Goal: Task Accomplishment & Management: Manage account settings

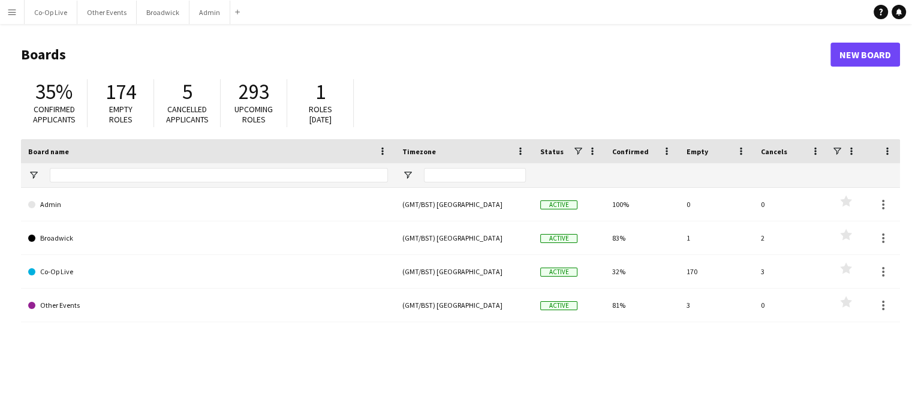
click at [191, 101] on span "5" at bounding box center [187, 92] width 10 height 26
click at [179, 107] on span "Cancelled applicants" at bounding box center [187, 114] width 43 height 21
click at [47, 19] on button "Co-Op Live Close" at bounding box center [51, 12] width 53 height 23
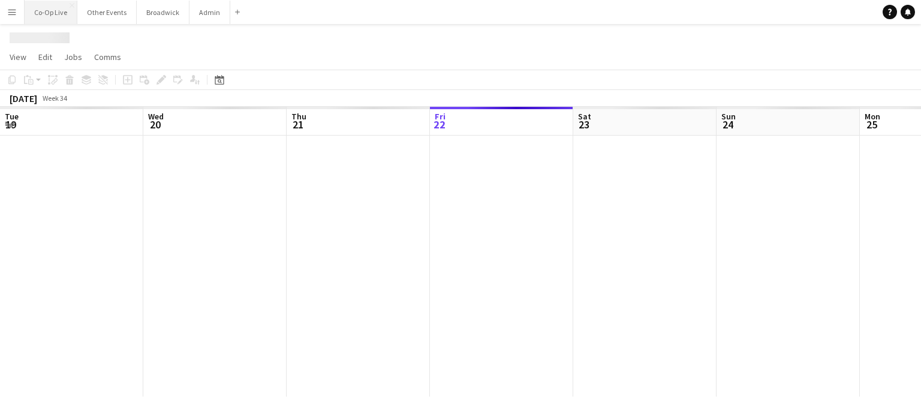
scroll to position [0, 287]
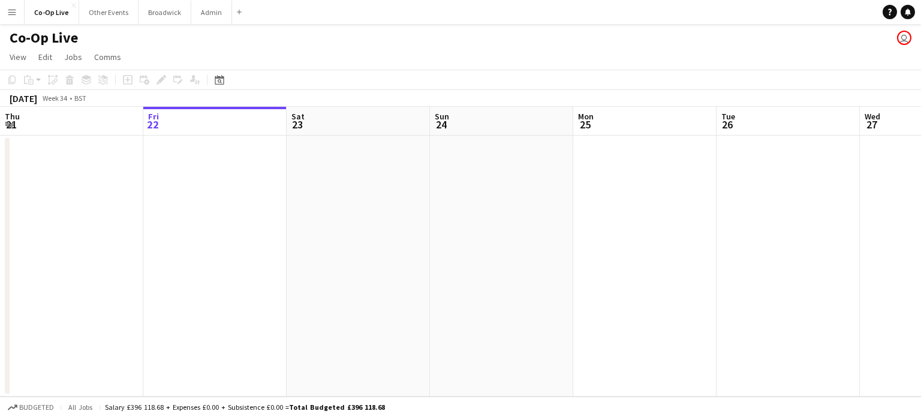
click at [8, 17] on button "Menu" at bounding box center [12, 12] width 24 height 24
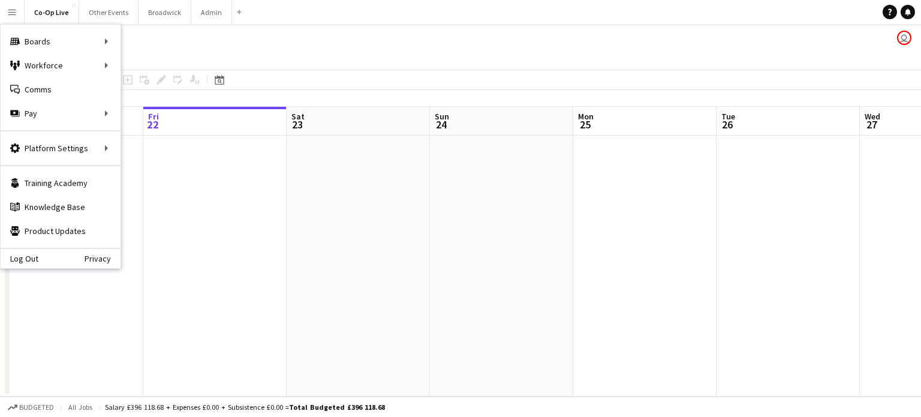
click at [408, 56] on app-page-menu "View Day view expanded Day view collapsed Month view Date picker Jump to [DATE]…" at bounding box center [460, 58] width 921 height 23
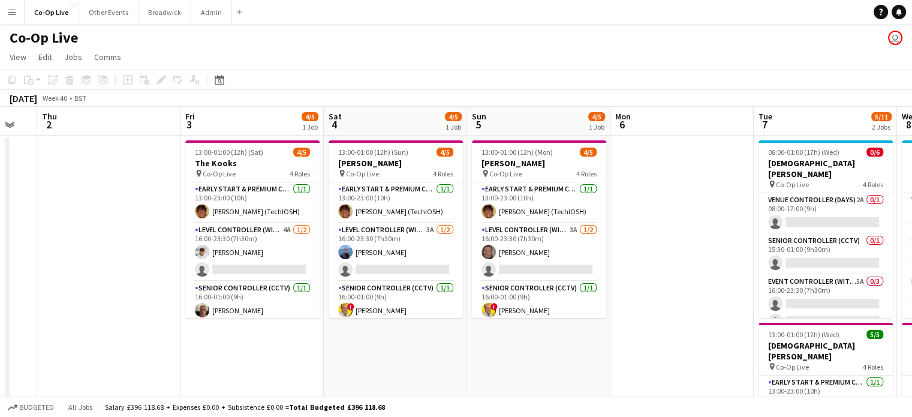
scroll to position [0, 537]
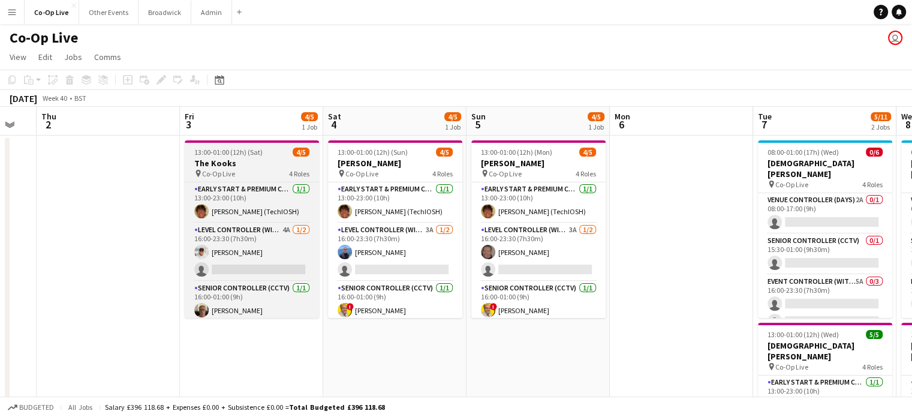
click at [245, 159] on h3 "The Kooks" at bounding box center [252, 163] width 134 height 11
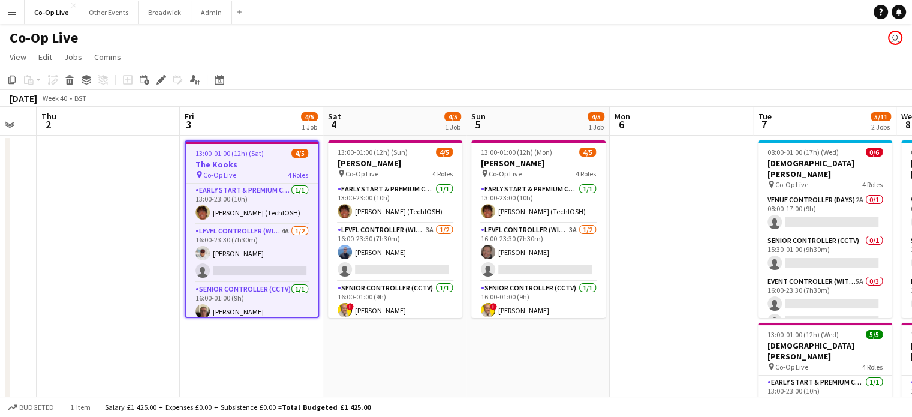
click at [397, 46] on div "Co-Op Live user" at bounding box center [456, 35] width 912 height 23
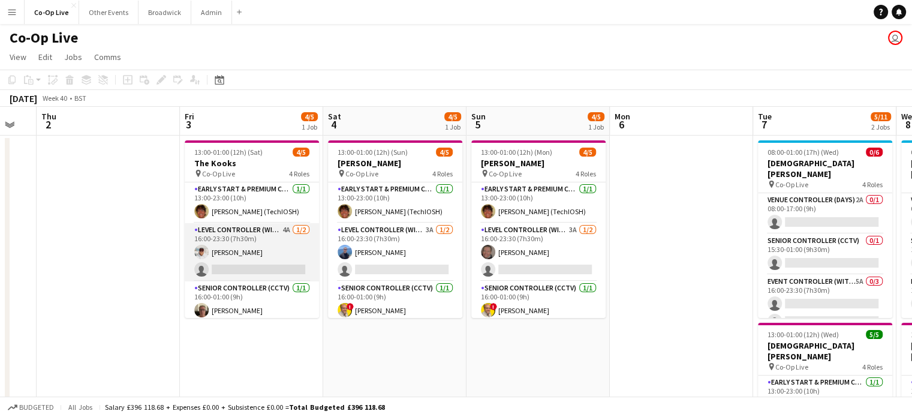
click at [254, 256] on app-card-role "Level Controller (with CCTV) 4A [DATE] 16:00-23:30 (7h30m) [PERSON_NAME] single…" at bounding box center [252, 252] width 134 height 58
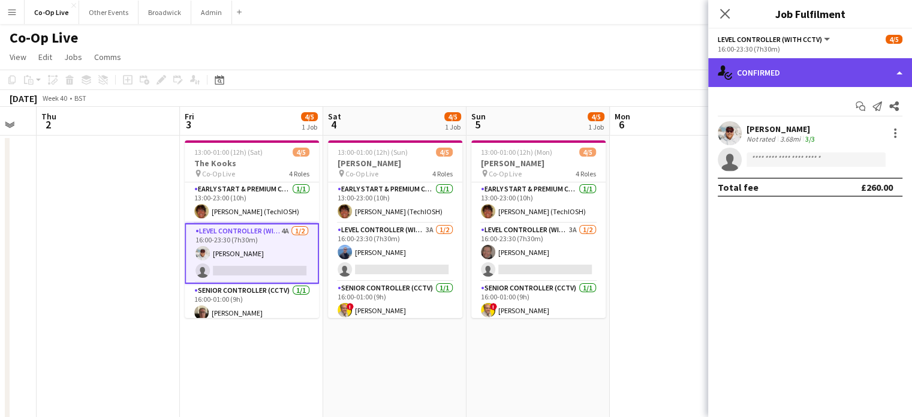
click at [806, 67] on div "single-neutral-actions-check-2 Confirmed" at bounding box center [810, 72] width 204 height 29
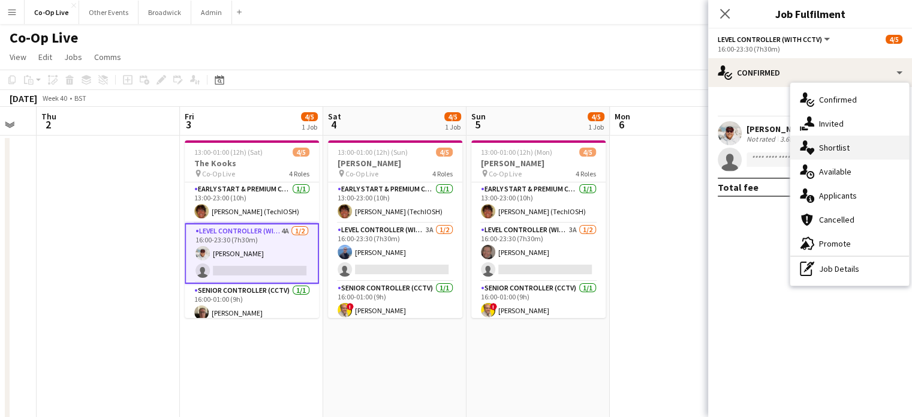
click at [843, 148] on div "single-neutral-actions-heart Shortlist" at bounding box center [850, 148] width 119 height 24
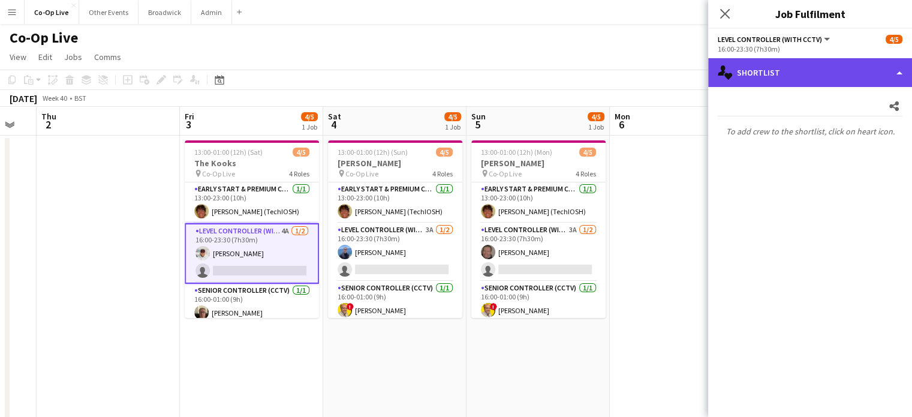
click at [830, 76] on div "single-neutral-actions-heart Shortlist" at bounding box center [810, 72] width 204 height 29
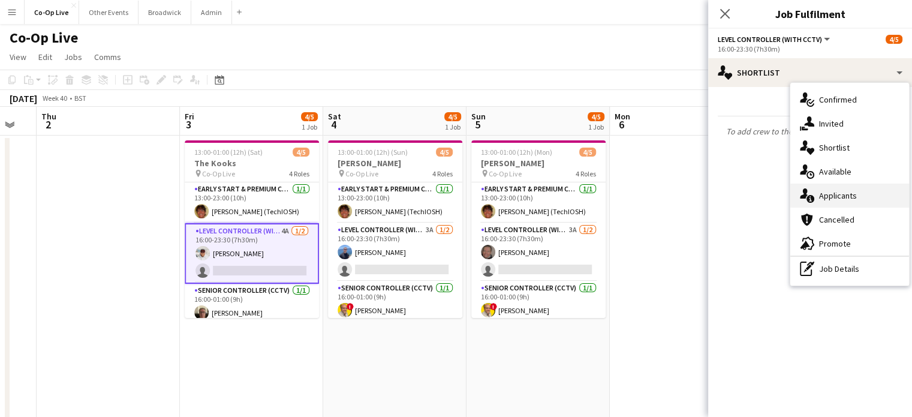
click at [837, 199] on div "single-neutral-actions-information Applicants" at bounding box center [850, 196] width 119 height 24
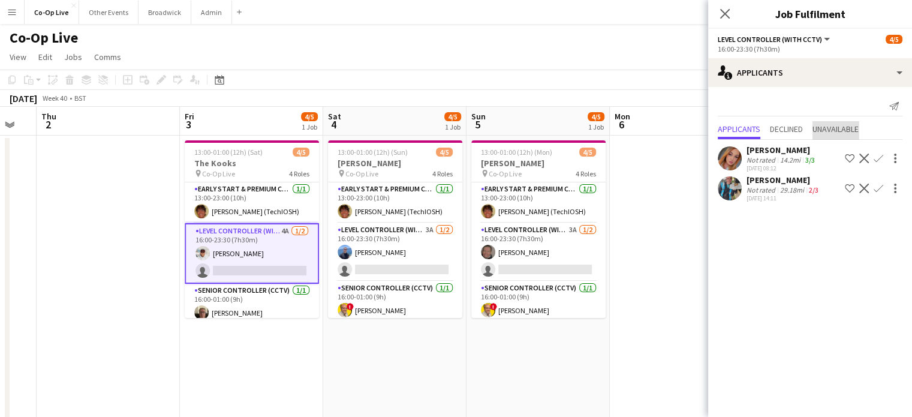
click at [858, 122] on span "Unavailable" at bounding box center [836, 130] width 46 height 18
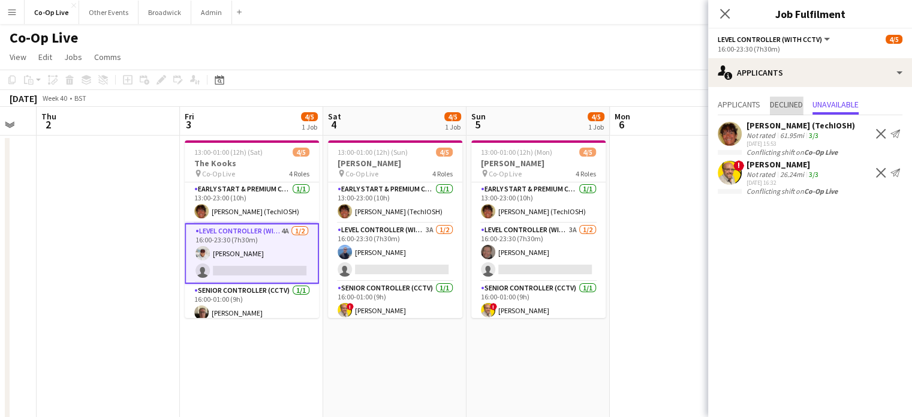
click at [793, 107] on span "Declined" at bounding box center [786, 104] width 33 height 8
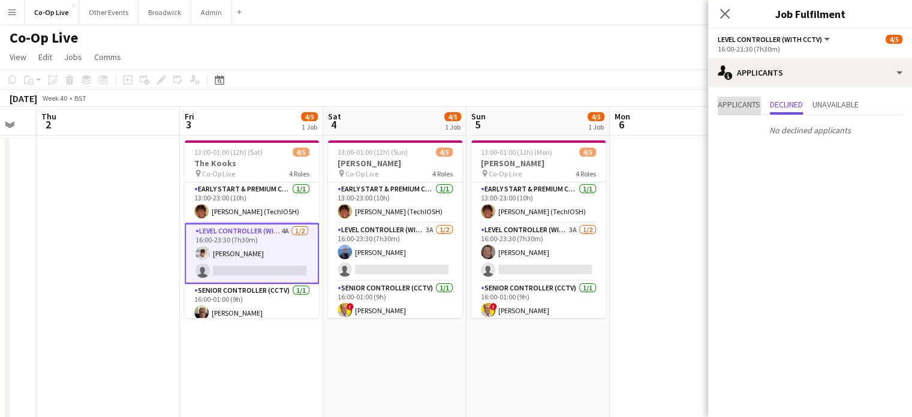
click at [747, 106] on span "Applicants" at bounding box center [739, 104] width 43 height 8
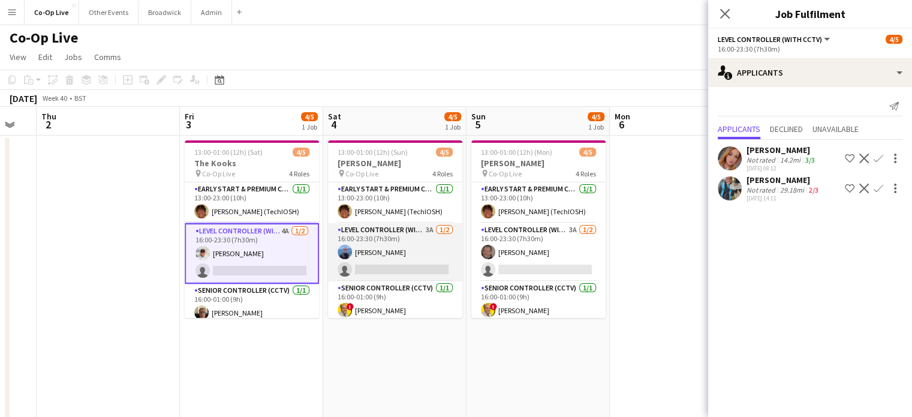
click at [415, 250] on app-card-role "Level Controller (with CCTV) 3A [DATE] 16:00-23:30 (7h30m) [PERSON_NAME] single…" at bounding box center [395, 252] width 134 height 58
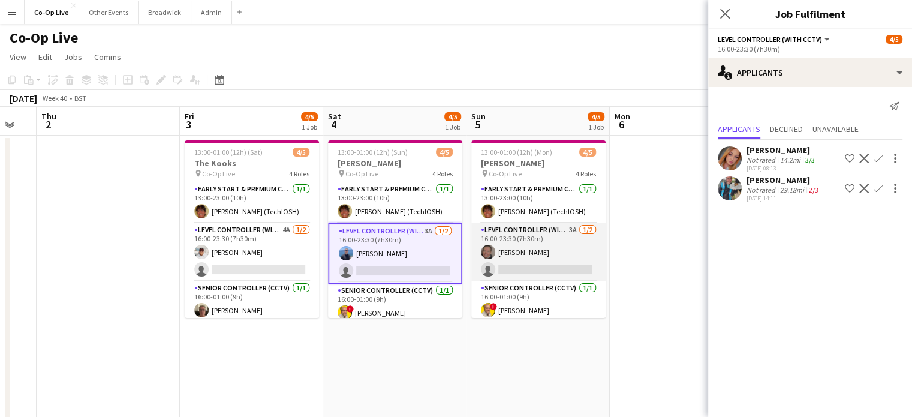
click at [519, 263] on app-card-role "Level Controller (with CCTV) 3A [DATE] 16:00-23:30 (7h30m) [PERSON_NAME] single…" at bounding box center [539, 252] width 134 height 58
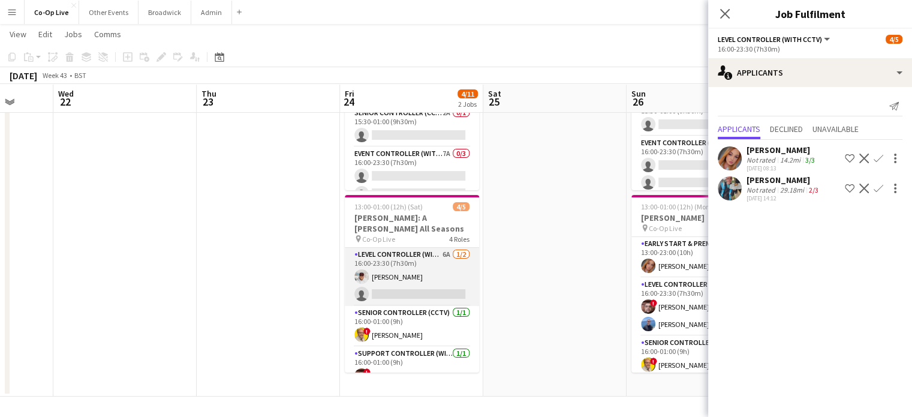
scroll to position [55, 0]
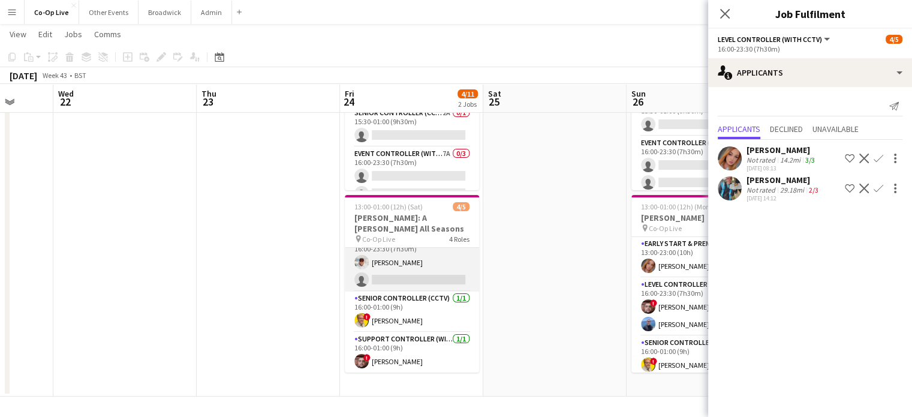
click at [391, 282] on app-card-role "Level Controller (with CCTV) 6A [DATE] 16:00-23:30 (7h30m) [PERSON_NAME] single…" at bounding box center [412, 262] width 134 height 58
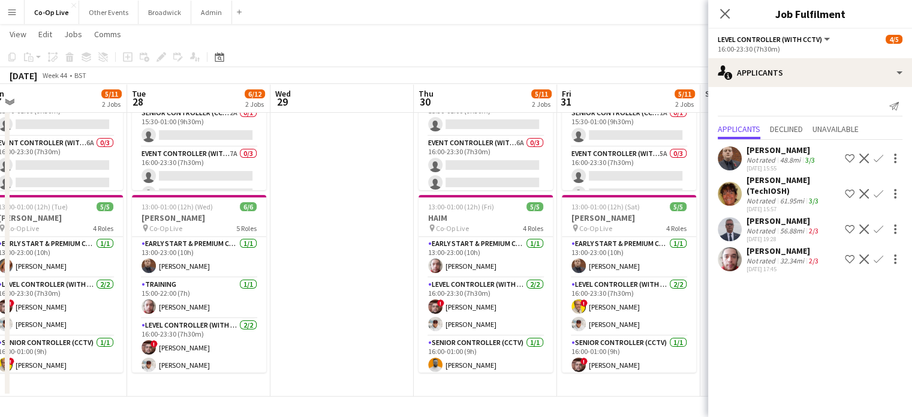
scroll to position [0, 448]
click at [614, 293] on app-card-role "Level Controller (with CCTV) [DATE] 16:00-23:30 (7h30m) ! [PERSON_NAME] [PERSON…" at bounding box center [628, 307] width 134 height 58
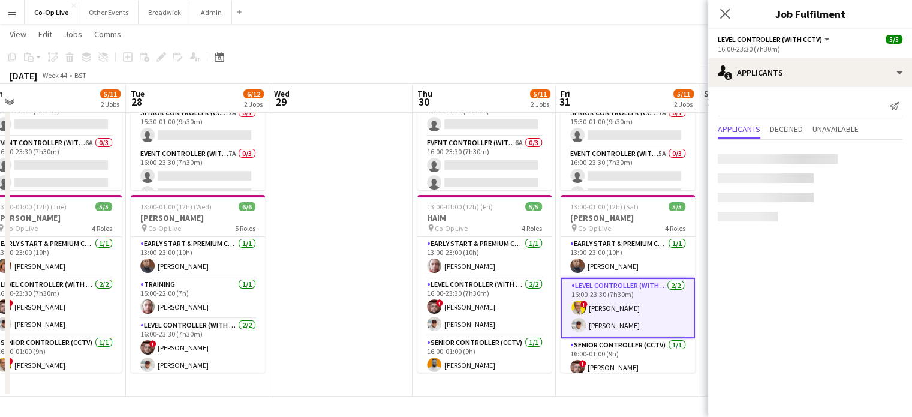
scroll to position [55, 0]
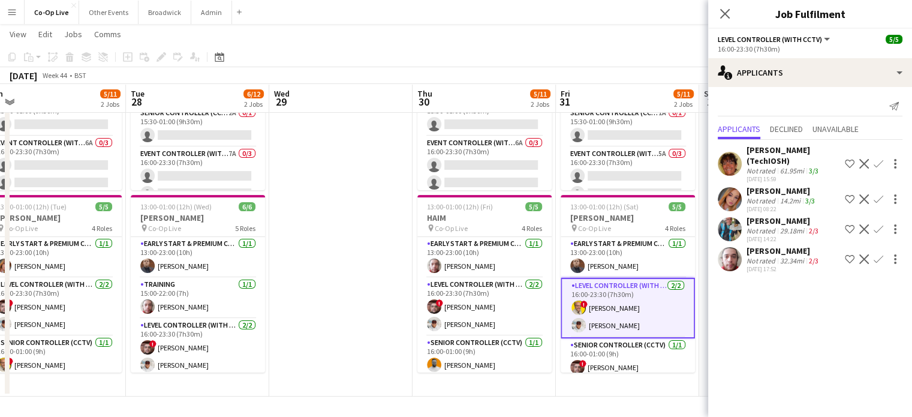
click at [614, 293] on app-card-role "Level Controller (with CCTV) [DATE] 16:00-23:30 (7h30m) ! [PERSON_NAME] [PERSON…" at bounding box center [628, 308] width 134 height 61
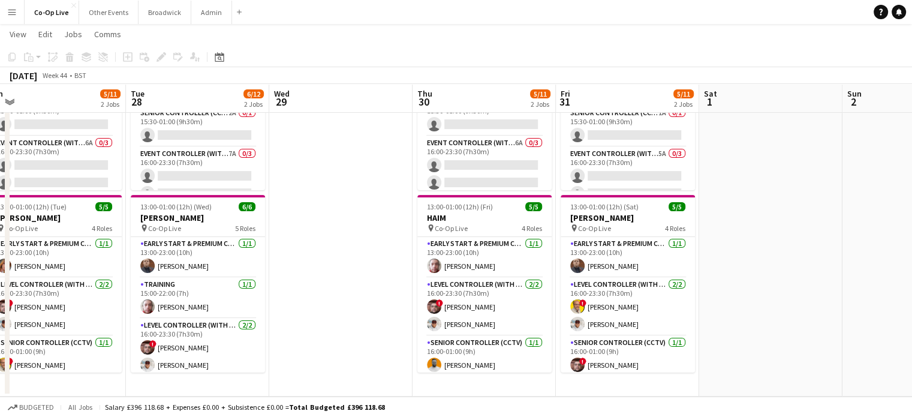
click at [614, 293] on app-card-role "Level Controller (with CCTV) [DATE] 16:00-23:30 (7h30m) ! [PERSON_NAME] [PERSON…" at bounding box center [628, 307] width 134 height 58
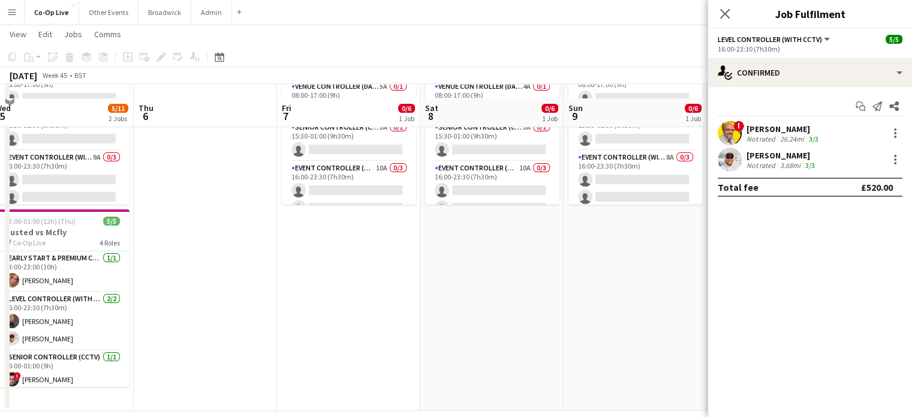
scroll to position [127, 0]
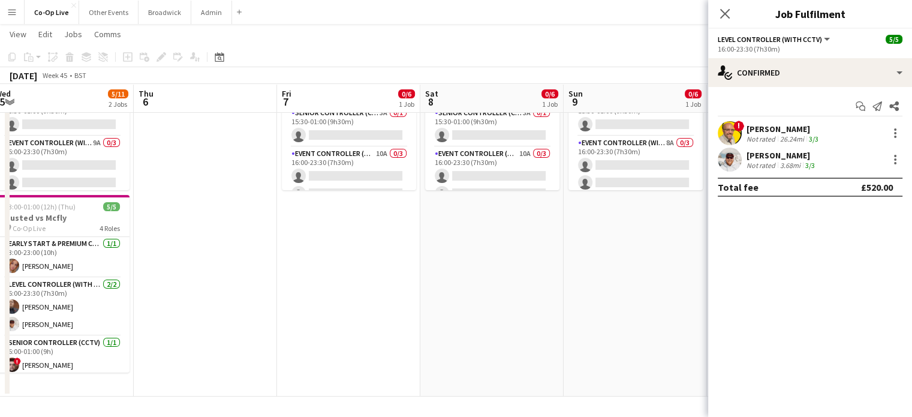
click at [428, 37] on app-page-menu "View Day view expanded Day view collapsed Month view Date picker Jump to [DATE]…" at bounding box center [456, 35] width 912 height 23
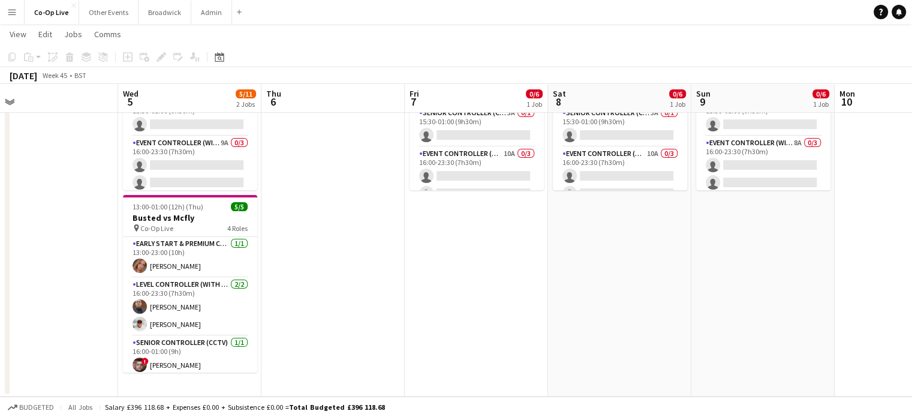
scroll to position [0, 316]
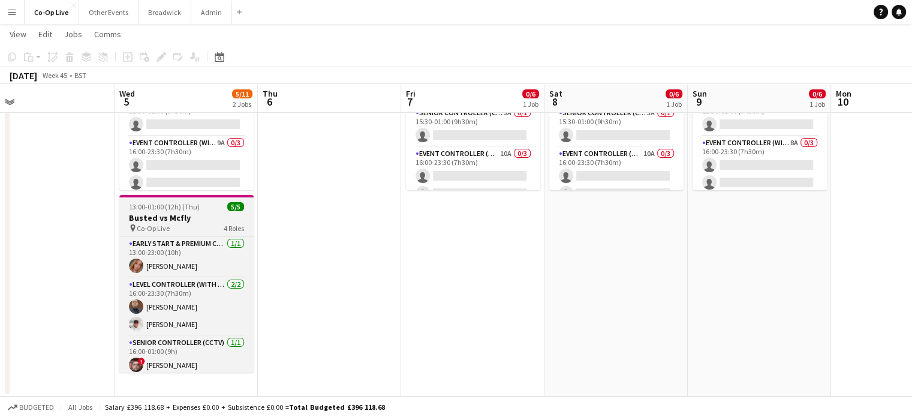
click at [186, 223] on h3 "Busted vs Mcfly" at bounding box center [186, 217] width 134 height 11
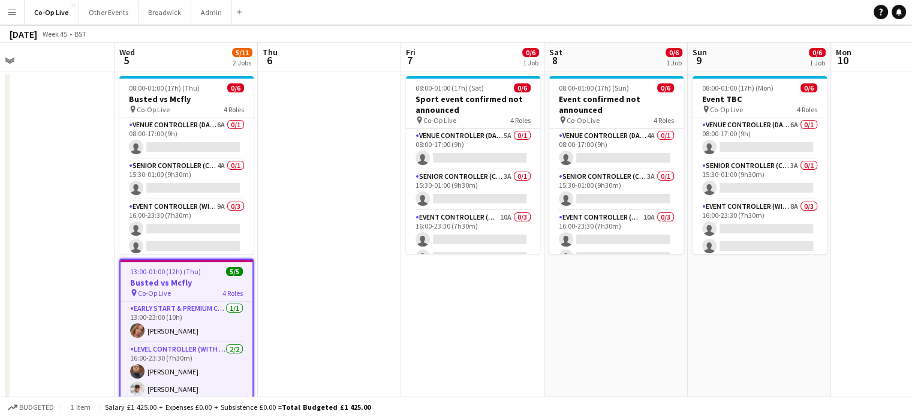
scroll to position [0, 0]
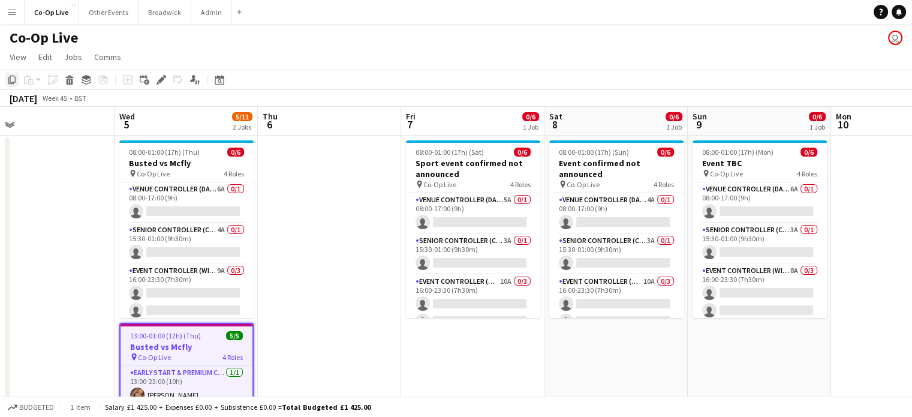
click at [14, 86] on div "Copy" at bounding box center [12, 80] width 14 height 14
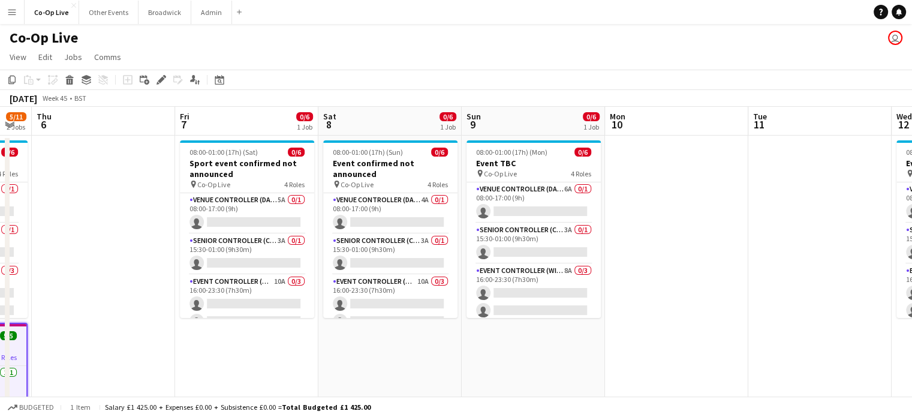
scroll to position [0, 500]
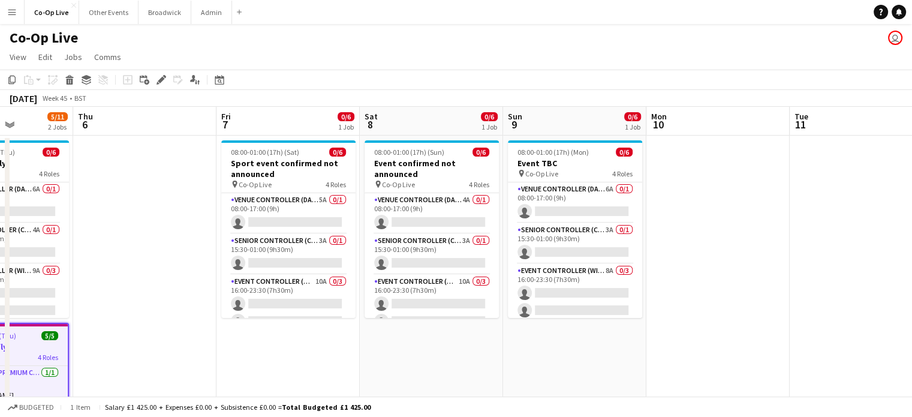
click at [457, 356] on app-date-cell "08:00-01:00 (17h) (Sun) 0/6 Event confirmed not announced pin Co-Op Live 4 Role…" at bounding box center [431, 330] width 143 height 389
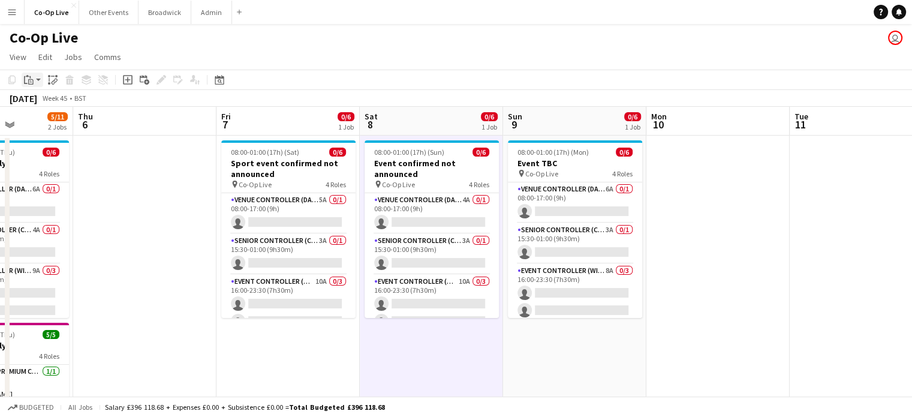
click at [30, 79] on icon "Paste" at bounding box center [29, 80] width 10 height 10
click at [50, 103] on link "Paste Ctrl+V" at bounding box center [88, 102] width 113 height 11
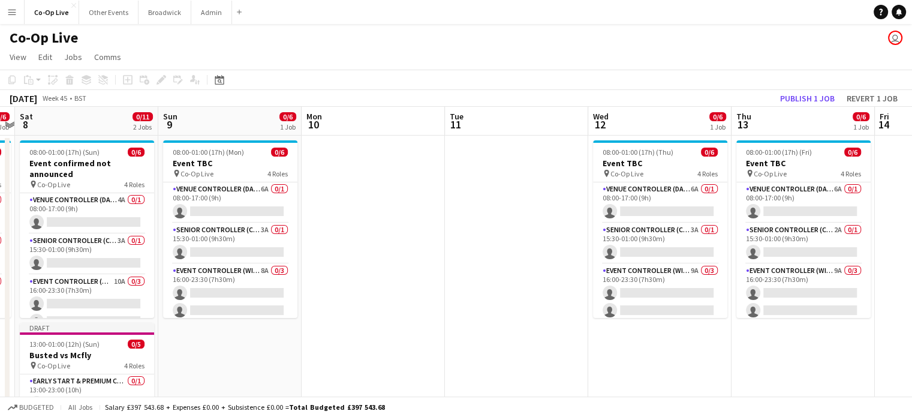
scroll to position [0, 0]
click at [482, 254] on app-date-cell at bounding box center [516, 330] width 143 height 389
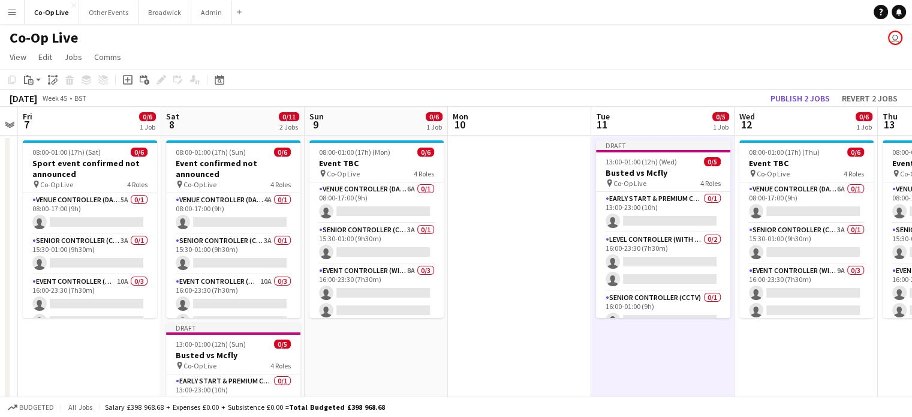
scroll to position [0, 267]
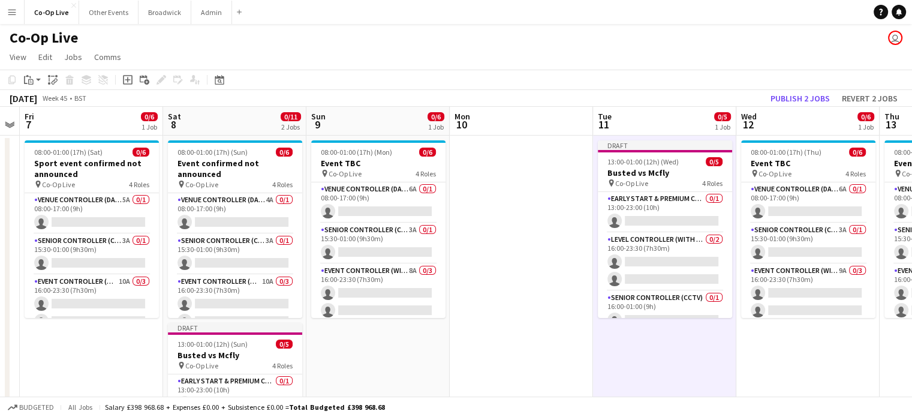
click at [230, 346] on span "13:00-01:00 (12h) (Sun)" at bounding box center [213, 344] width 70 height 9
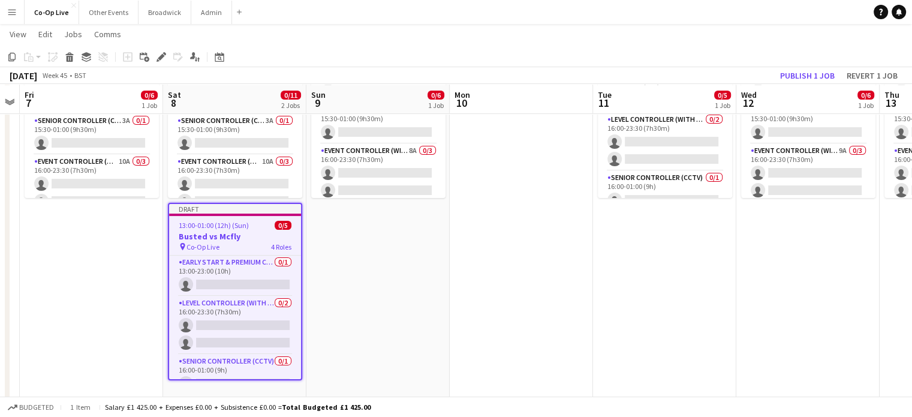
scroll to position [121, 0]
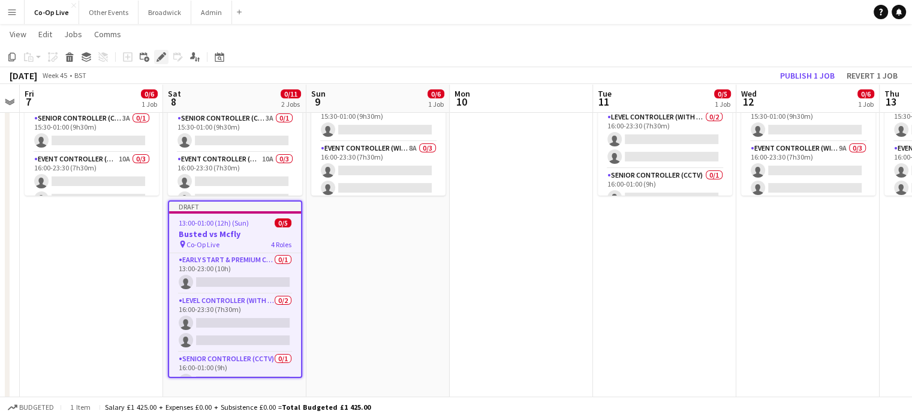
click at [163, 62] on div "Edit" at bounding box center [161, 57] width 14 height 14
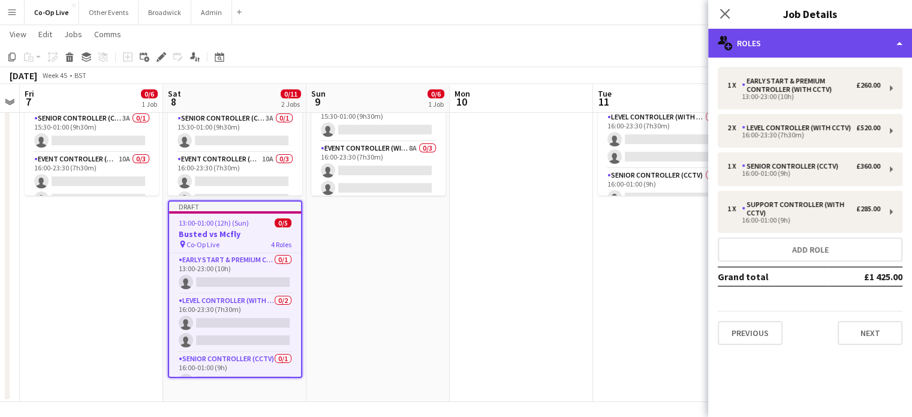
click at [881, 37] on div "multiple-users-add Roles" at bounding box center [810, 43] width 204 height 29
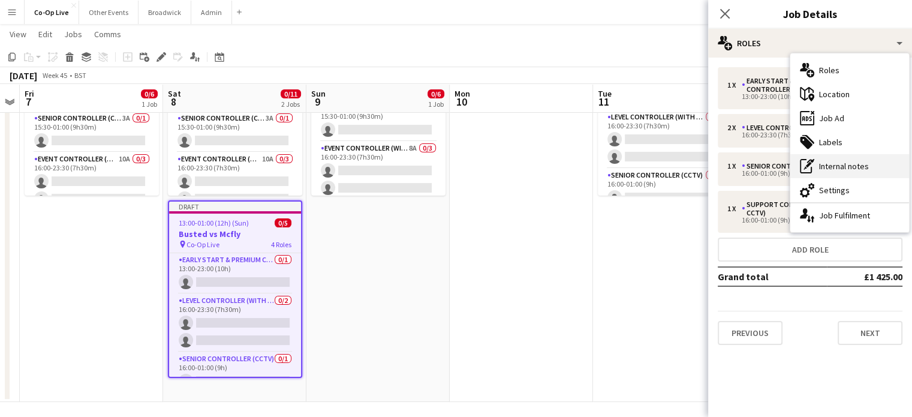
click at [837, 167] on div "pen-write Internal notes" at bounding box center [850, 166] width 119 height 24
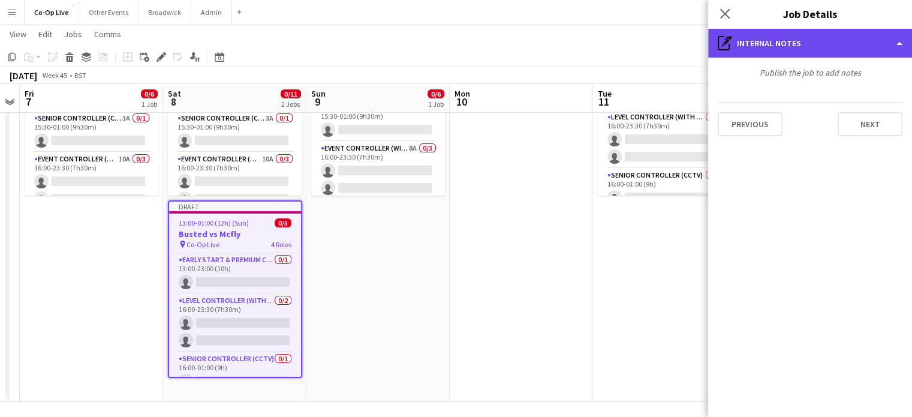
click at [768, 38] on div "pen-write Internal notes" at bounding box center [810, 43] width 204 height 29
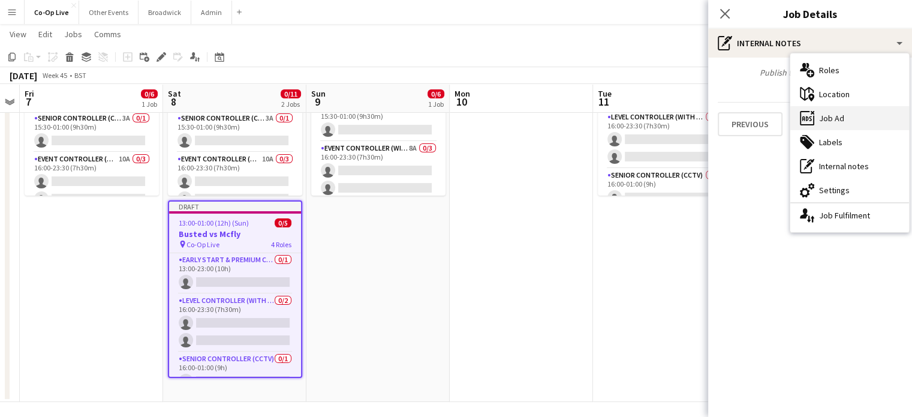
click at [838, 118] on div "ads-window Job Ad" at bounding box center [850, 118] width 119 height 24
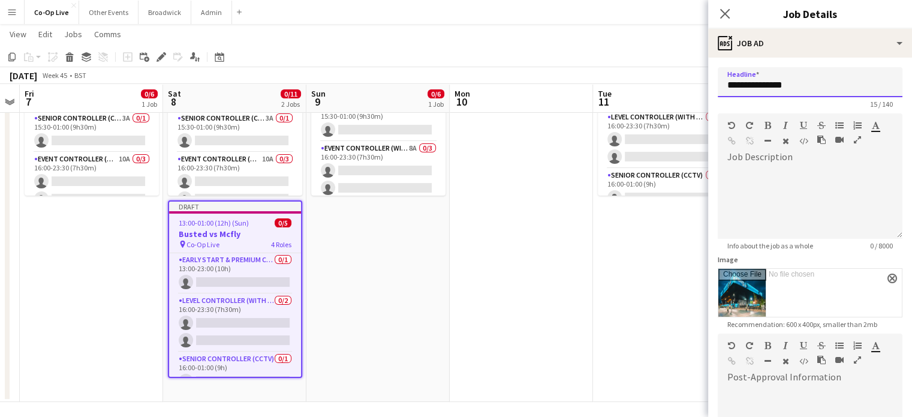
drag, startPoint x: 796, startPoint y: 86, endPoint x: 690, endPoint y: 95, distance: 106.6
click at [690, 95] on body "Menu Boards Boards Boards All jobs Status Workforce Workforce My Workforce Recr…" at bounding box center [456, 150] width 912 height 543
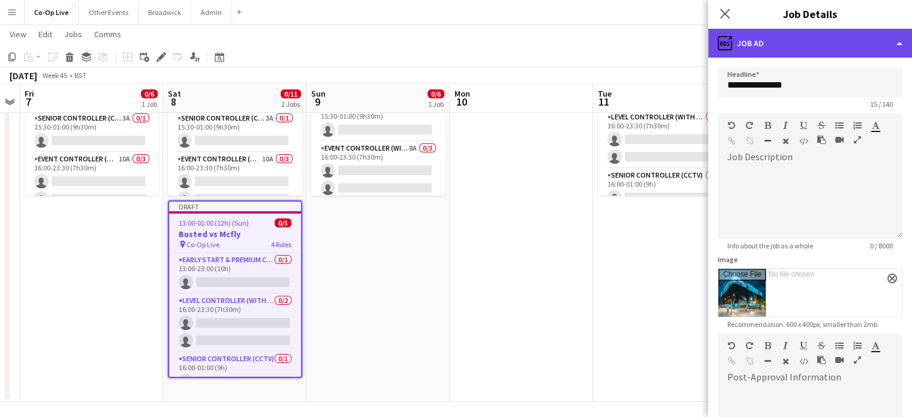
click at [795, 43] on div "ads-window Job Ad" at bounding box center [810, 43] width 204 height 29
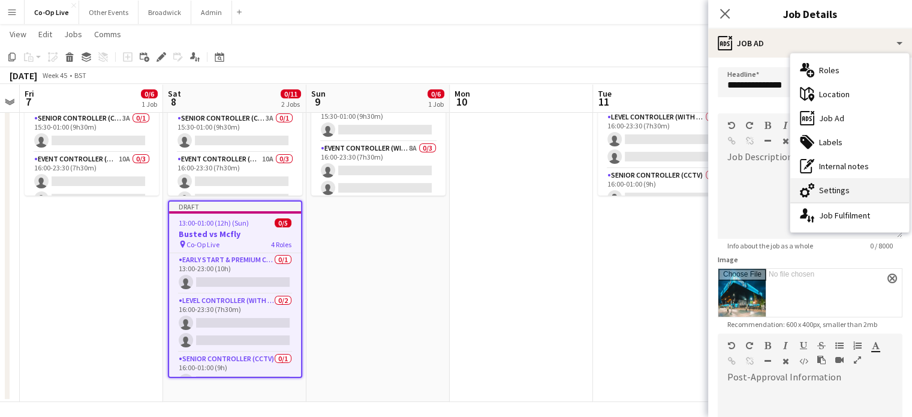
click at [840, 182] on div "cog-double-3 Settings" at bounding box center [850, 190] width 119 height 24
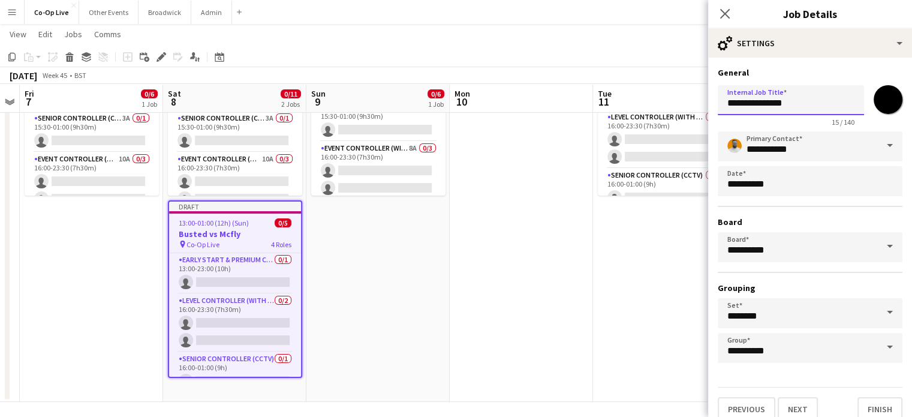
drag, startPoint x: 809, startPoint y: 98, endPoint x: 725, endPoint y: 98, distance: 84.0
click at [725, 98] on input "**********" at bounding box center [791, 100] width 146 height 30
type input "**********"
click at [885, 404] on button "Finish" at bounding box center [880, 409] width 45 height 24
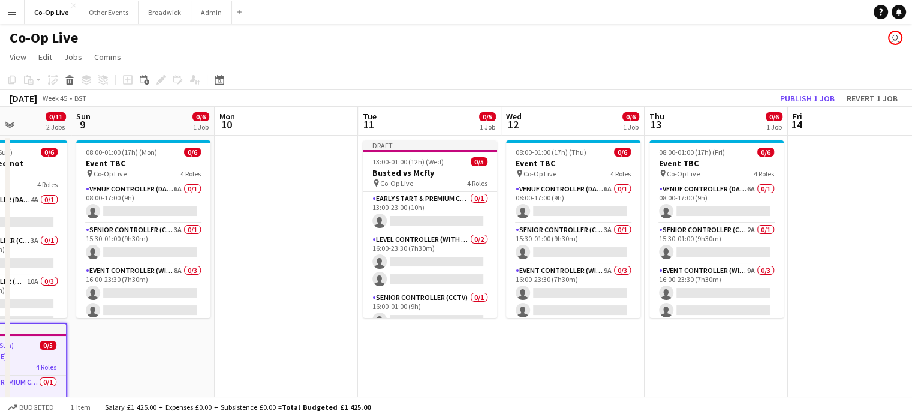
scroll to position [19, 0]
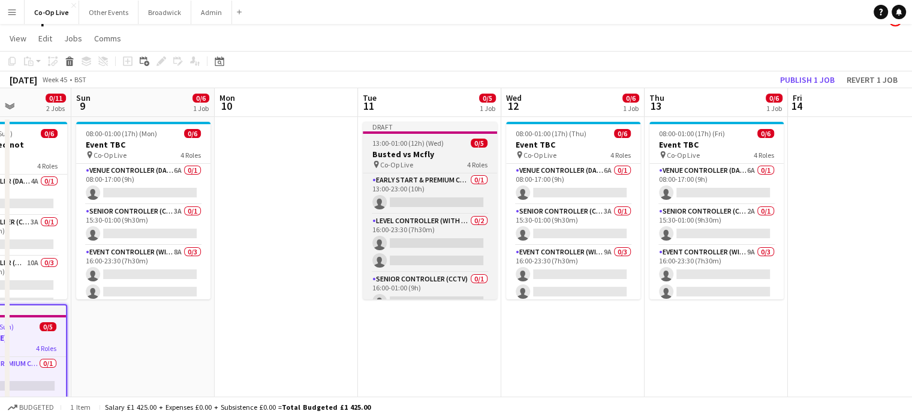
click at [445, 145] on div "13:00-01:00 (12h) (Wed) 0/5" at bounding box center [430, 143] width 134 height 9
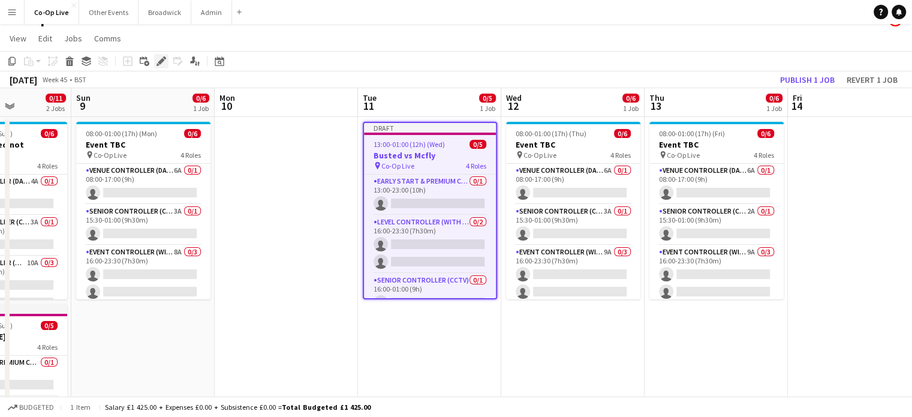
click at [157, 62] on icon "Edit" at bounding box center [162, 61] width 10 height 10
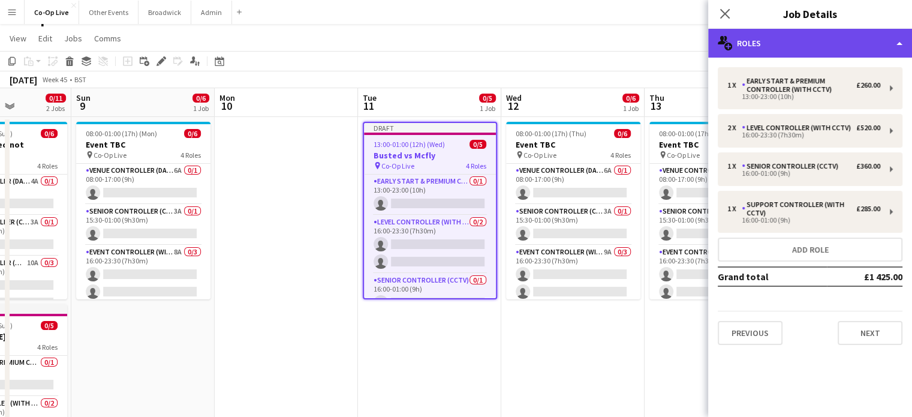
click at [890, 44] on div "multiple-users-add Roles" at bounding box center [810, 43] width 204 height 29
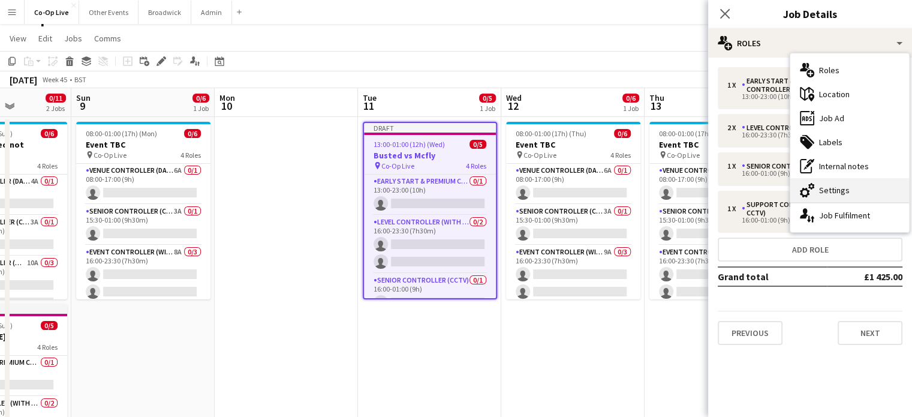
click at [888, 194] on div "cog-double-3 Settings" at bounding box center [850, 190] width 119 height 24
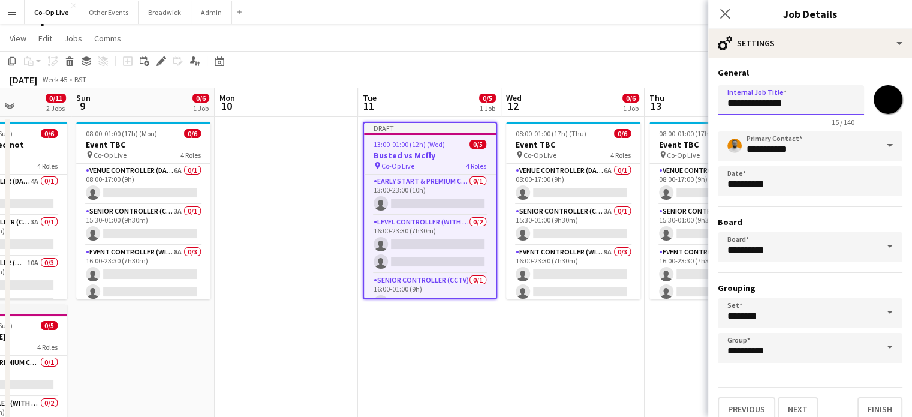
drag, startPoint x: 796, startPoint y: 95, endPoint x: 632, endPoint y: 115, distance: 165.0
click at [632, 115] on body "Menu Boards Boards Boards All jobs Status Workforce Workforce My Workforce Recr…" at bounding box center [456, 253] width 912 height 545
type input "*"
type input "**********"
click at [868, 406] on button "Finish" at bounding box center [880, 409] width 45 height 24
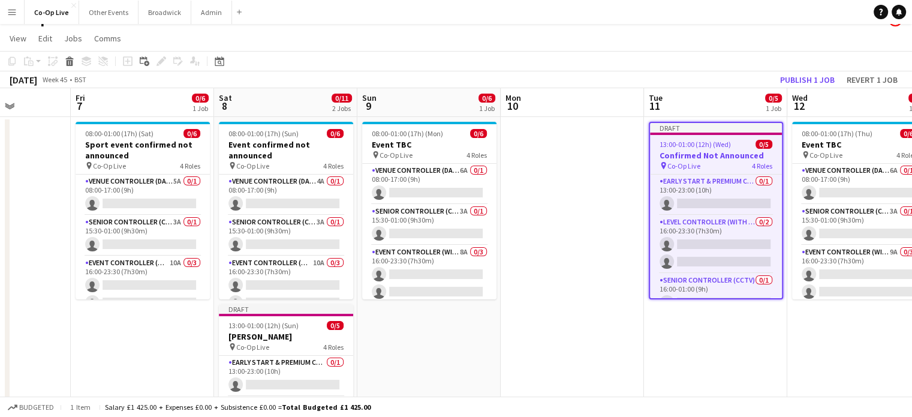
scroll to position [0, 358]
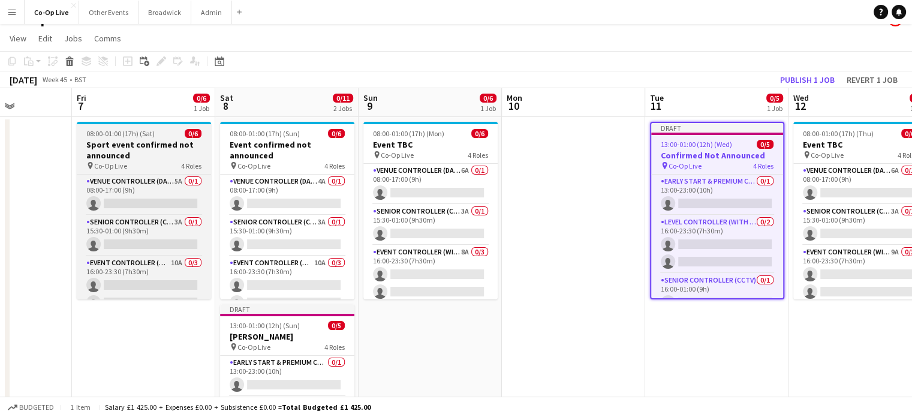
click at [164, 157] on h3 "Sport event confirmed not announced" at bounding box center [144, 150] width 134 height 22
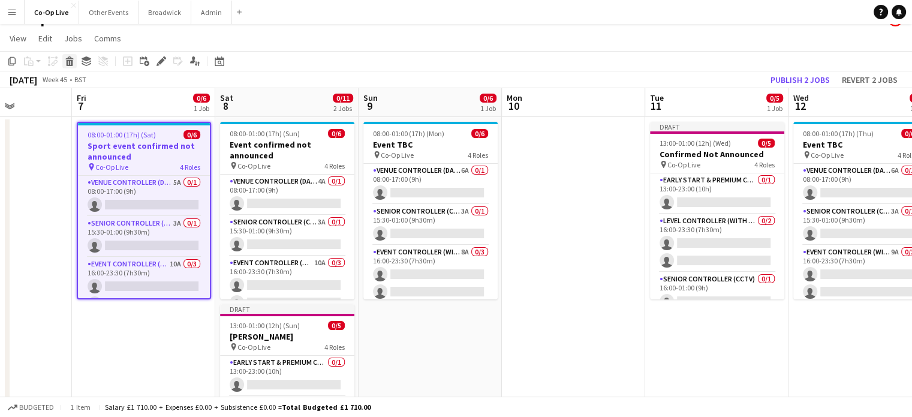
click at [72, 59] on icon "Delete" at bounding box center [70, 61] width 10 height 10
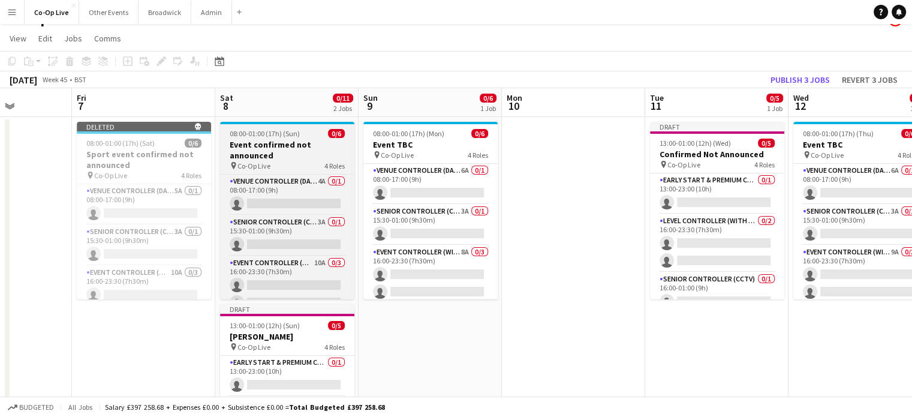
click at [307, 154] on h3 "Event confirmed not announced" at bounding box center [287, 150] width 134 height 22
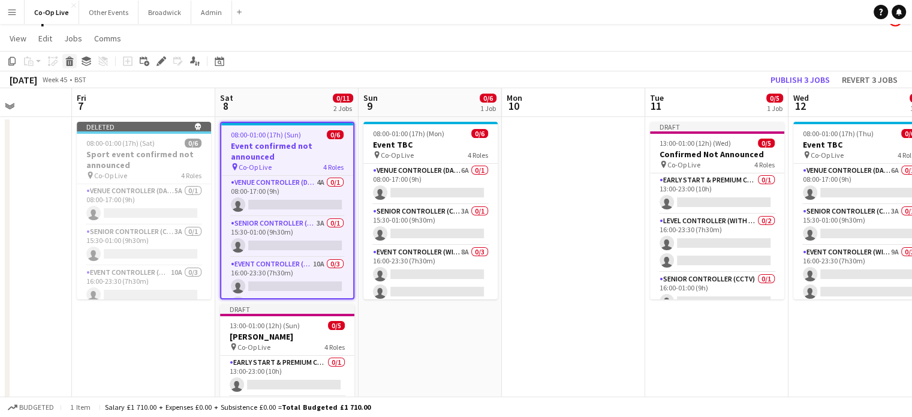
click at [74, 62] on icon "Delete" at bounding box center [70, 61] width 10 height 10
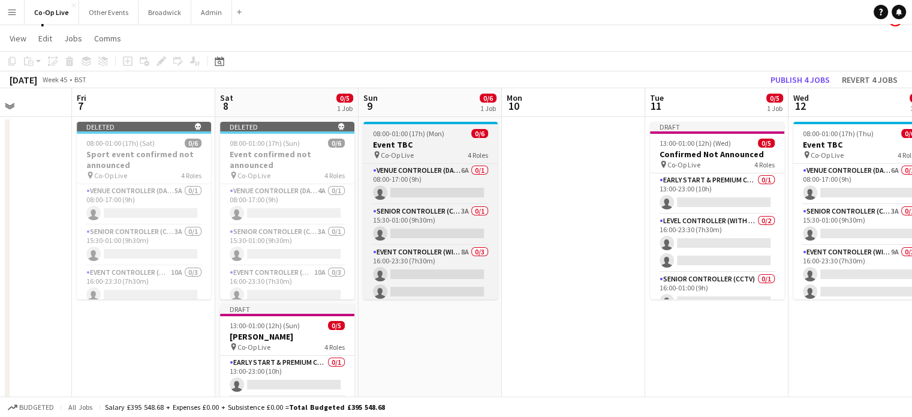
click at [408, 155] on span "Co-Op Live" at bounding box center [397, 155] width 33 height 9
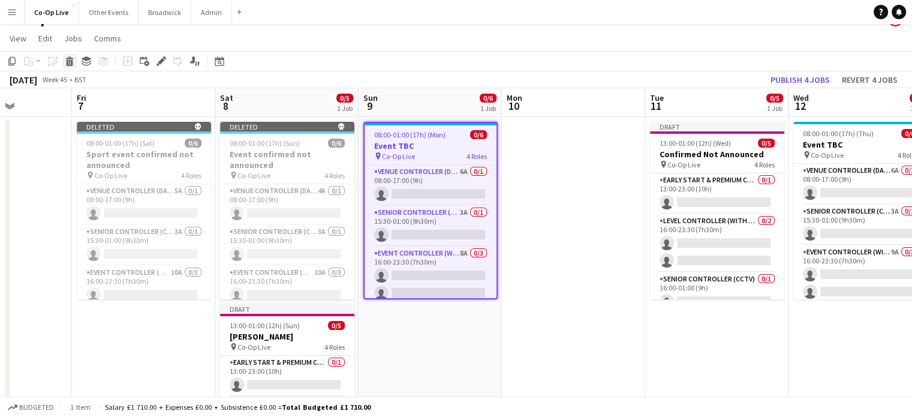
click at [72, 66] on div "Delete" at bounding box center [69, 61] width 14 height 14
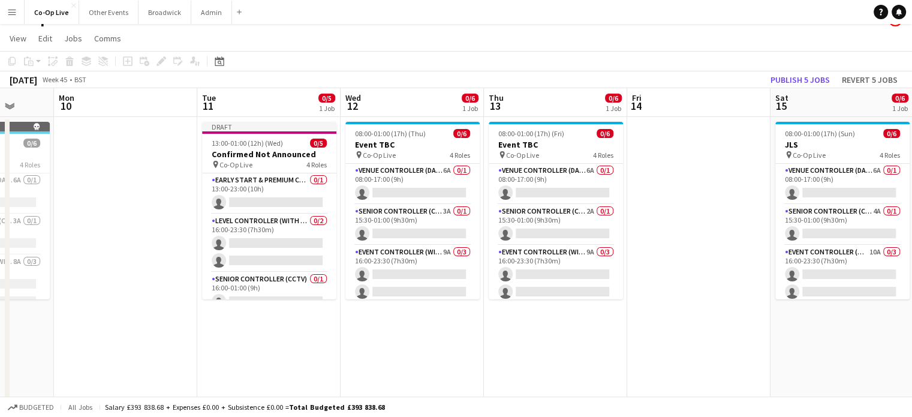
scroll to position [0, 520]
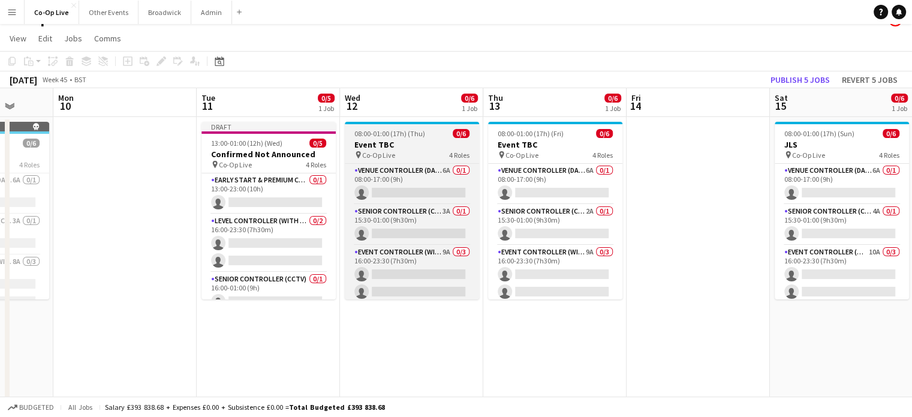
click at [389, 143] on h3 "Event TBC" at bounding box center [412, 144] width 134 height 11
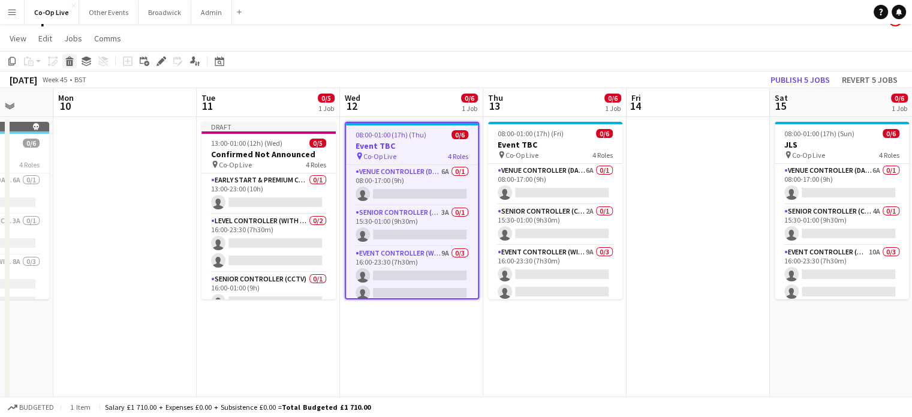
click at [74, 67] on div "Delete" at bounding box center [69, 61] width 14 height 14
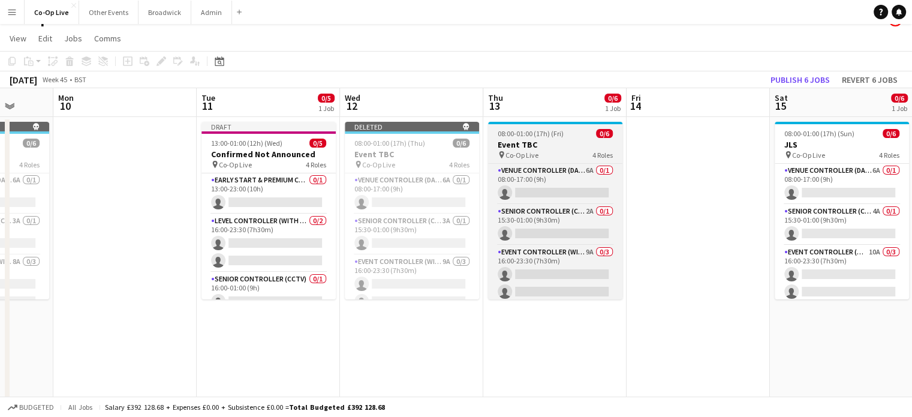
click at [530, 134] on span "08:00-01:00 (17h) (Fri)" at bounding box center [531, 133] width 66 height 9
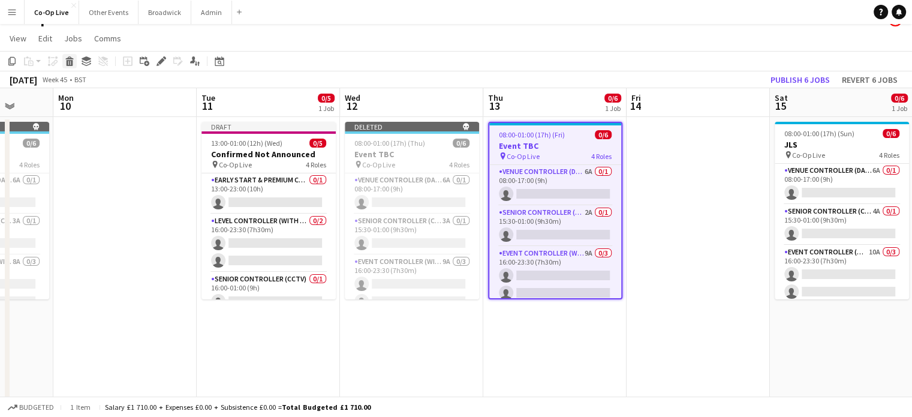
click at [67, 67] on div "Delete" at bounding box center [69, 61] width 14 height 14
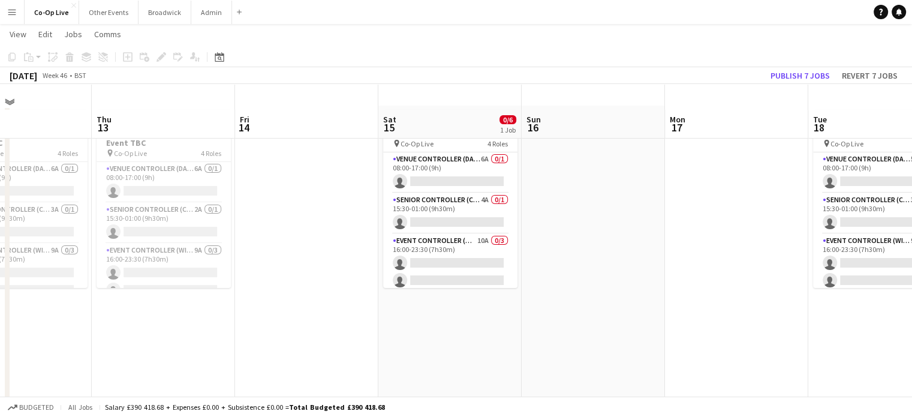
scroll to position [22, 0]
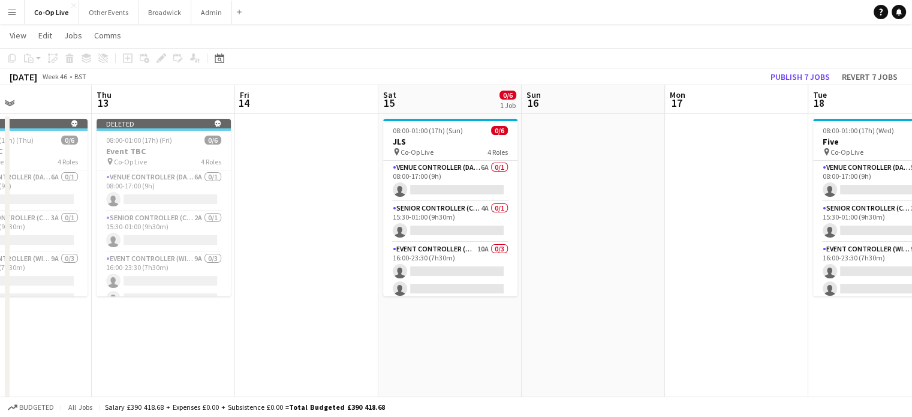
click at [463, 334] on app-date-cell "08:00-01:00 (17h) (Sun) 0/6 JLS pin Co-Op Live 4 Roles Venue Controller (Days) …" at bounding box center [450, 308] width 143 height 389
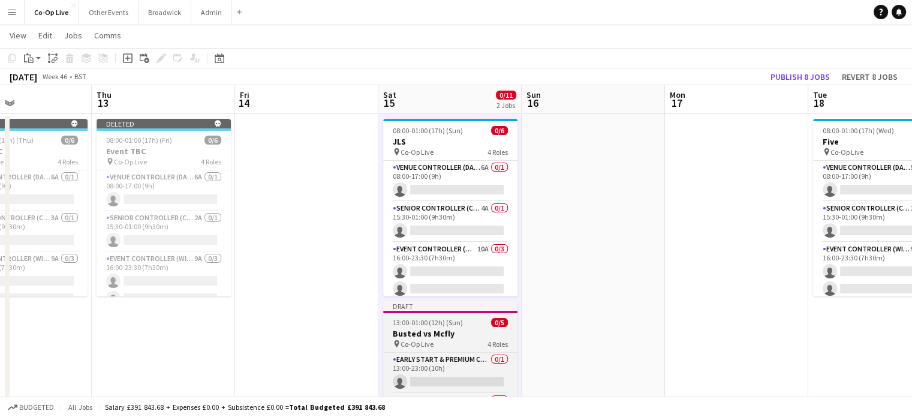
click at [429, 337] on h3 "Busted vs Mcfly" at bounding box center [450, 333] width 134 height 11
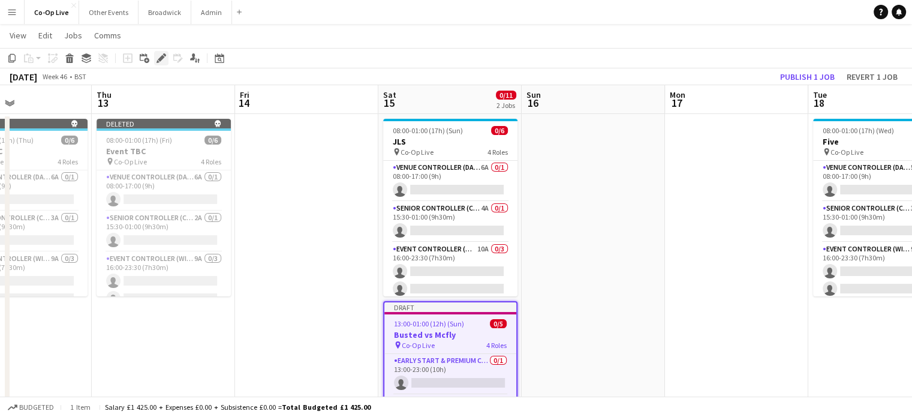
click at [158, 62] on icon at bounding box center [158, 61] width 3 height 3
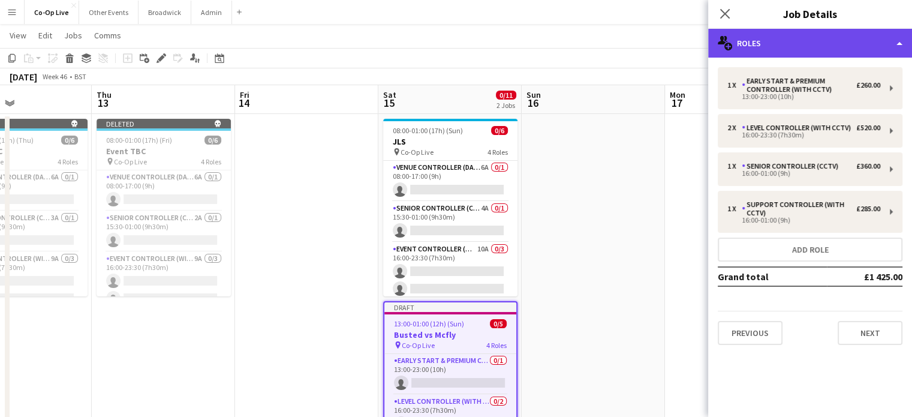
click at [836, 50] on div "multiple-users-add Roles" at bounding box center [810, 43] width 204 height 29
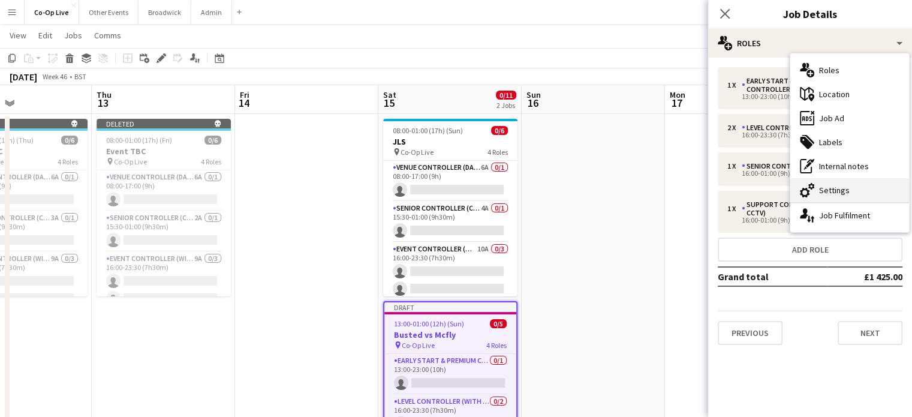
click at [870, 191] on div "cog-double-3 Settings" at bounding box center [850, 190] width 119 height 24
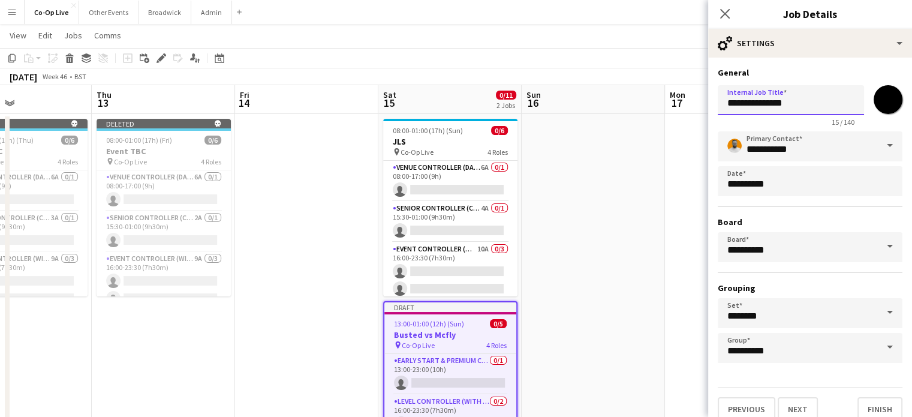
drag, startPoint x: 806, startPoint y: 102, endPoint x: 534, endPoint y: 138, distance: 274.7
click at [534, 138] on body "Menu Boards Boards Boards All jobs Status Workforce Workforce My Workforce Recr…" at bounding box center [456, 250] width 912 height 545
type input "***"
click at [858, 409] on button "Finish" at bounding box center [880, 409] width 45 height 24
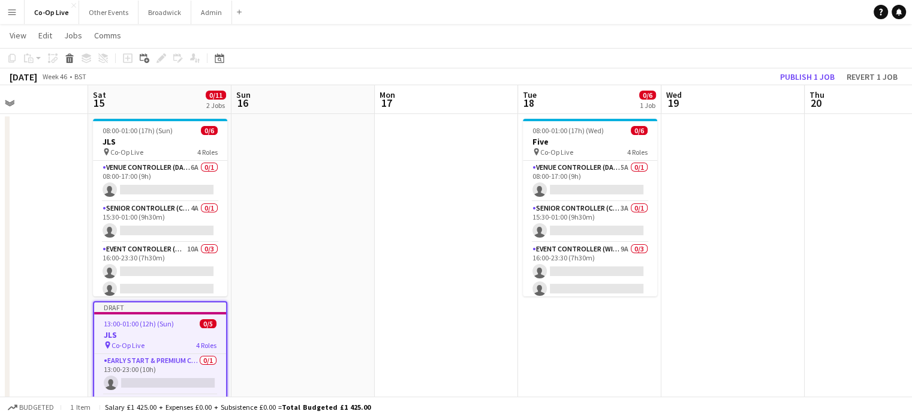
scroll to position [0, 343]
click at [603, 321] on app-date-cell "08:00-01:00 (17h) (Wed) 0/6 Five pin Co-Op Live 4 Roles Venue Controller (Days)…" at bounding box center [589, 308] width 143 height 389
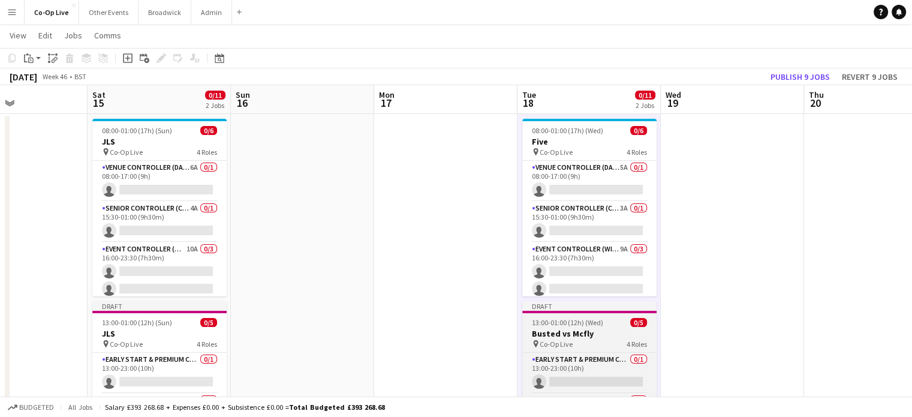
click at [584, 340] on div "pin Co-Op Live 4 Roles" at bounding box center [589, 344] width 134 height 10
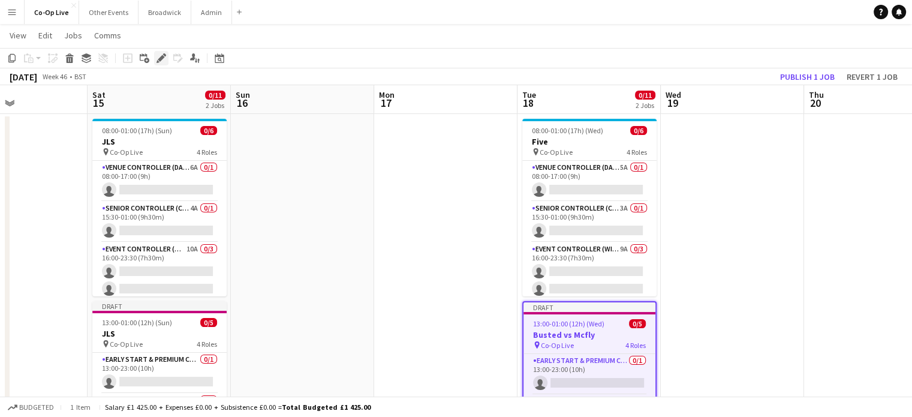
click at [161, 58] on icon at bounding box center [161, 58] width 7 height 7
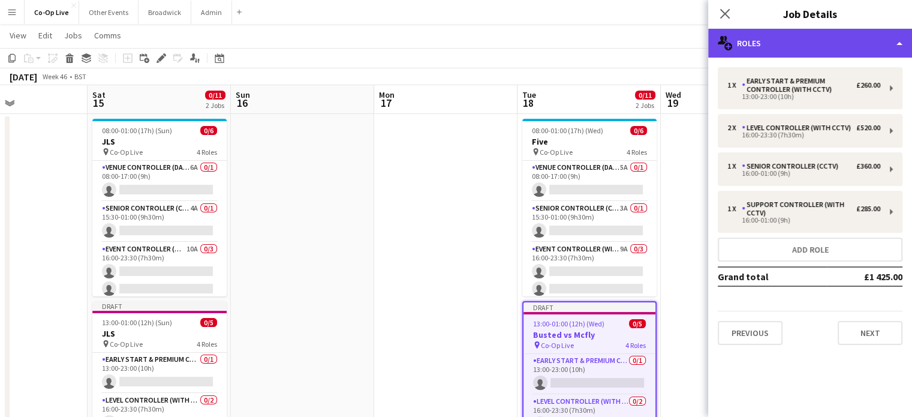
click at [885, 47] on div "multiple-users-add Roles" at bounding box center [810, 43] width 204 height 29
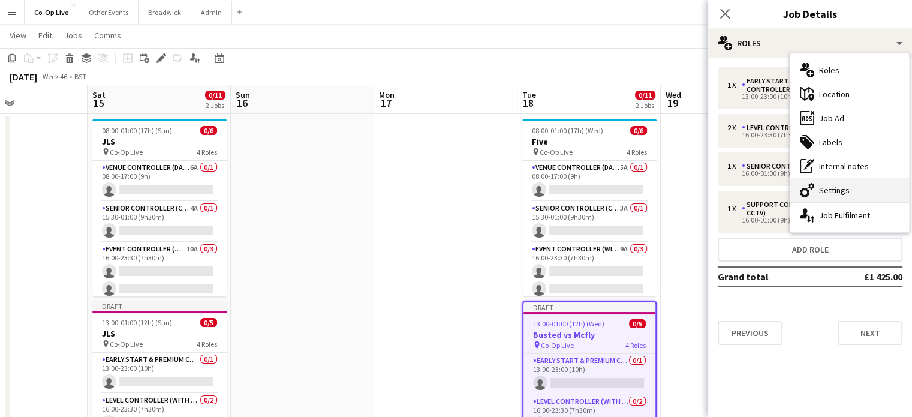
click at [842, 187] on div "cog-double-3 Settings" at bounding box center [850, 190] width 119 height 24
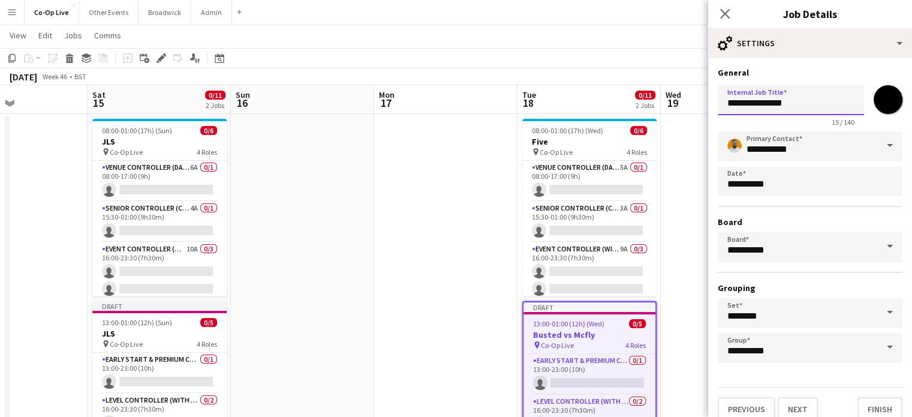
drag, startPoint x: 818, startPoint y: 104, endPoint x: 474, endPoint y: 153, distance: 347.7
click at [474, 153] on body "Menu Boards Boards Boards All jobs Status Workforce Workforce My Workforce Recr…" at bounding box center [456, 250] width 912 height 545
type input "****"
click at [859, 408] on button "Finish" at bounding box center [880, 409] width 45 height 24
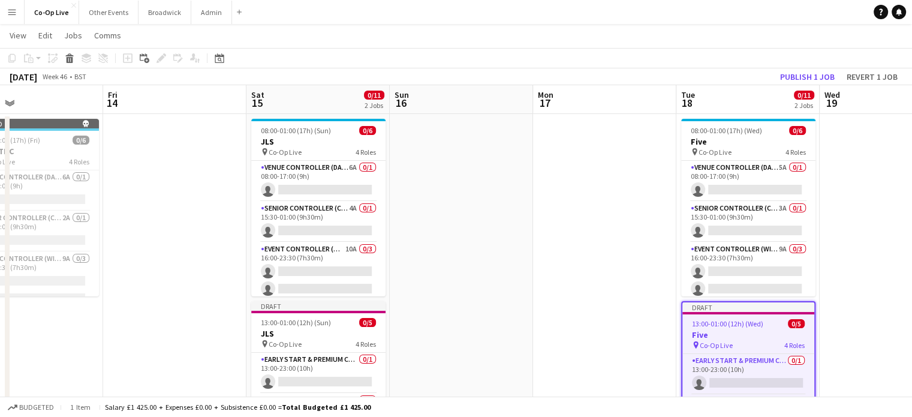
scroll to position [0, 334]
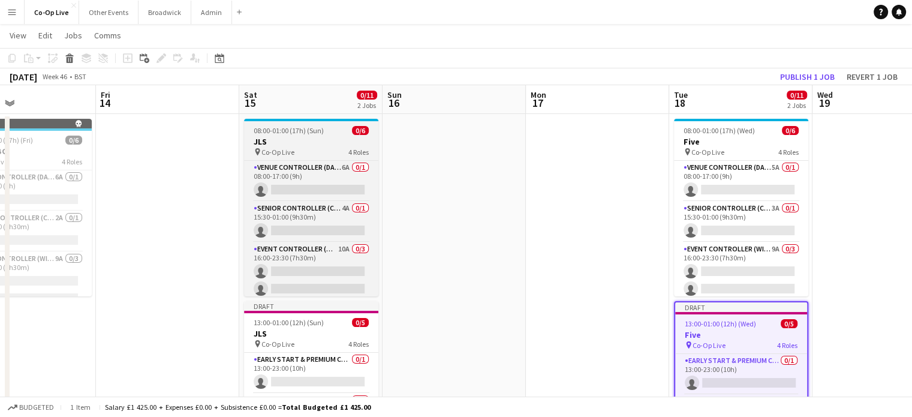
click at [295, 151] on div "pin Co-Op Live 4 Roles" at bounding box center [311, 152] width 134 height 10
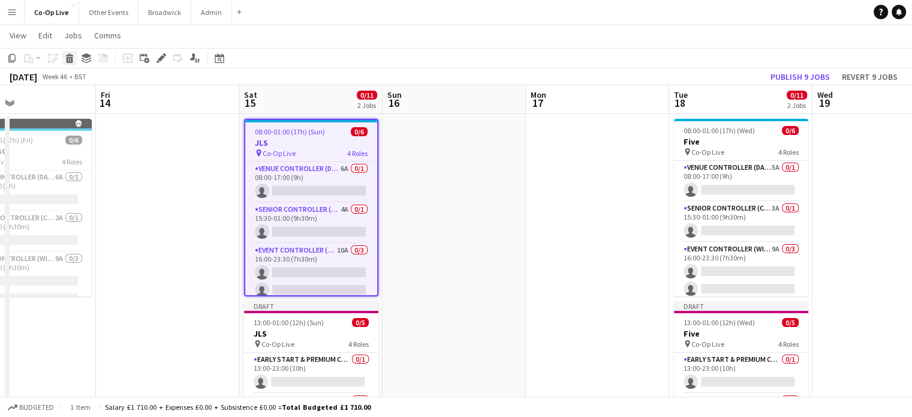
click at [70, 64] on div "Delete" at bounding box center [69, 58] width 14 height 14
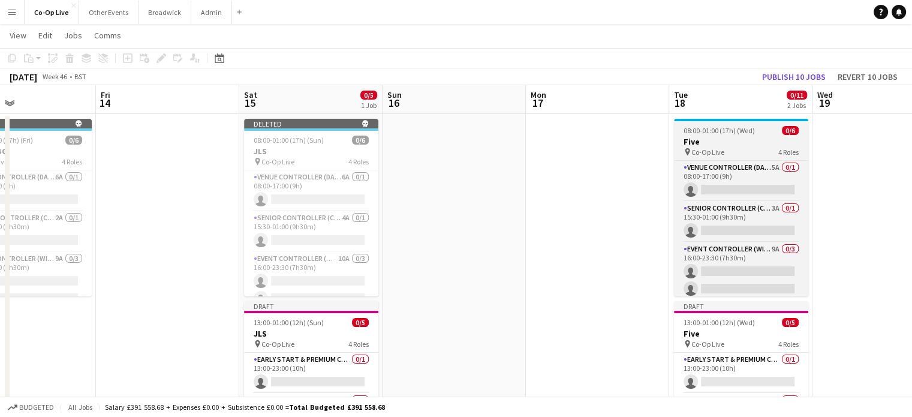
click at [734, 139] on h3 "Five" at bounding box center [741, 141] width 134 height 11
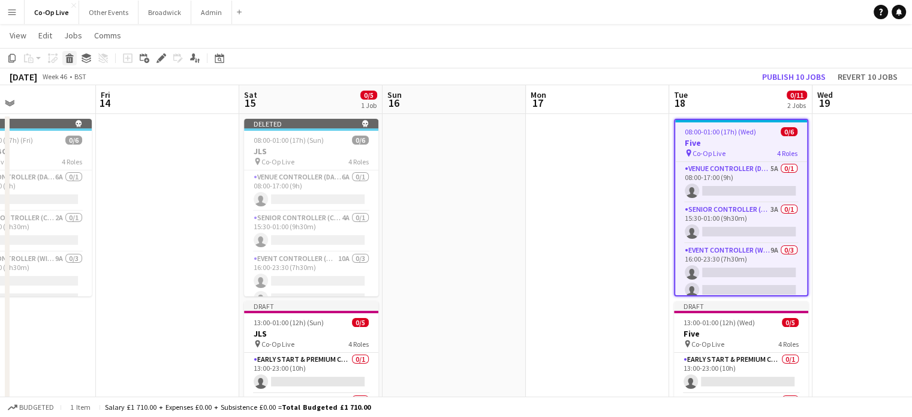
click at [71, 64] on div "Delete" at bounding box center [69, 58] width 14 height 14
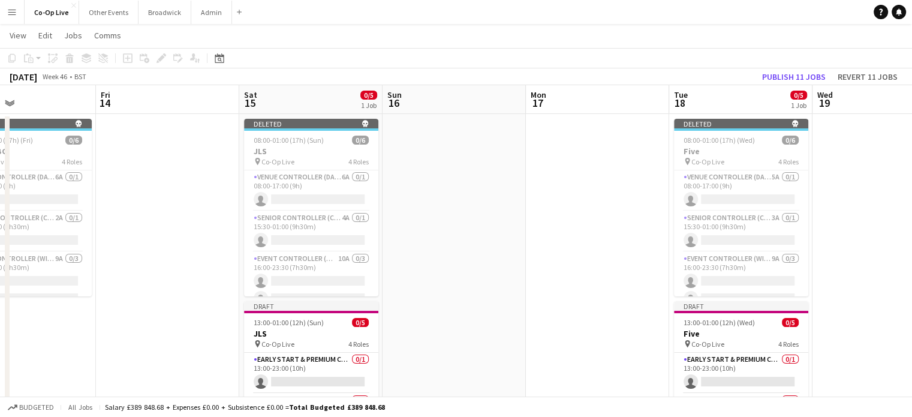
click at [630, 215] on app-date-cell at bounding box center [597, 308] width 143 height 389
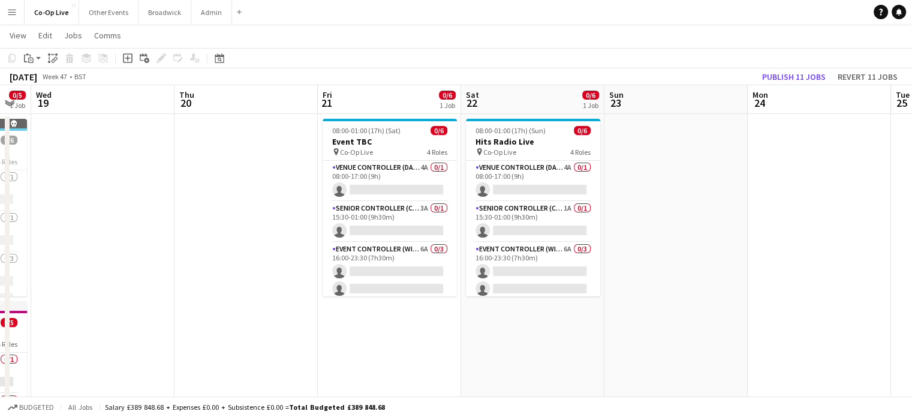
scroll to position [0, 541]
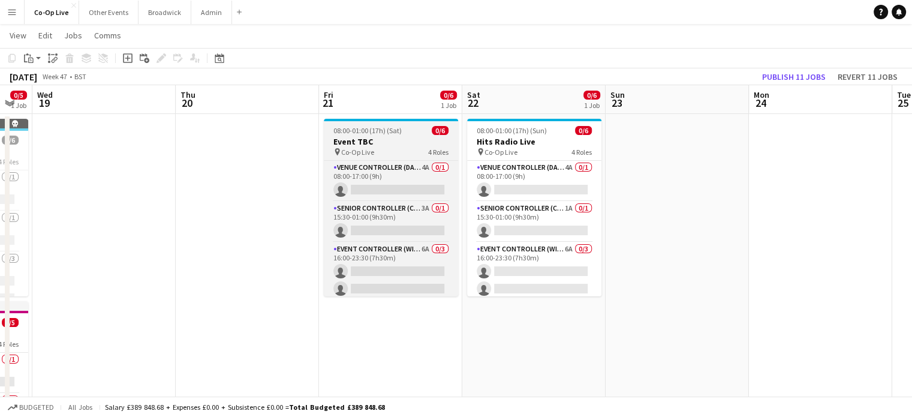
click at [394, 143] on h3 "Event TBC" at bounding box center [391, 141] width 134 height 11
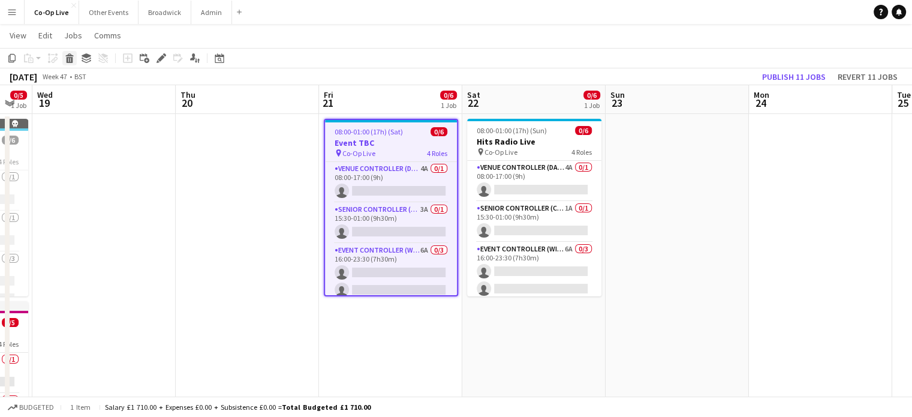
click at [71, 64] on div "Delete" at bounding box center [69, 58] width 14 height 14
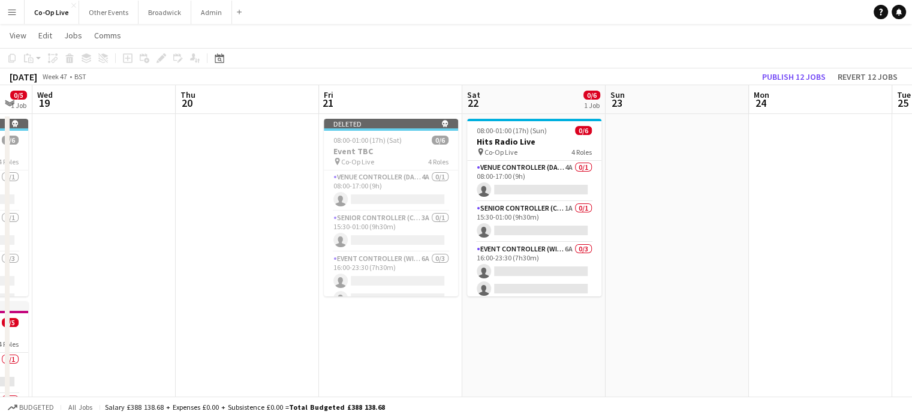
click at [543, 352] on app-date-cell "08:00-01:00 (17h) (Sun) 0/6 Hits Radio Live pin Co-Op Live 4 Roles Venue Contro…" at bounding box center [534, 308] width 143 height 389
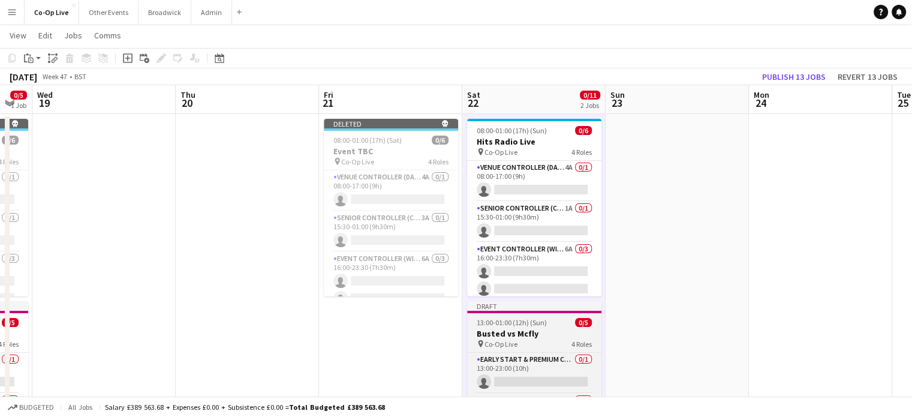
click at [538, 342] on div "pin Co-Op Live 4 Roles" at bounding box center [534, 344] width 134 height 10
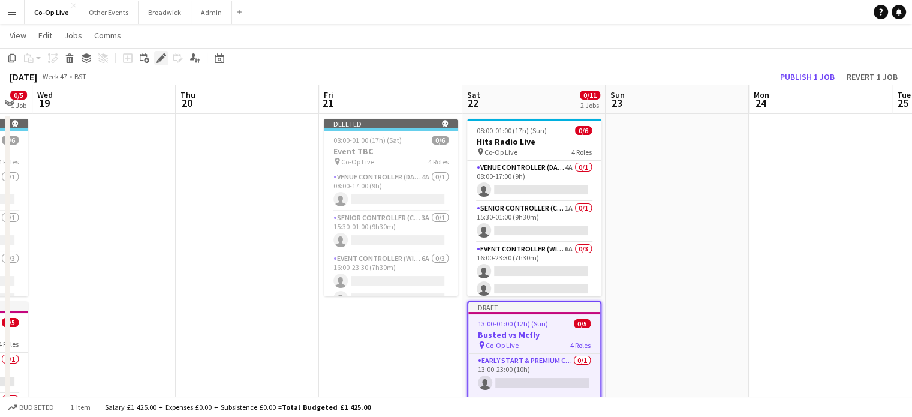
click at [160, 59] on icon at bounding box center [161, 58] width 7 height 7
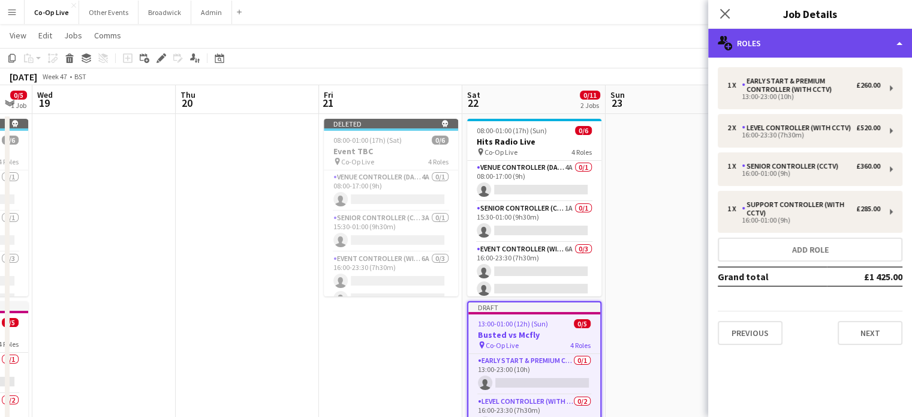
click at [854, 55] on div "multiple-users-add Roles" at bounding box center [810, 43] width 204 height 29
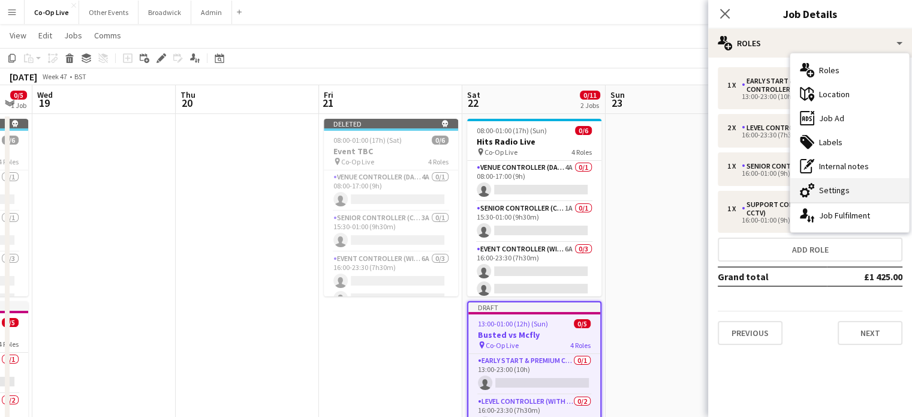
click at [879, 199] on div "cog-double-3 Settings" at bounding box center [850, 190] width 119 height 24
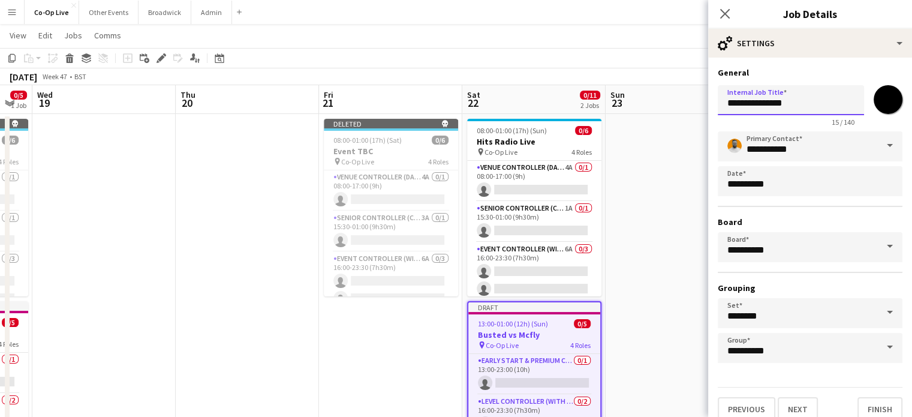
drag, startPoint x: 805, startPoint y: 105, endPoint x: 613, endPoint y: 124, distance: 192.9
click at [613, 124] on body "Menu Boards Boards Boards All jobs Status Workforce Workforce My Workforce Recr…" at bounding box center [456, 250] width 912 height 545
type input "**********"
click at [875, 402] on button "Finish" at bounding box center [880, 409] width 45 height 24
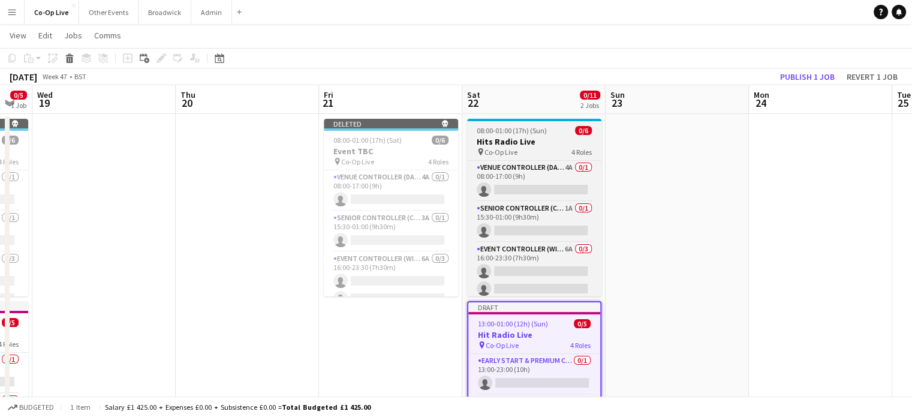
click at [534, 145] on h3 "Hits Radio Live" at bounding box center [534, 141] width 134 height 11
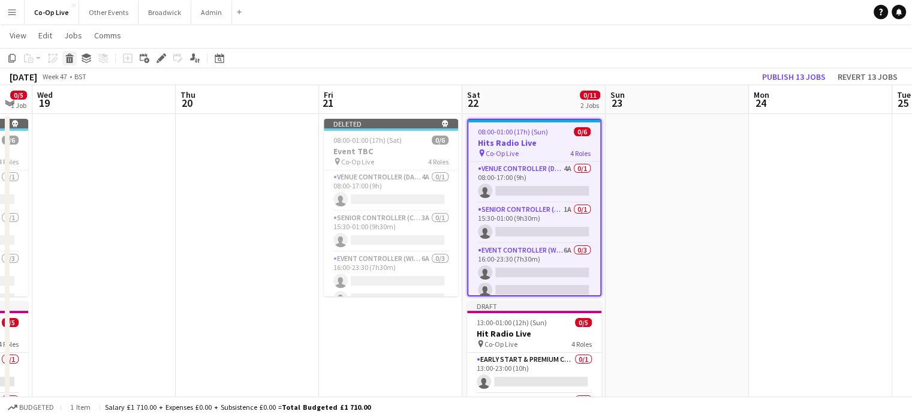
click at [73, 59] on icon "Delete" at bounding box center [70, 58] width 10 height 10
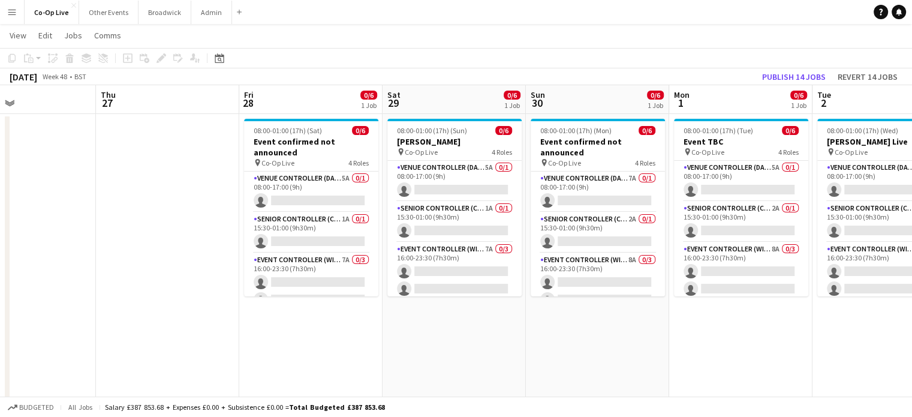
scroll to position [0, 478]
click at [290, 331] on app-date-cell "08:00-01:00 (17h) (Sat) 0/6 Event confirmed not announced pin Co-Op Live 4 Role…" at bounding box center [310, 308] width 143 height 389
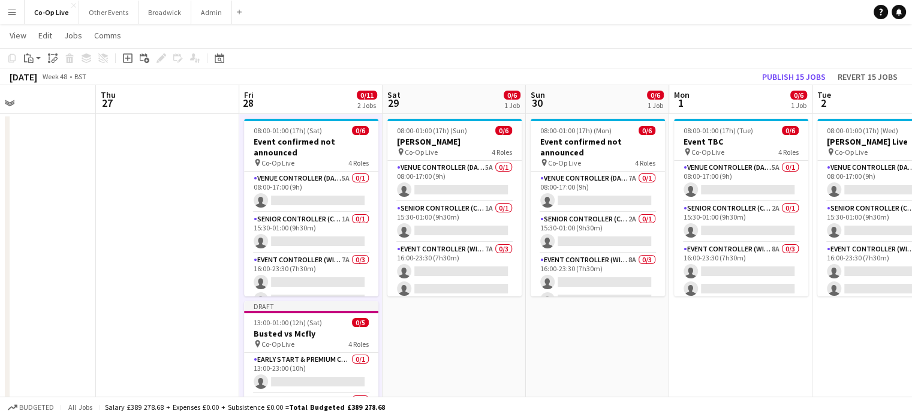
click at [290, 331] on h3 "Busted vs Mcfly" at bounding box center [311, 333] width 134 height 11
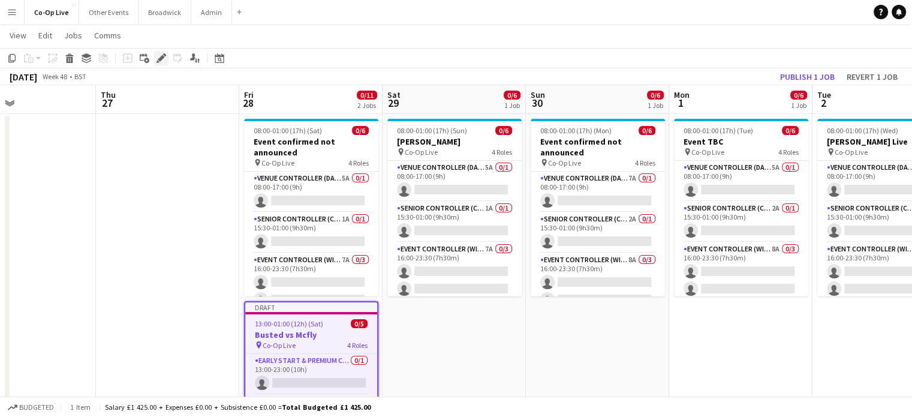
drag, startPoint x: 189, startPoint y: 51, endPoint x: 164, endPoint y: 52, distance: 25.2
click at [164, 52] on div "Add job Add linked Job Edit Edit linked Job Applicants" at bounding box center [156, 58] width 92 height 14
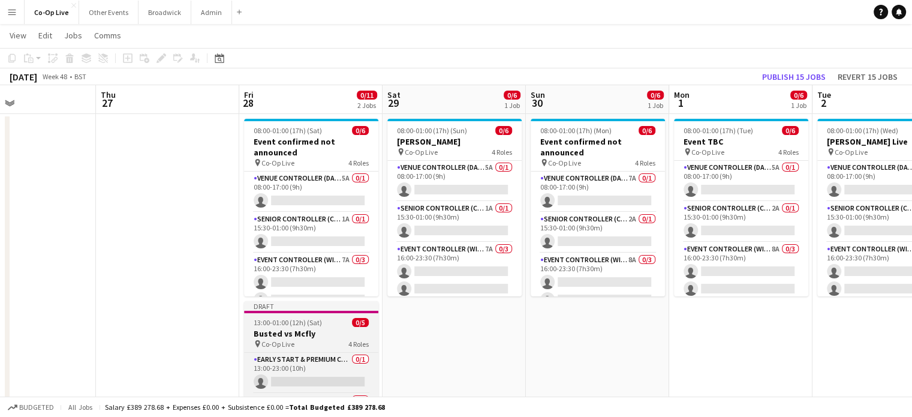
click at [300, 334] on h3 "Busted vs Mcfly" at bounding box center [311, 333] width 134 height 11
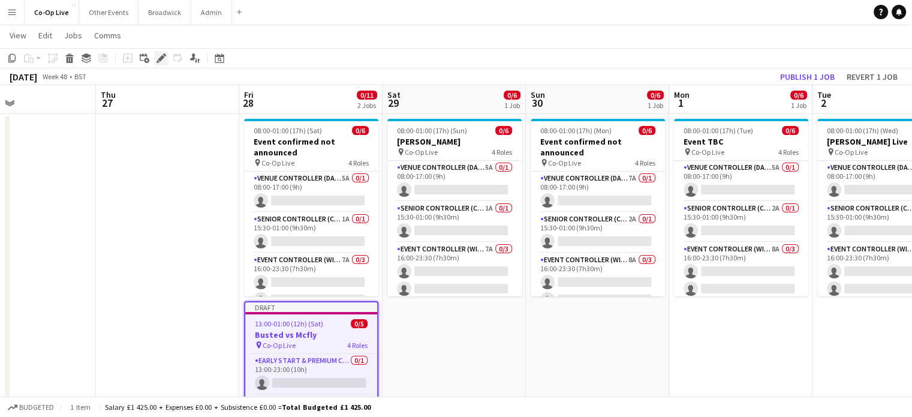
click at [160, 57] on icon at bounding box center [161, 58] width 7 height 7
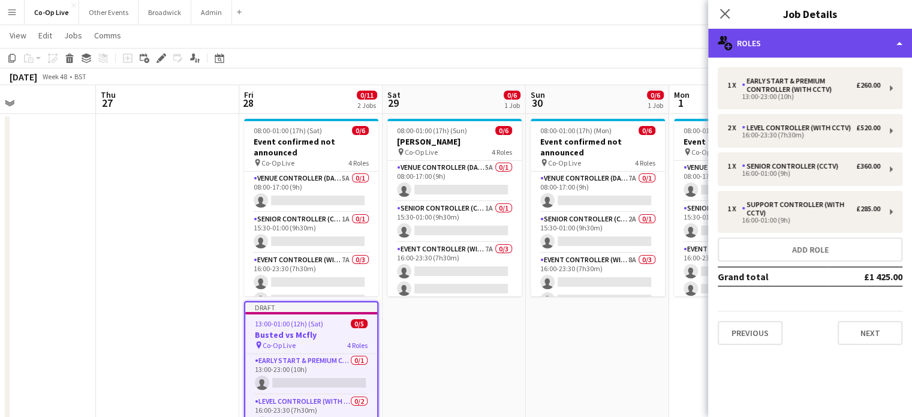
click at [839, 35] on div "multiple-users-add Roles" at bounding box center [810, 43] width 204 height 29
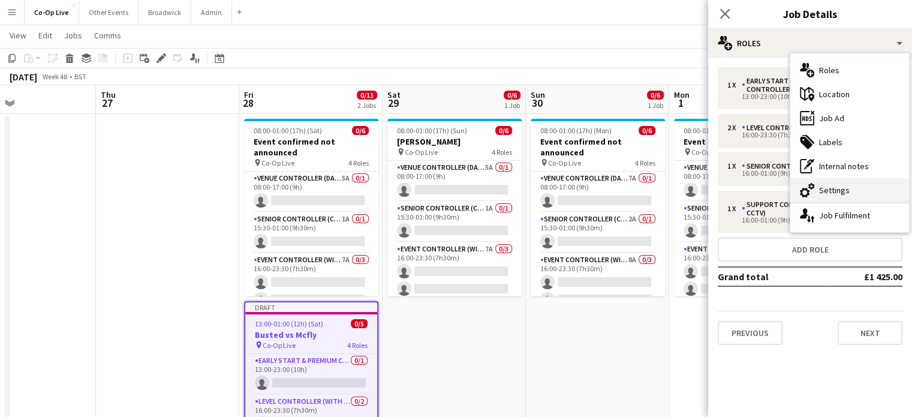
click at [838, 186] on div "cog-double-3 Settings" at bounding box center [850, 190] width 119 height 24
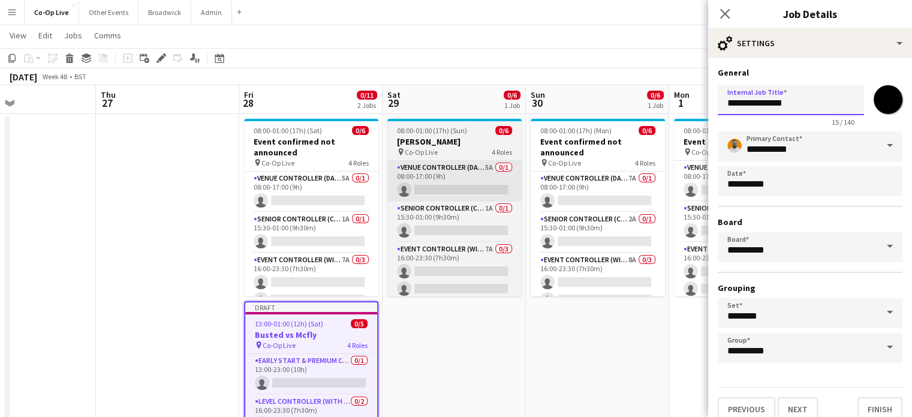
drag, startPoint x: 760, startPoint y: 113, endPoint x: 506, endPoint y: 163, distance: 258.5
click at [506, 163] on body "Menu Boards Boards Boards All jobs Status Workforce Workforce My Workforce Recr…" at bounding box center [456, 250] width 912 height 545
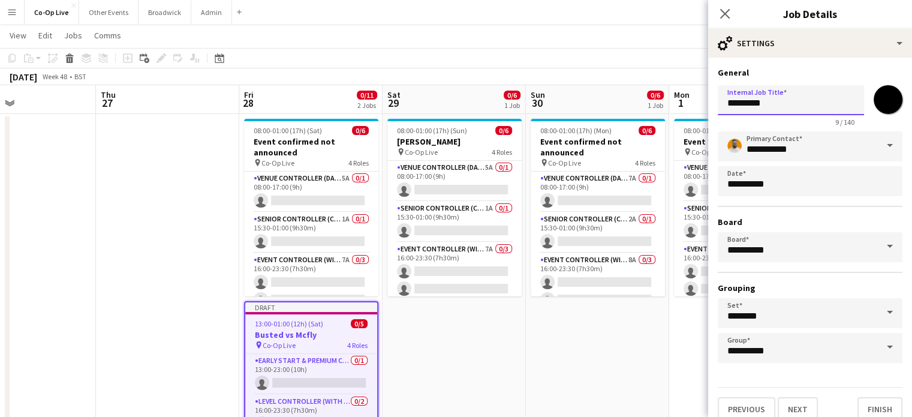
type input "*********"
click at [879, 411] on button "Finish" at bounding box center [880, 409] width 45 height 24
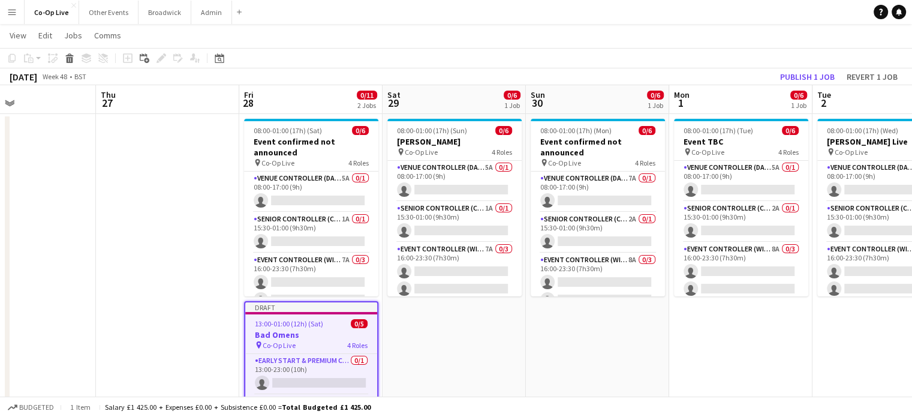
click at [451, 347] on app-date-cell "08:00-01:00 (17h) (Sun) 0/6 [PERSON_NAME] pin Co-Op Live 4 Roles Venue Controll…" at bounding box center [454, 308] width 143 height 389
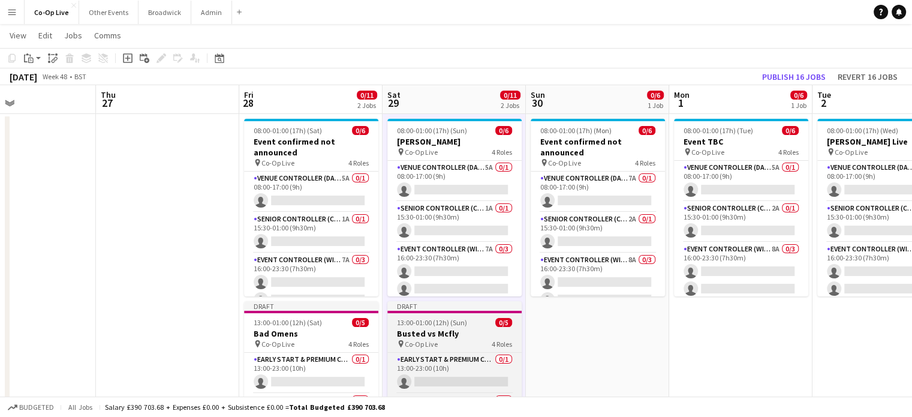
click at [446, 338] on h3 "Busted vs Mcfly" at bounding box center [455, 333] width 134 height 11
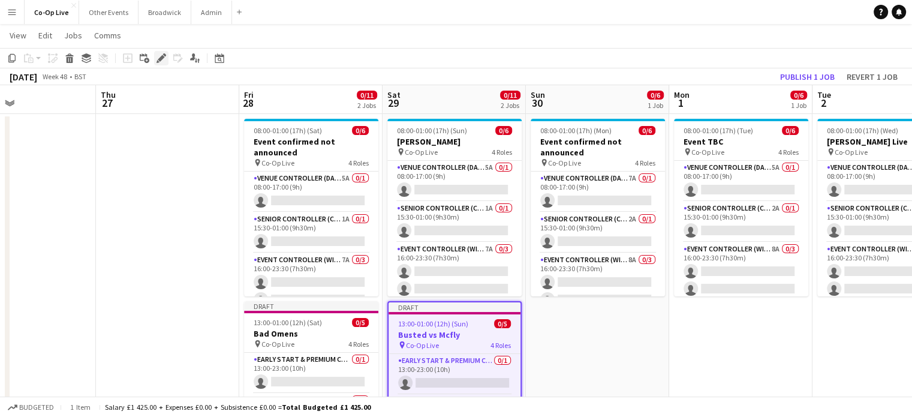
click at [160, 59] on icon at bounding box center [161, 58] width 7 height 7
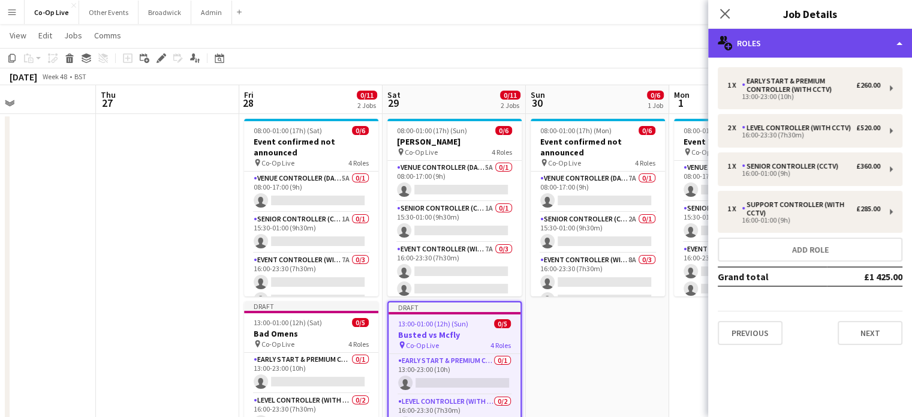
click at [816, 42] on div "multiple-users-add Roles" at bounding box center [810, 43] width 204 height 29
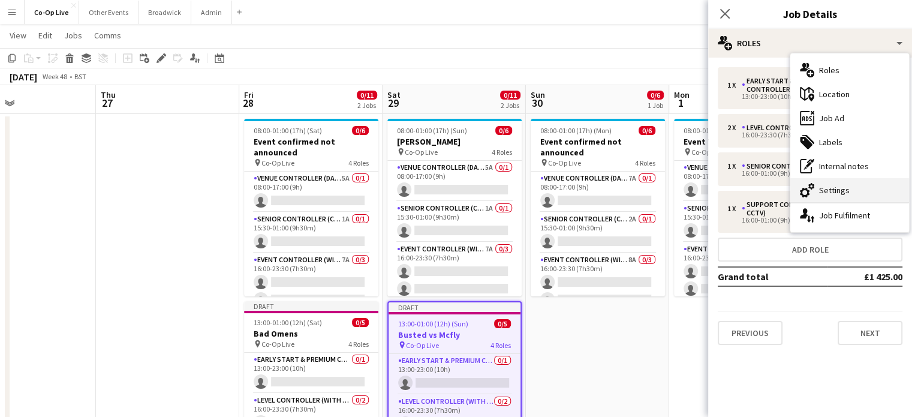
click at [834, 187] on div "cog-double-3 Settings" at bounding box center [850, 190] width 119 height 24
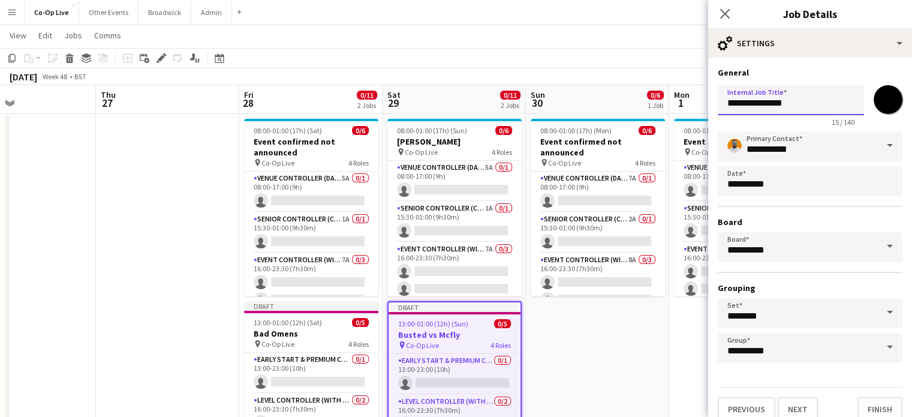
drag, startPoint x: 823, startPoint y: 92, endPoint x: 666, endPoint y: 105, distance: 157.1
click at [666, 105] on body "Menu Boards Boards Boards All jobs Status Workforce Workforce My Workforce Recr…" at bounding box center [456, 250] width 912 height 545
type input "**********"
click at [862, 407] on button "Finish" at bounding box center [880, 409] width 45 height 24
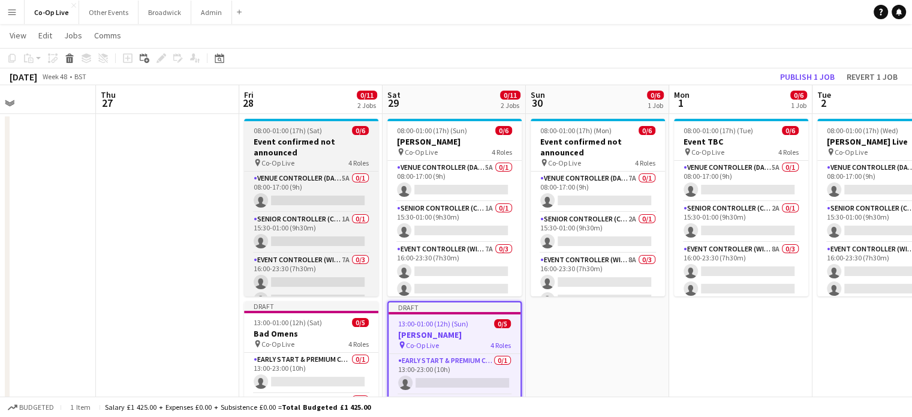
click at [295, 142] on h3 "Event confirmed not announced" at bounding box center [311, 147] width 134 height 22
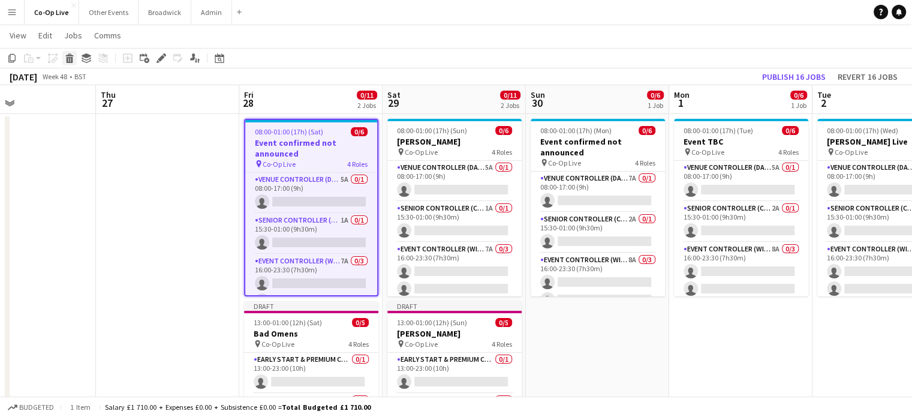
click at [72, 61] on icon at bounding box center [70, 60] width 7 height 6
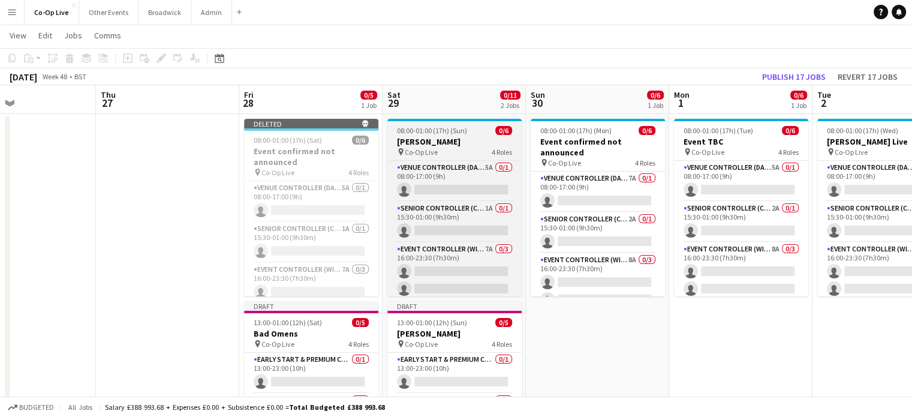
click at [403, 140] on h3 "[PERSON_NAME]" at bounding box center [455, 141] width 134 height 11
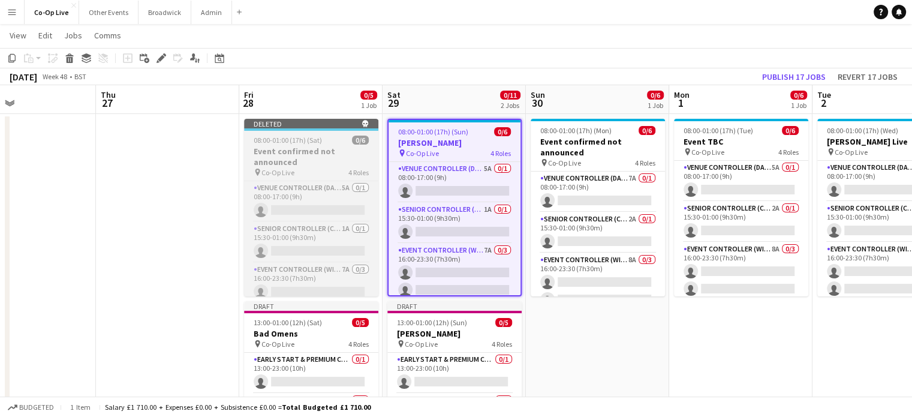
click at [328, 175] on div "pin Co-Op Live 4 Roles" at bounding box center [311, 172] width 134 height 10
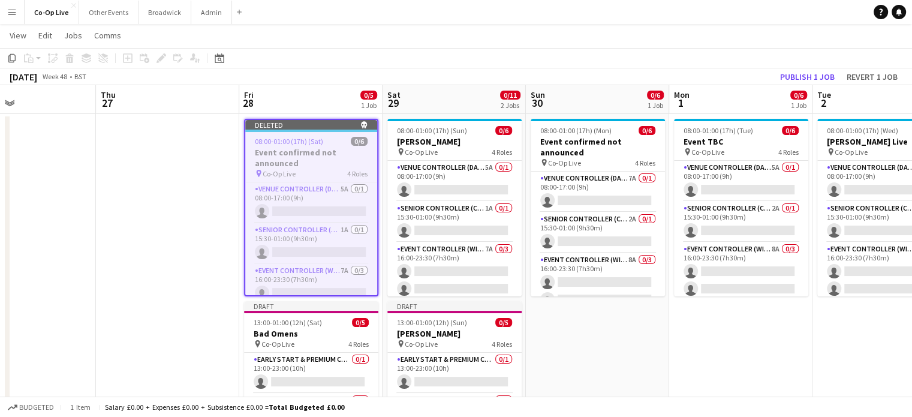
click at [328, 175] on div "pin Co-Op Live 4 Roles" at bounding box center [311, 174] width 132 height 10
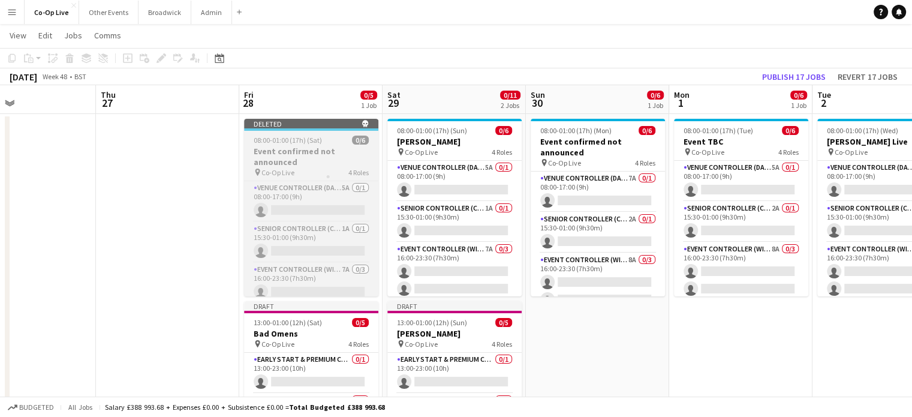
click at [328, 175] on div "pin Co-Op Live 4 Roles" at bounding box center [311, 172] width 134 height 10
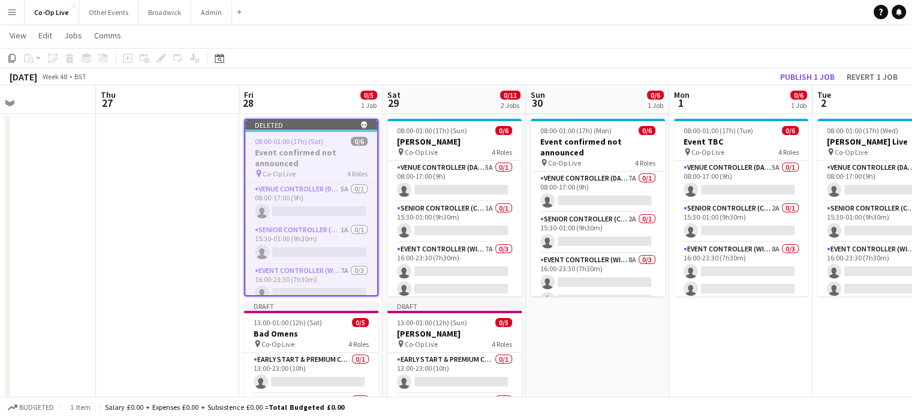
click at [299, 139] on span "08:00-01:00 (17h) (Sat)" at bounding box center [289, 141] width 68 height 9
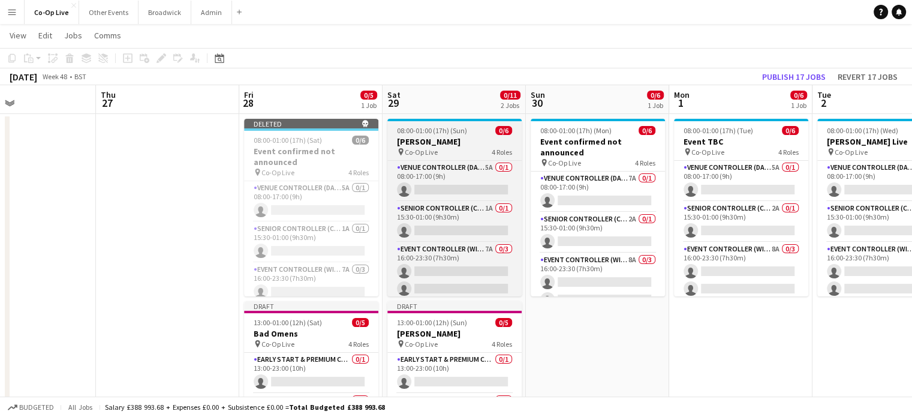
click at [427, 146] on h3 "[PERSON_NAME]" at bounding box center [455, 141] width 134 height 11
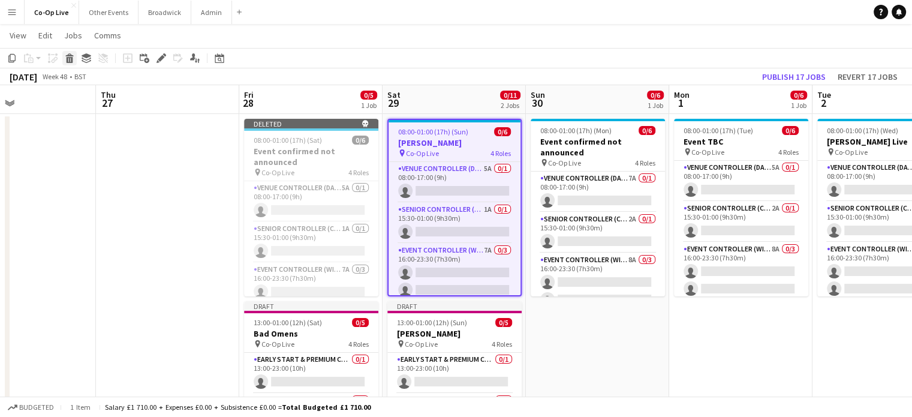
click at [72, 62] on icon at bounding box center [70, 60] width 7 height 6
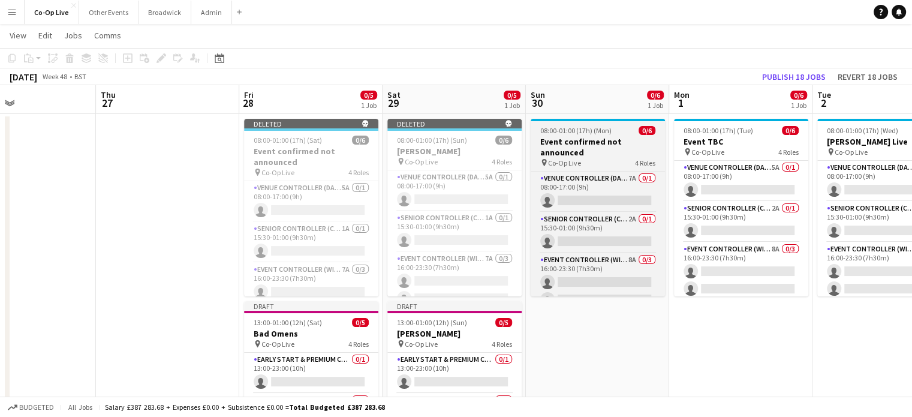
click at [590, 155] on h3 "Event confirmed not announced" at bounding box center [598, 147] width 134 height 22
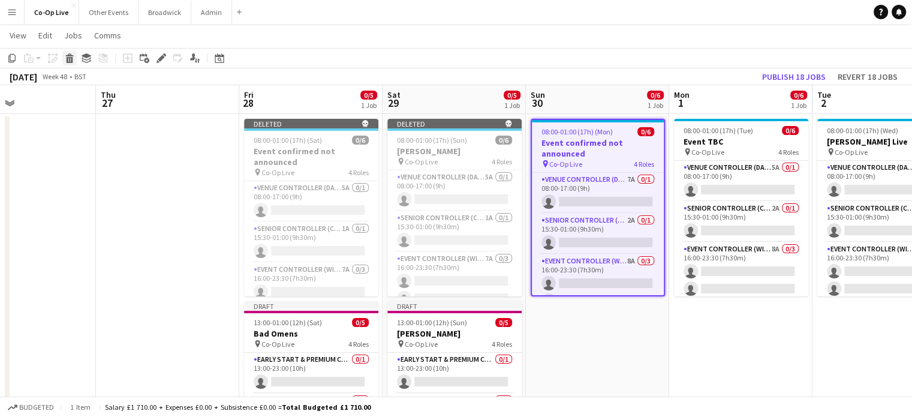
click at [71, 62] on icon at bounding box center [70, 60] width 7 height 6
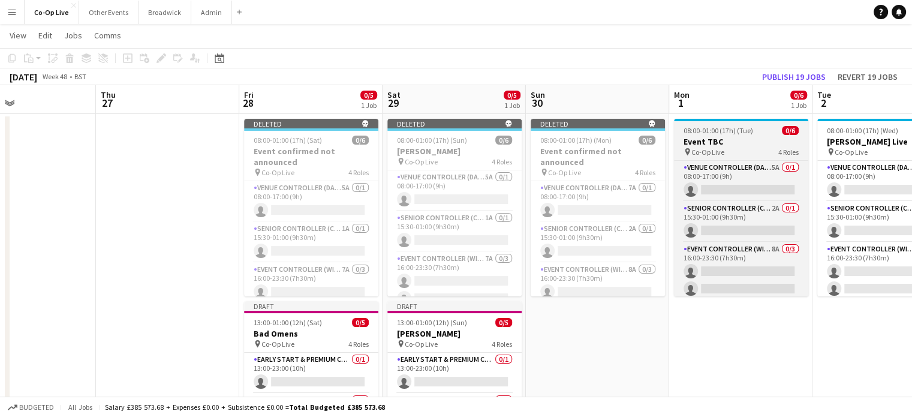
click at [727, 136] on h3 "Event TBC" at bounding box center [741, 141] width 134 height 11
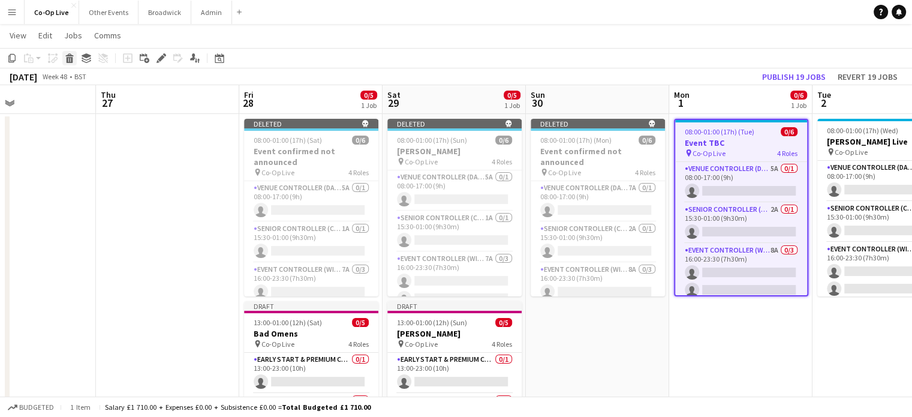
click at [70, 59] on icon at bounding box center [70, 60] width 7 height 6
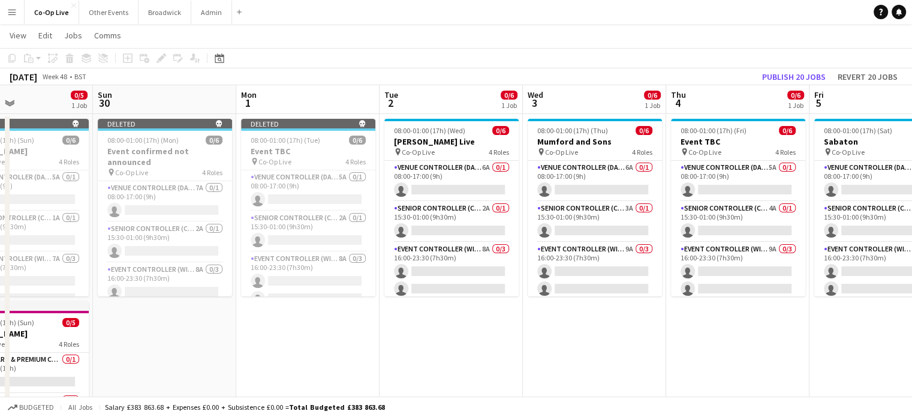
scroll to position [0, 338]
click at [446, 329] on app-date-cell "08:00-01:00 (17h) (Wed) 0/6 [PERSON_NAME] Live pin Co-Op Live 4 Roles Venue Con…" at bounding box center [450, 308] width 143 height 389
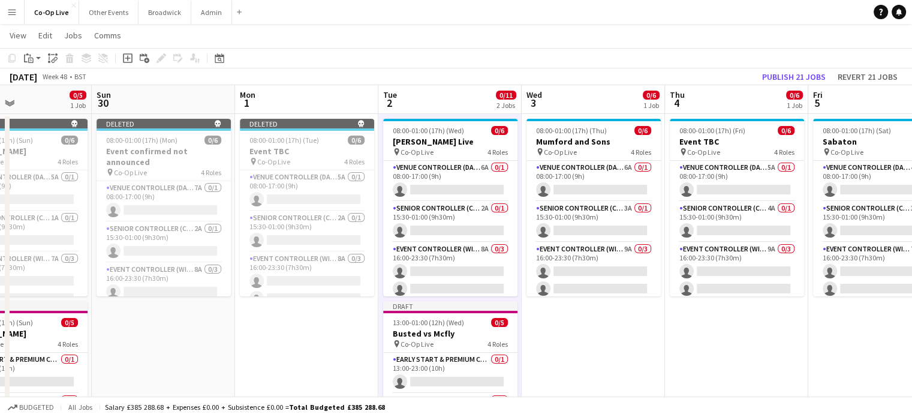
click at [446, 329] on h3 "Busted vs Mcfly" at bounding box center [450, 333] width 134 height 11
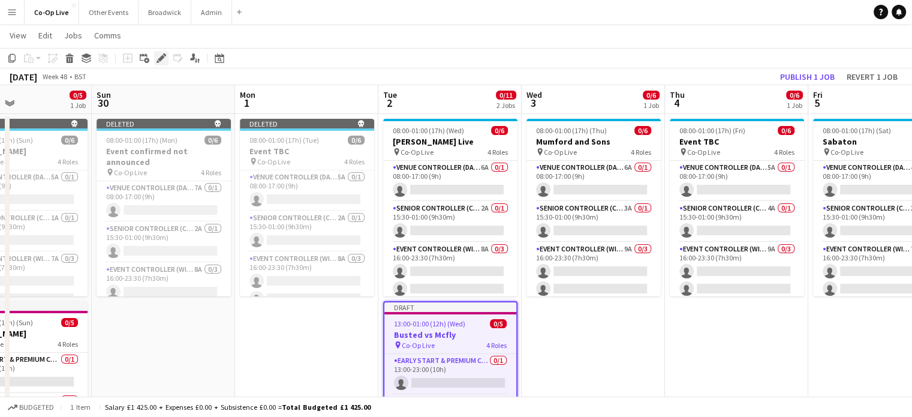
click at [161, 64] on div "Edit" at bounding box center [161, 58] width 14 height 14
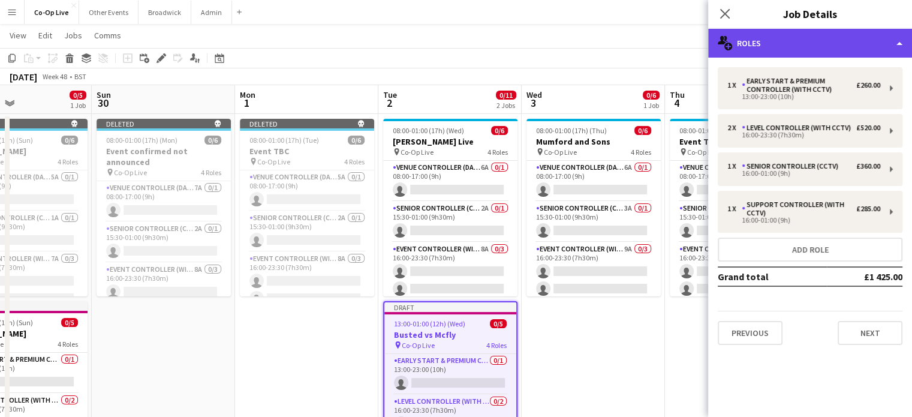
click at [897, 39] on div "multiple-users-add Roles" at bounding box center [810, 43] width 204 height 29
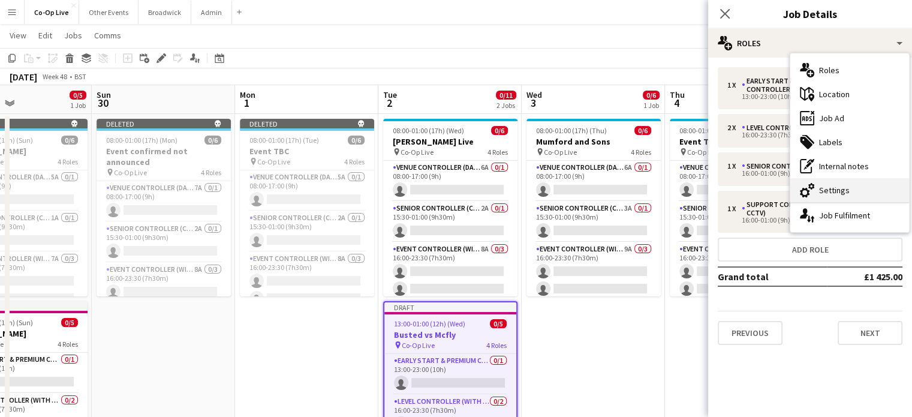
click at [831, 196] on div "cog-double-3 Settings" at bounding box center [850, 190] width 119 height 24
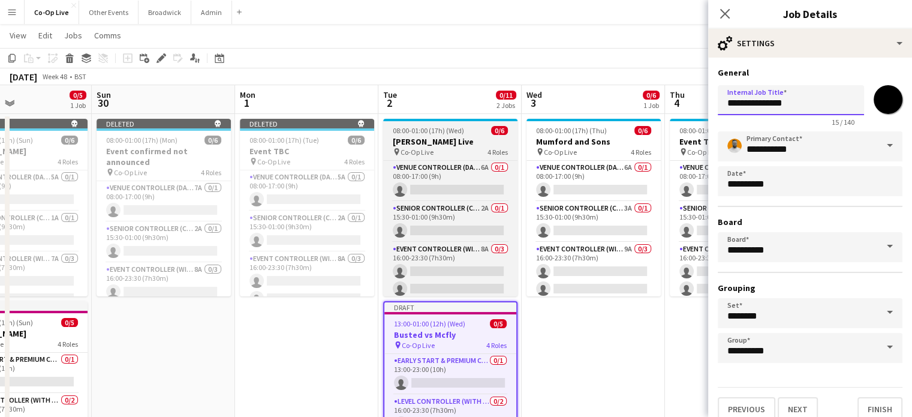
drag, startPoint x: 795, startPoint y: 104, endPoint x: 510, endPoint y: 170, distance: 293.1
click at [510, 170] on body "Menu Boards Boards Boards All jobs Status Workforce Workforce My Workforce Recr…" at bounding box center [456, 250] width 912 height 545
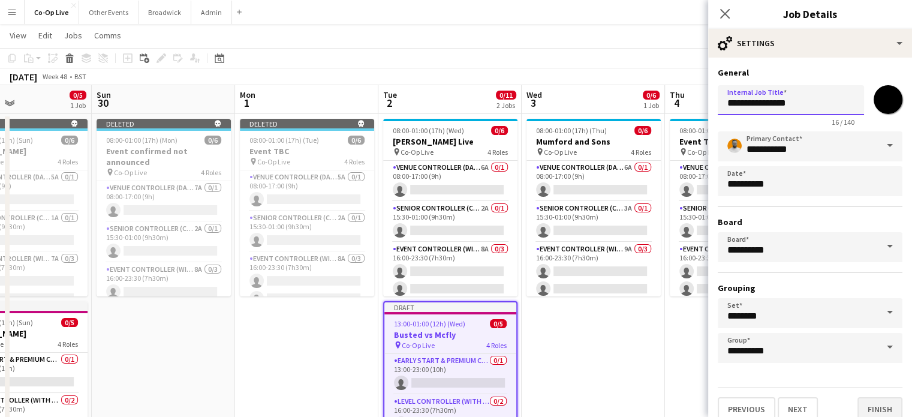
type input "**********"
click at [875, 407] on button "Finish" at bounding box center [880, 409] width 45 height 24
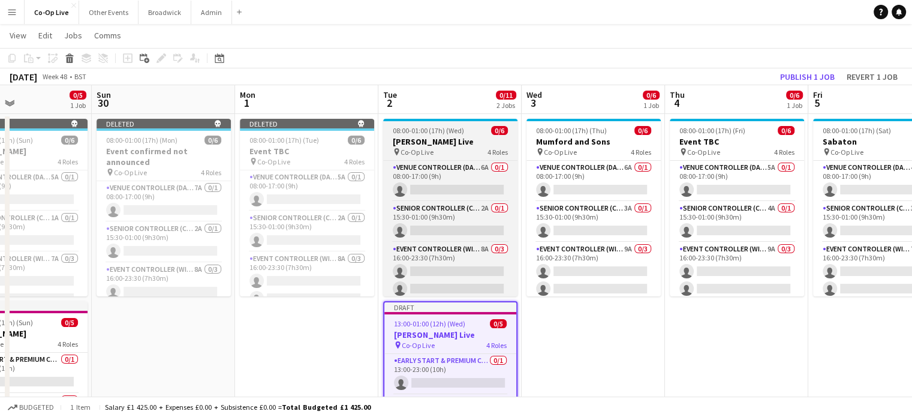
click at [454, 151] on div "pin Co-Op Live 4 Roles" at bounding box center [450, 152] width 134 height 10
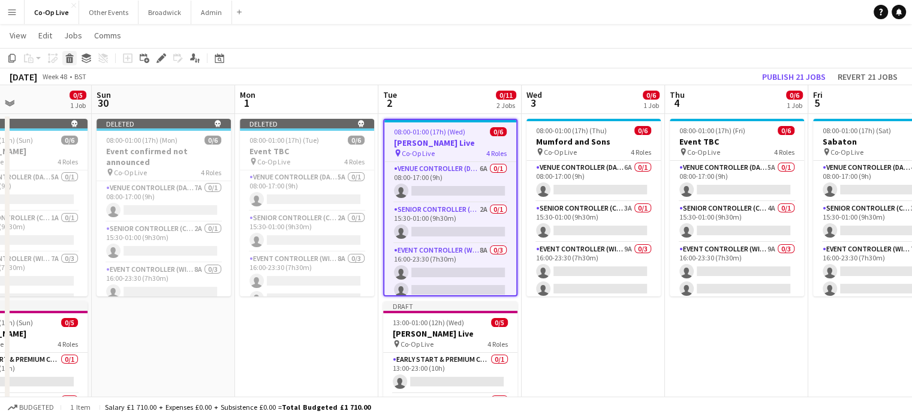
click at [74, 59] on icon "Delete" at bounding box center [70, 58] width 10 height 10
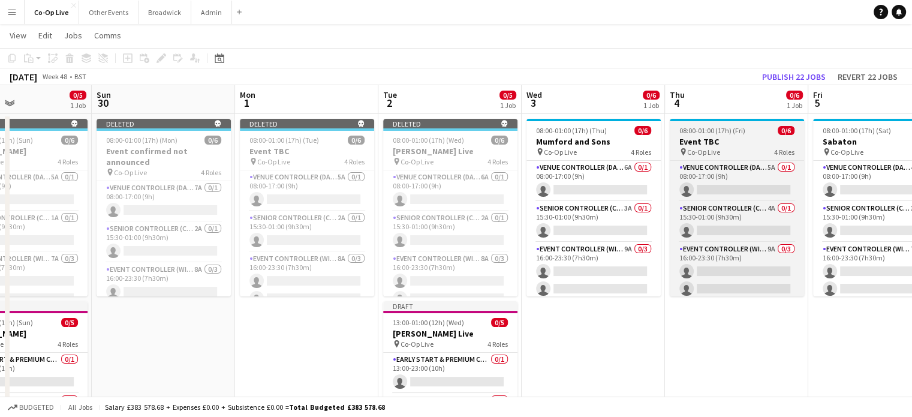
click at [727, 150] on div "pin Co-Op Live 4 Roles" at bounding box center [737, 152] width 134 height 10
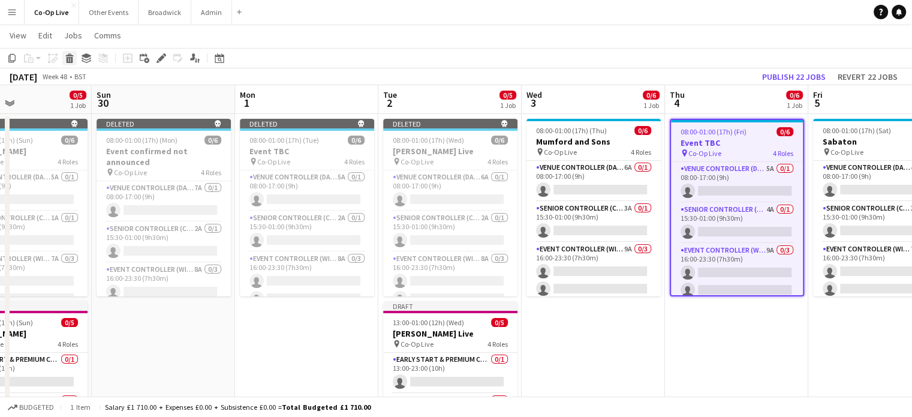
click at [72, 55] on icon "Delete" at bounding box center [70, 58] width 10 height 10
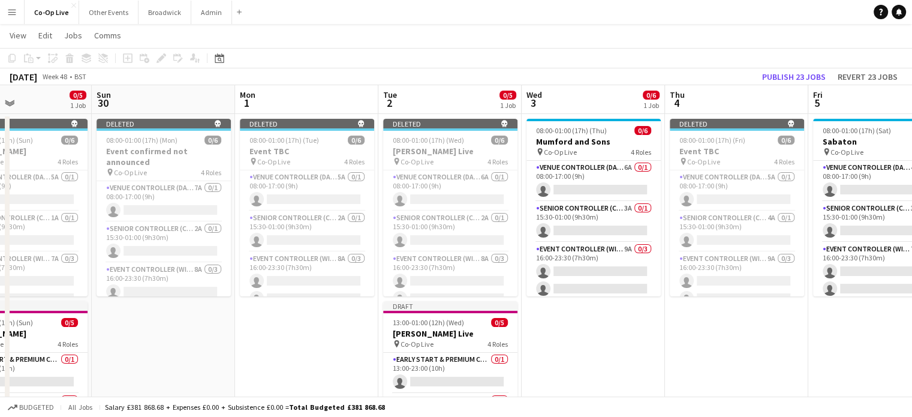
click at [568, 341] on app-date-cell "08:00-01:00 (17h) (Thu) 0/6 Mumford and Sons pin Co-Op Live 4 Roles Venue Contr…" at bounding box center [593, 308] width 143 height 389
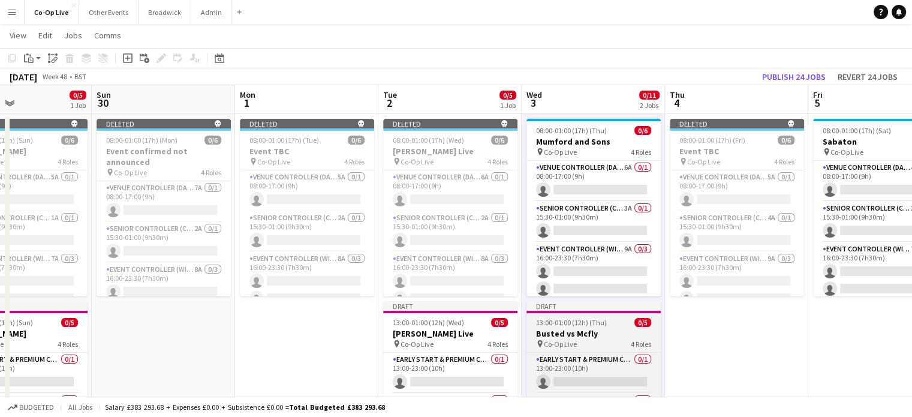
click at [592, 328] on h3 "Busted vs Mcfly" at bounding box center [594, 333] width 134 height 11
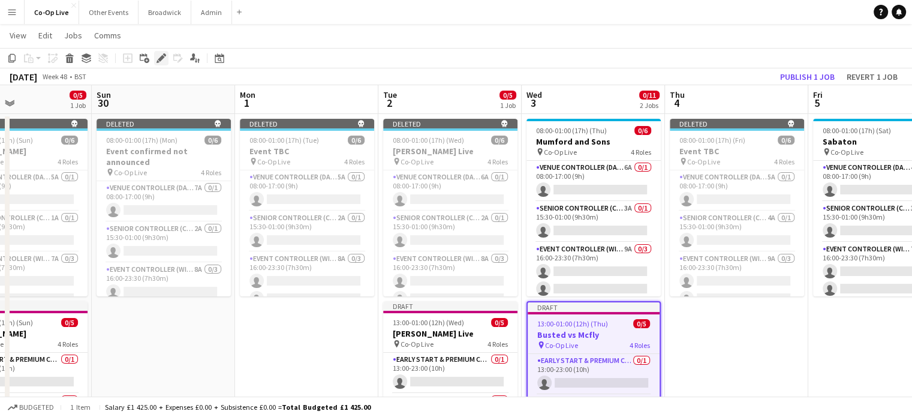
click at [160, 55] on icon "Edit" at bounding box center [162, 58] width 10 height 10
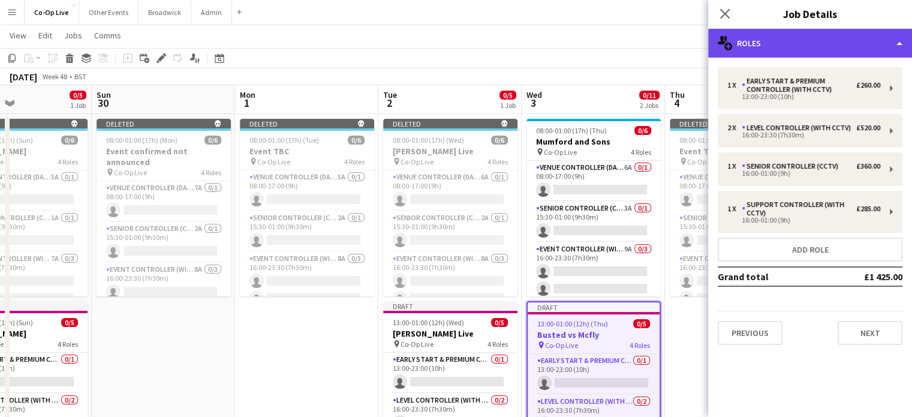
click at [898, 50] on div "multiple-users-add Roles" at bounding box center [810, 43] width 204 height 29
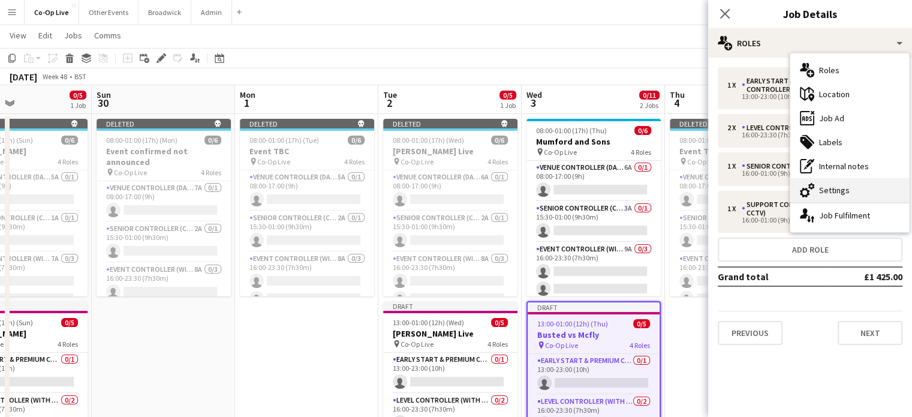
click at [840, 194] on div "cog-double-3 Settings" at bounding box center [850, 190] width 119 height 24
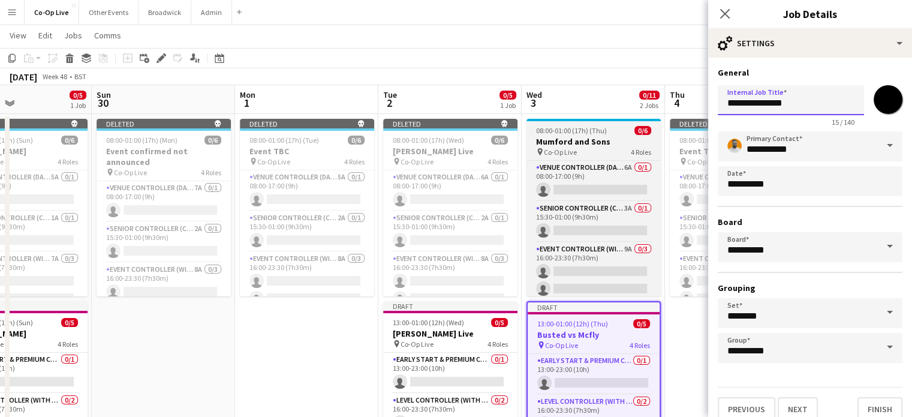
drag, startPoint x: 825, startPoint y: 104, endPoint x: 588, endPoint y: 138, distance: 240.0
click at [588, 138] on body "Menu Boards Boards Boards All jobs Status Workforce Workforce My Workforce Recr…" at bounding box center [456, 250] width 912 height 545
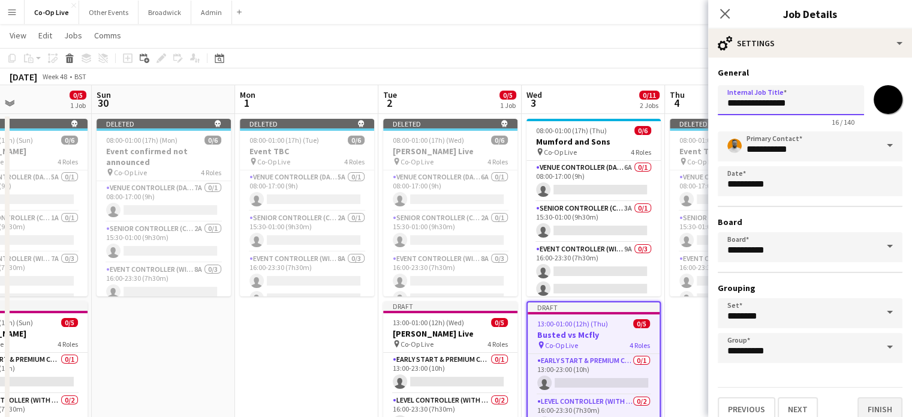
type input "**********"
click at [858, 412] on button "Finish" at bounding box center [880, 409] width 45 height 24
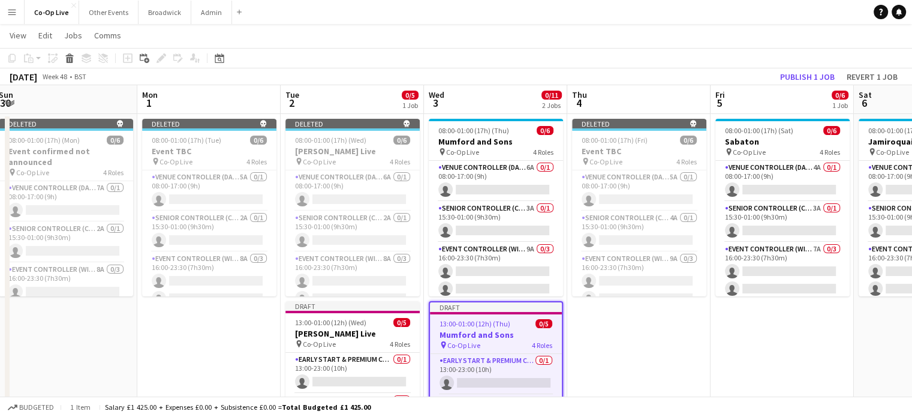
scroll to position [0, 293]
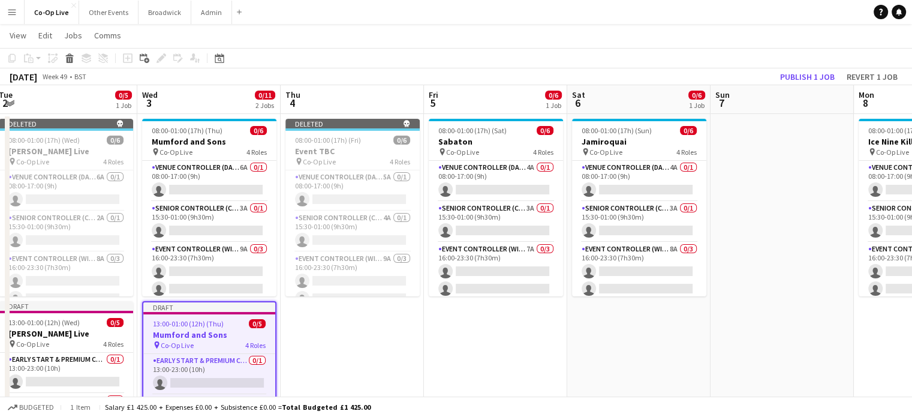
click at [494, 350] on app-date-cell "08:00-01:00 (17h) (Sat) 0/6 Sabaton pin Co-Op Live 4 Roles Venue Controller (Da…" at bounding box center [495, 308] width 143 height 389
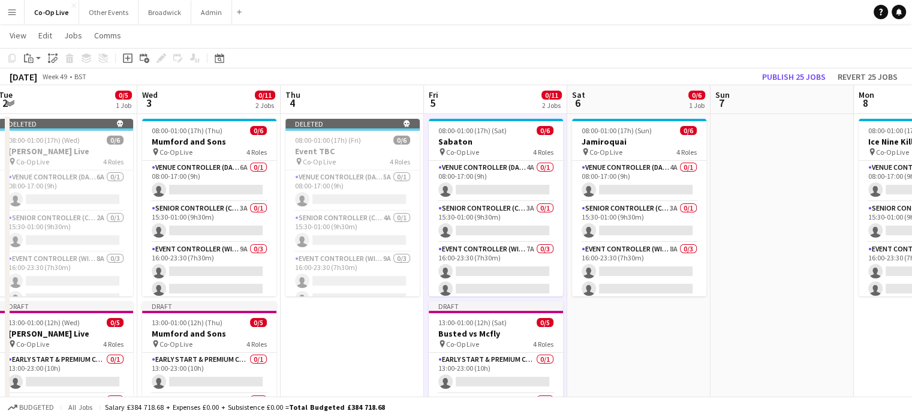
click at [590, 354] on app-date-cell "08:00-01:00 (17h) (Sun) 0/6 Jamiroquai pin Co-Op Live 4 Roles Venue Controller …" at bounding box center [638, 308] width 143 height 389
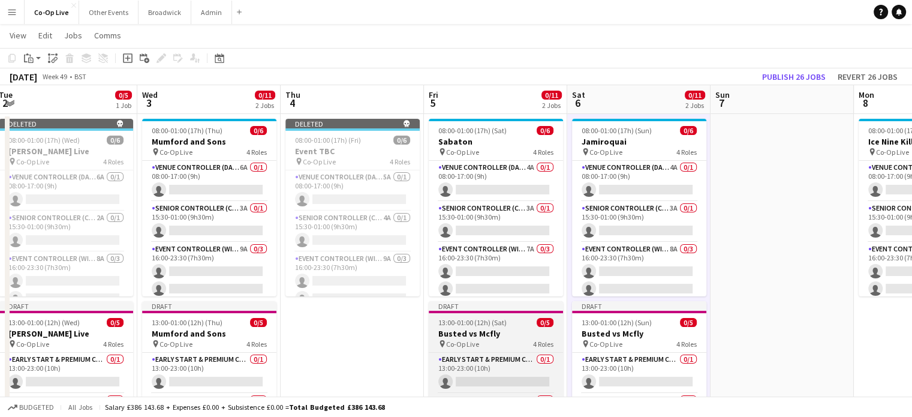
click at [512, 323] on div "13:00-01:00 (12h) (Sat) 0/5" at bounding box center [496, 322] width 134 height 9
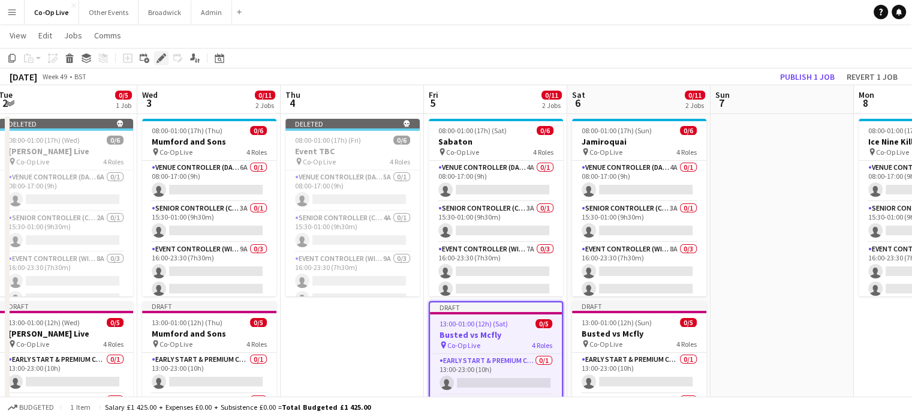
click at [160, 59] on icon at bounding box center [161, 58] width 7 height 7
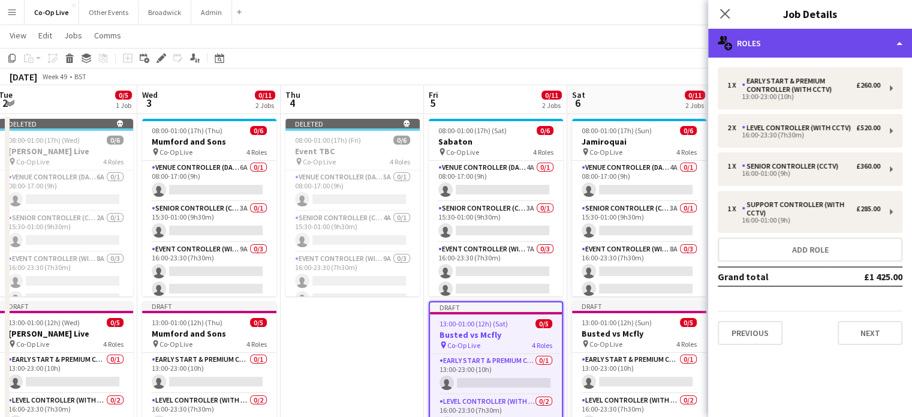
click at [864, 43] on div "multiple-users-add Roles" at bounding box center [810, 43] width 204 height 29
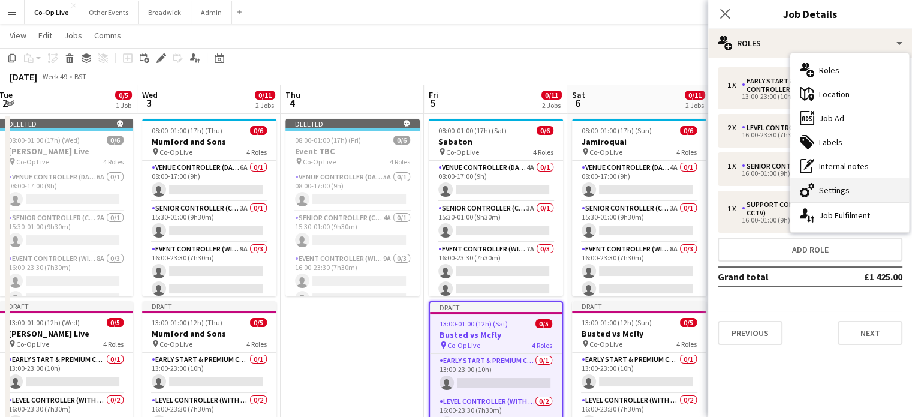
click at [847, 196] on div "cog-double-3 Settings" at bounding box center [850, 190] width 119 height 24
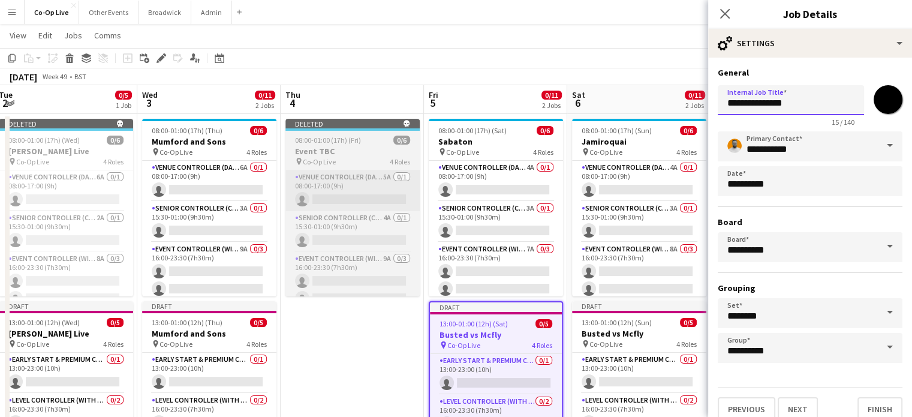
drag, startPoint x: 822, startPoint y: 100, endPoint x: 341, endPoint y: 211, distance: 494.3
click at [341, 211] on body "Menu Boards Boards Boards All jobs Status Workforce Workforce My Workforce Recr…" at bounding box center [456, 250] width 912 height 545
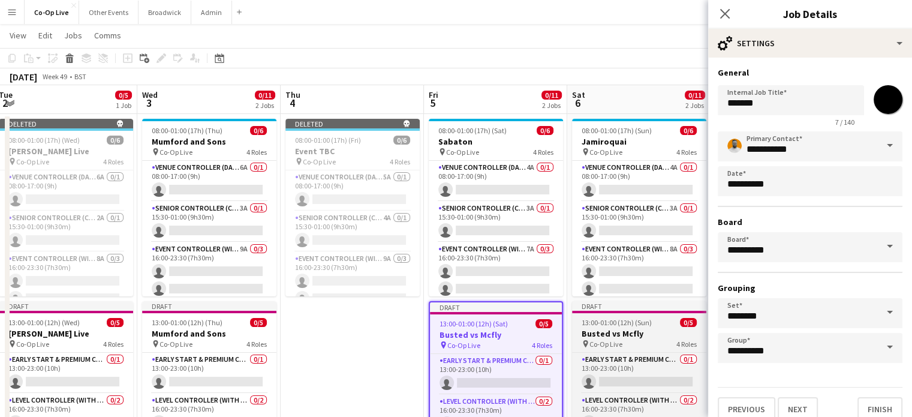
click at [621, 344] on span "Co-Op Live" at bounding box center [606, 344] width 33 height 9
type input "**********"
type input "*******"
type input "**********"
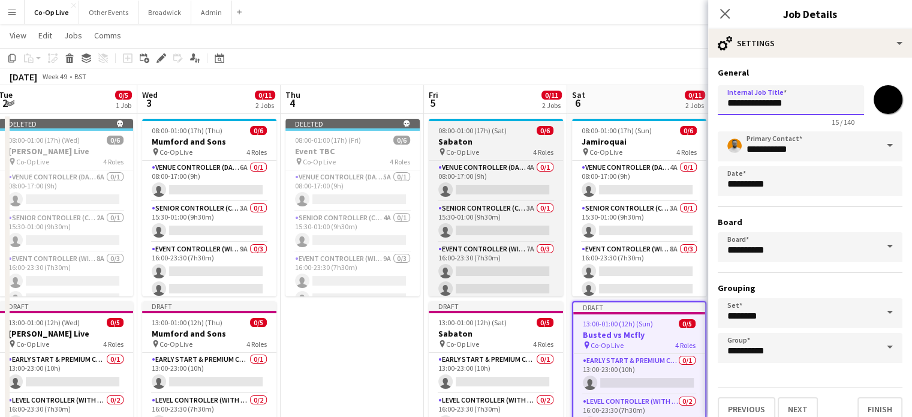
drag, startPoint x: 825, startPoint y: 109, endPoint x: 534, endPoint y: 155, distance: 294.7
click at [534, 155] on body "Menu Boards Boards Boards All jobs Status Workforce Workforce My Workforce Recr…" at bounding box center [456, 250] width 912 height 545
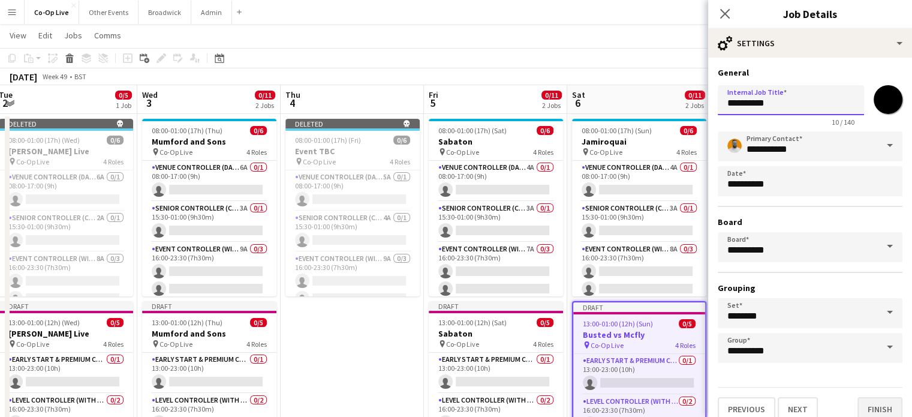
type input "**********"
click at [871, 407] on button "Finish" at bounding box center [880, 409] width 45 height 24
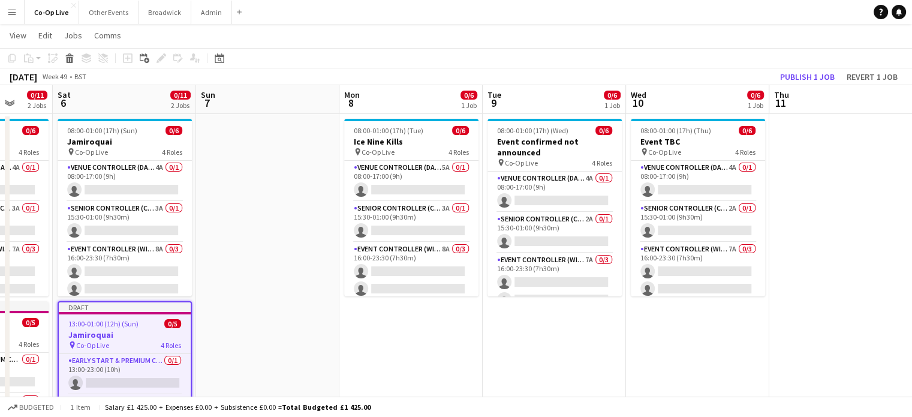
scroll to position [0, 306]
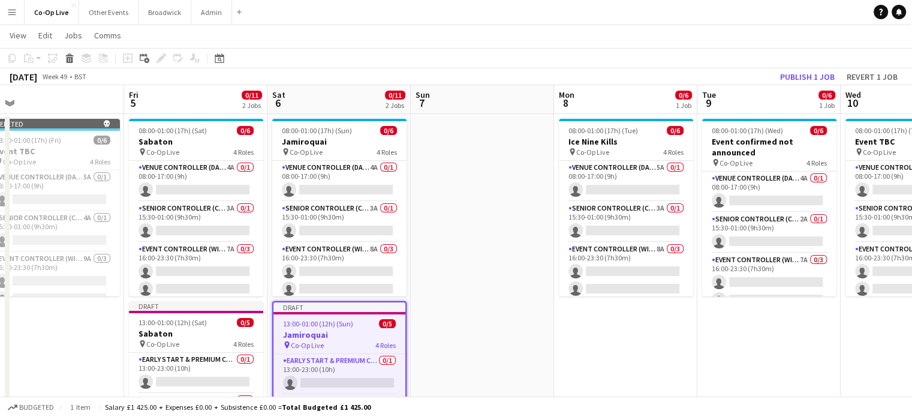
click at [607, 316] on app-date-cell "08:00-01:00 (17h) (Tue) 0/6 Ice Nine Kills pin Co-Op Live 4 Roles Venue Control…" at bounding box center [625, 308] width 143 height 389
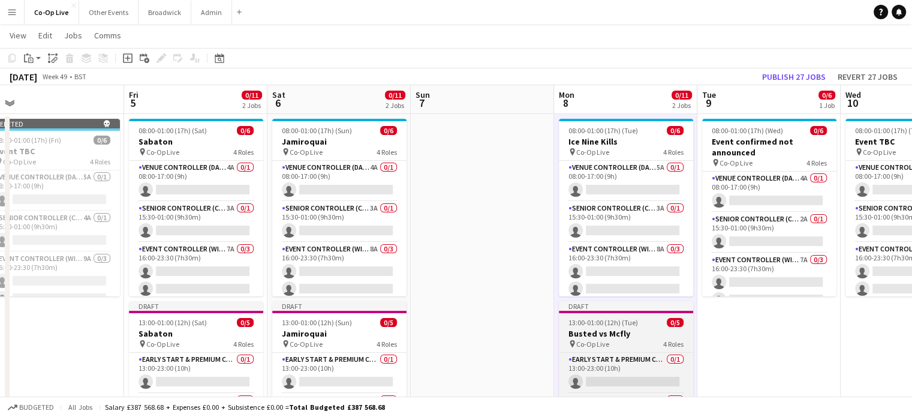
click at [630, 331] on h3 "Busted vs Mcfly" at bounding box center [626, 333] width 134 height 11
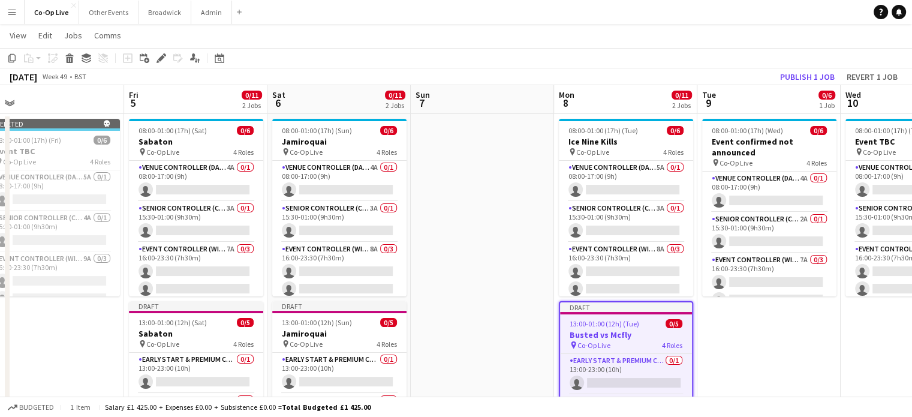
click at [729, 342] on app-date-cell "08:00-01:00 (17h) (Wed) 0/6 Event confirmed not announced pin Co-Op Live 4 Role…" at bounding box center [769, 308] width 143 height 389
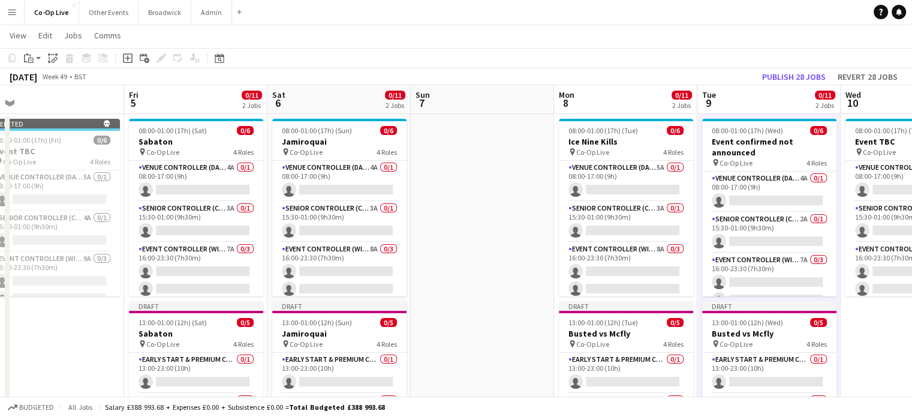
click at [878, 356] on app-date-cell "08:00-01:00 (17h) (Thu) 0/6 Event TBC pin Co-Op Live 4 Roles Venue Controller (…" at bounding box center [912, 308] width 143 height 389
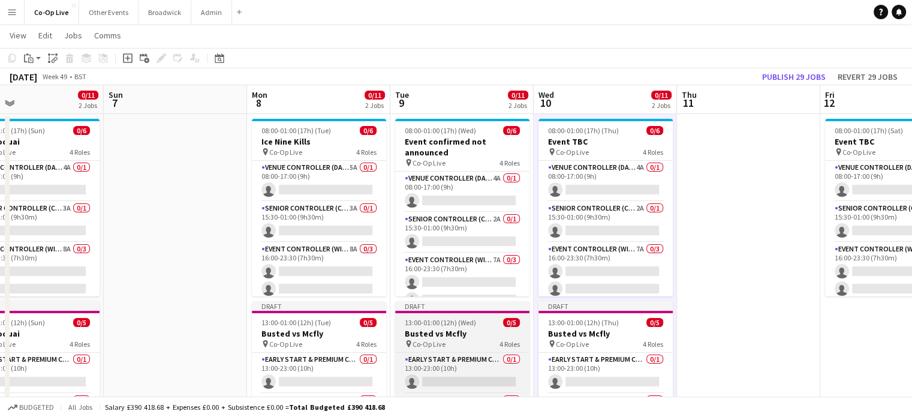
scroll to position [0, 331]
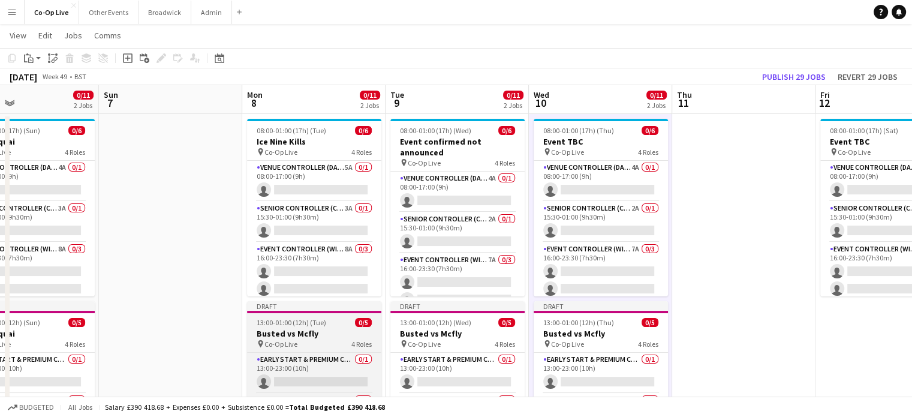
click at [319, 328] on h3 "Busted vs Mcfly" at bounding box center [314, 333] width 134 height 11
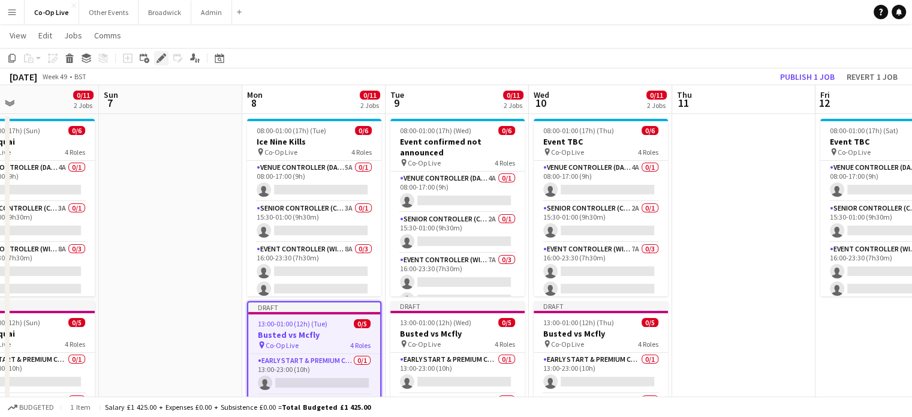
click at [158, 64] on div "Edit" at bounding box center [161, 58] width 14 height 14
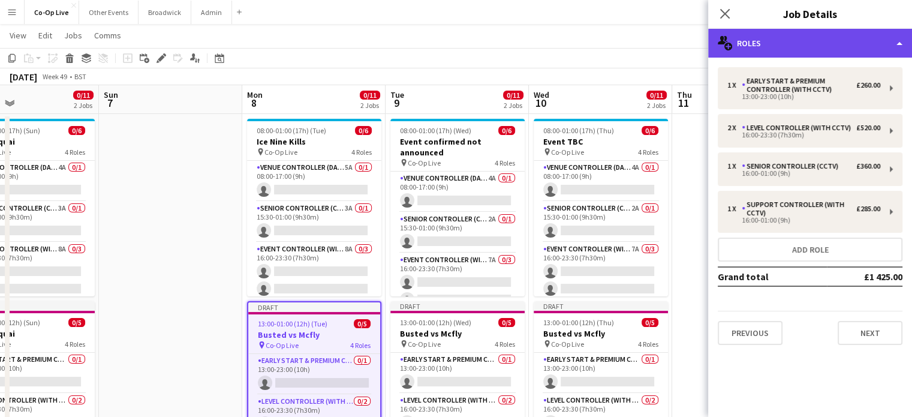
click at [905, 39] on div "multiple-users-add Roles" at bounding box center [810, 43] width 204 height 29
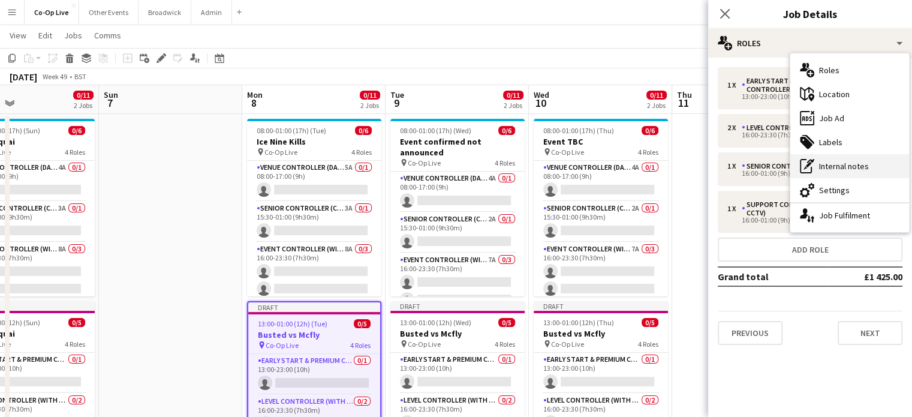
click at [852, 168] on div "pen-write Internal notes" at bounding box center [850, 166] width 119 height 24
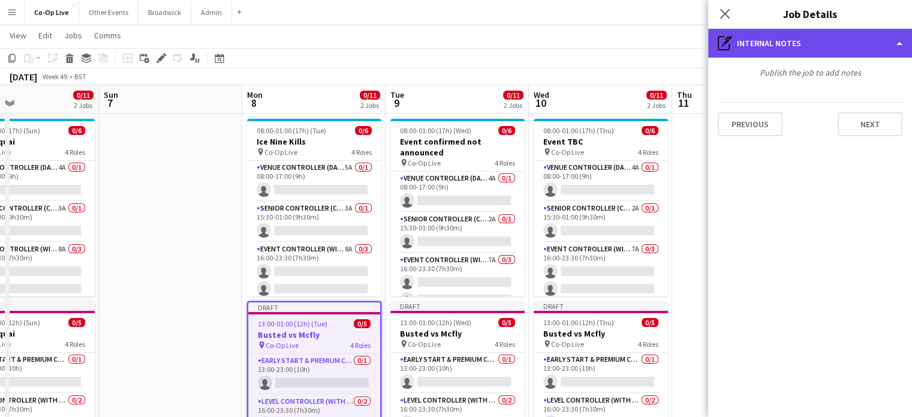
click at [855, 37] on div "pen-write Internal notes" at bounding box center [810, 43] width 204 height 29
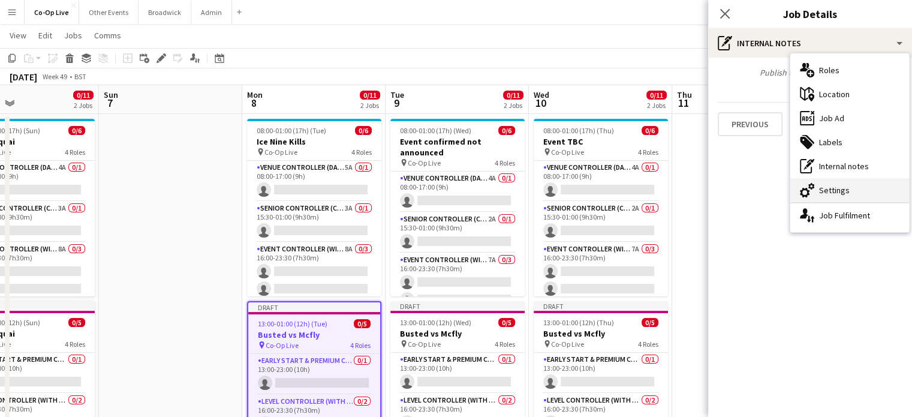
click at [829, 185] on div "cog-double-3 Settings" at bounding box center [850, 190] width 119 height 24
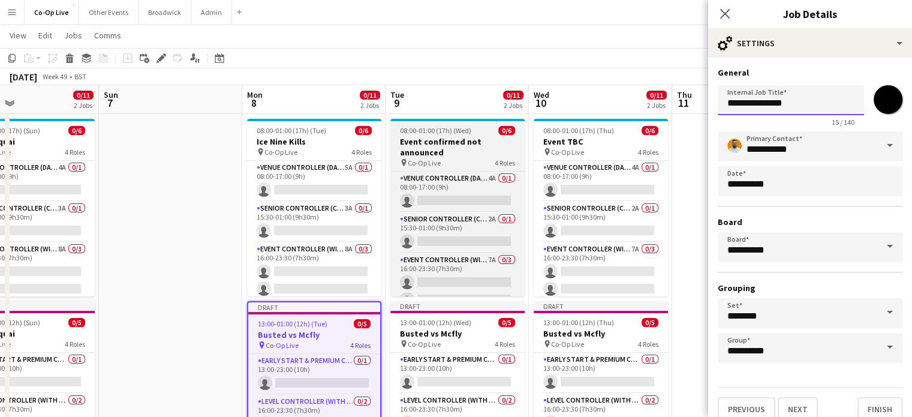
drag, startPoint x: 816, startPoint y: 105, endPoint x: 499, endPoint y: 155, distance: 320.6
click at [499, 155] on body "Menu Boards Boards Boards All jobs Status Workforce Workforce My Workforce Recr…" at bounding box center [456, 250] width 912 height 545
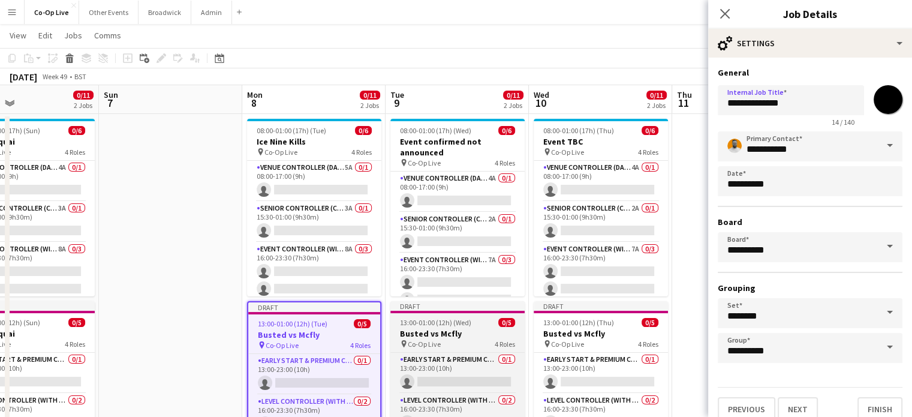
click at [463, 335] on h3 "Busted vs Mcfly" at bounding box center [458, 333] width 134 height 11
type input "**********"
type input "*******"
type input "**********"
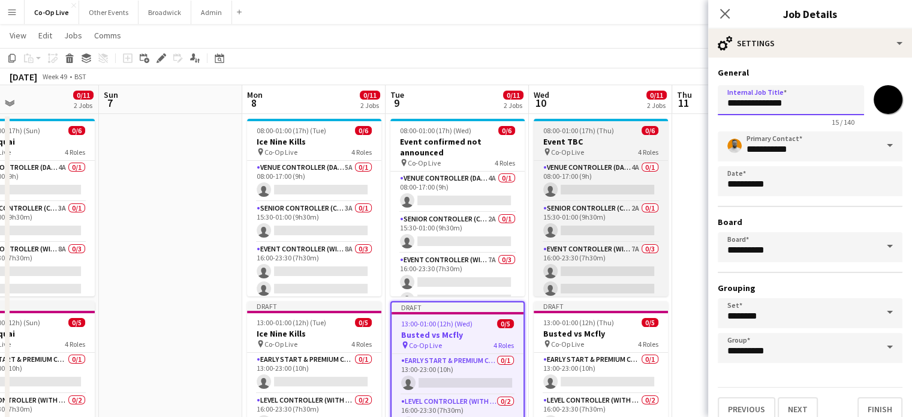
drag, startPoint x: 828, startPoint y: 95, endPoint x: 614, endPoint y: 140, distance: 218.7
click at [614, 140] on body "Menu Boards Boards Boards All jobs Status Workforce Workforce My Workforce Recr…" at bounding box center [456, 250] width 912 height 545
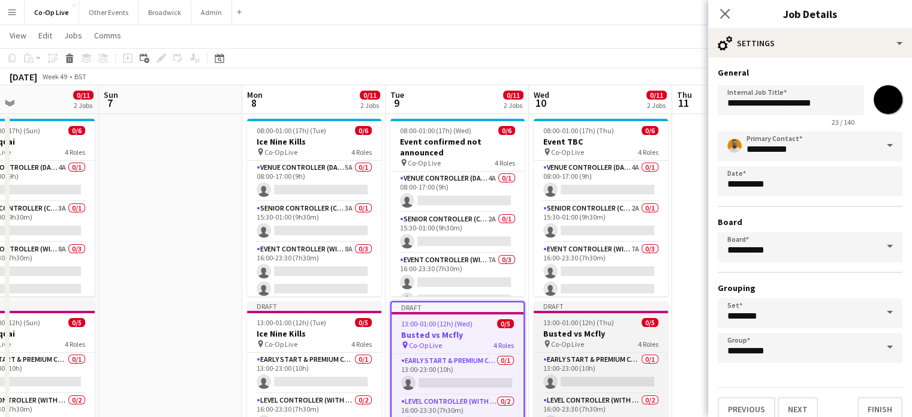
click at [622, 344] on div "pin Co-Op Live 4 Roles" at bounding box center [601, 344] width 134 height 10
type input "**********"
type input "*******"
type input "**********"
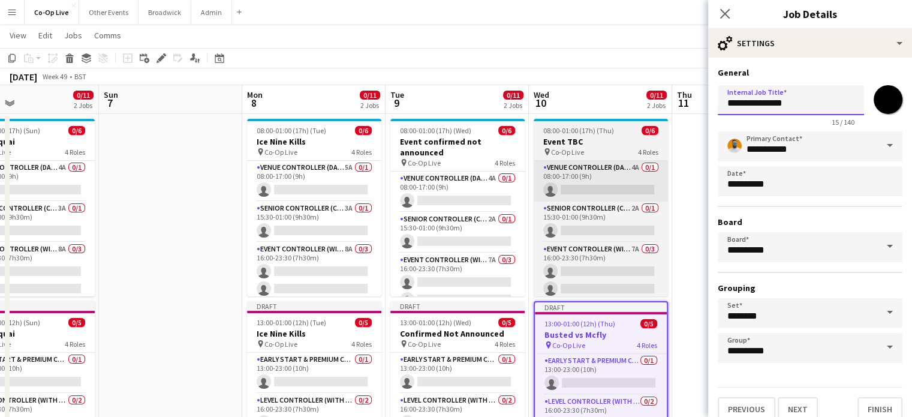
drag, startPoint x: 798, startPoint y: 103, endPoint x: 607, endPoint y: 165, distance: 200.7
click at [607, 165] on body "Menu Boards Boards Boards All jobs Status Workforce Workforce My Workforce Recr…" at bounding box center [456, 250] width 912 height 545
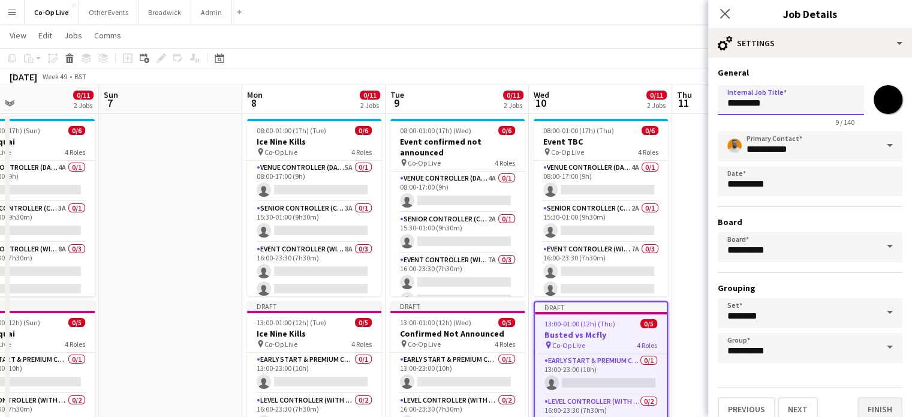
type input "*********"
click at [858, 401] on button "Finish" at bounding box center [880, 409] width 45 height 24
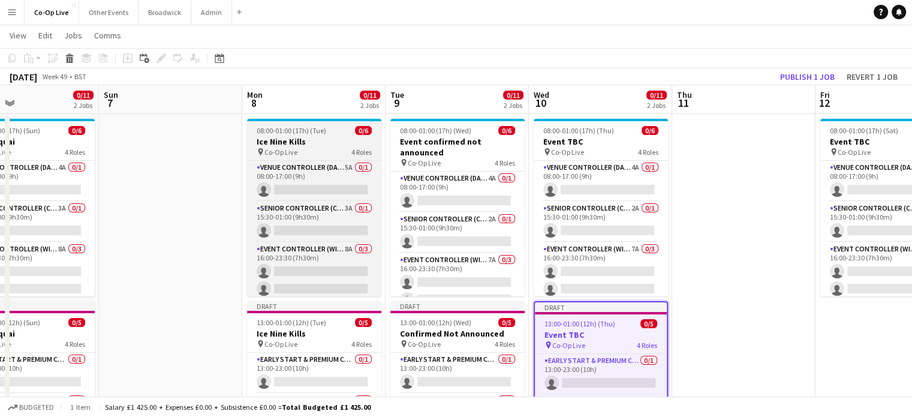
click at [261, 133] on span "08:00-01:00 (17h) (Tue)" at bounding box center [292, 130] width 70 height 9
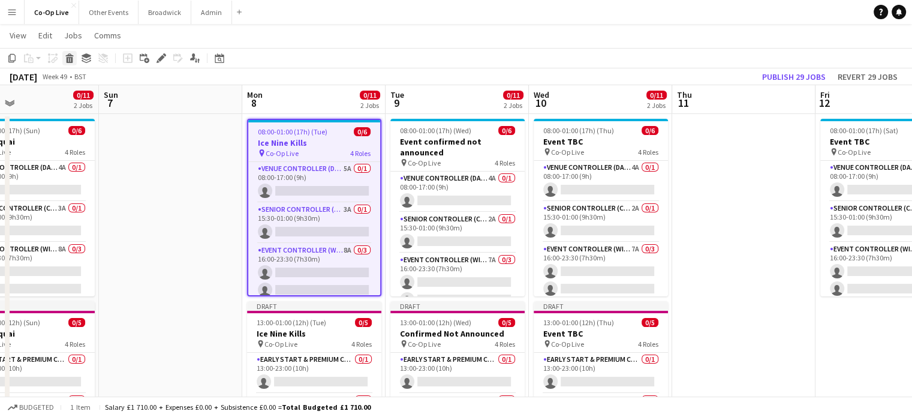
click at [72, 58] on icon at bounding box center [70, 60] width 7 height 6
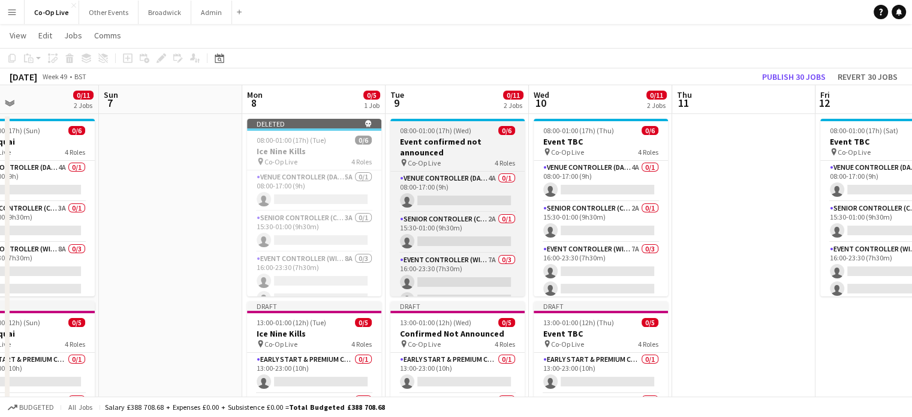
click at [439, 146] on h3 "Event confirmed not announced" at bounding box center [458, 147] width 134 height 22
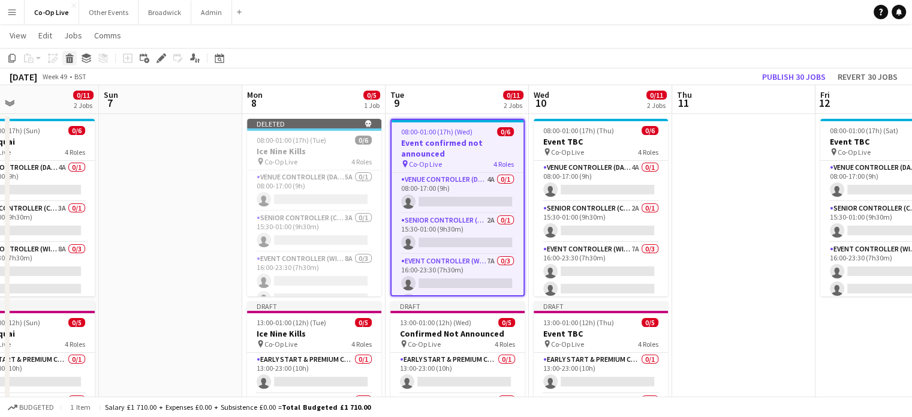
click at [66, 53] on icon "Delete" at bounding box center [70, 58] width 10 height 10
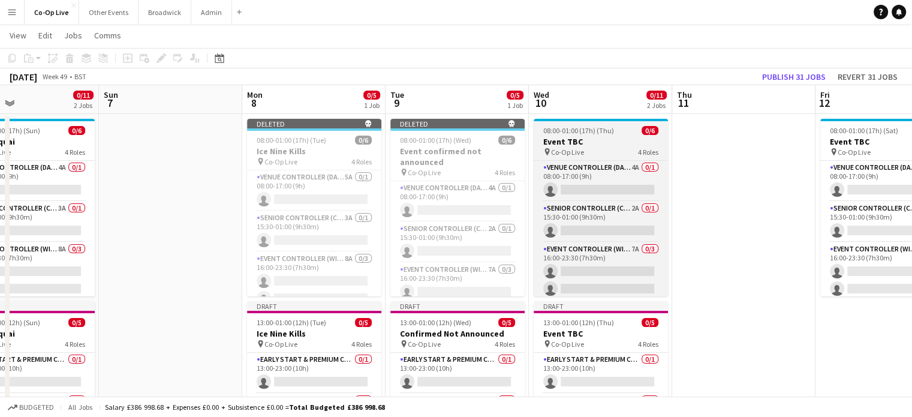
click at [585, 141] on h3 "Event TBC" at bounding box center [601, 141] width 134 height 11
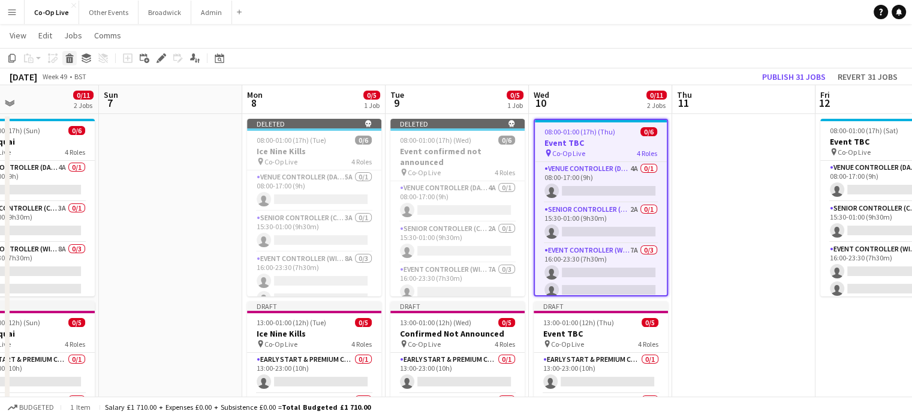
click at [71, 58] on icon at bounding box center [70, 60] width 7 height 6
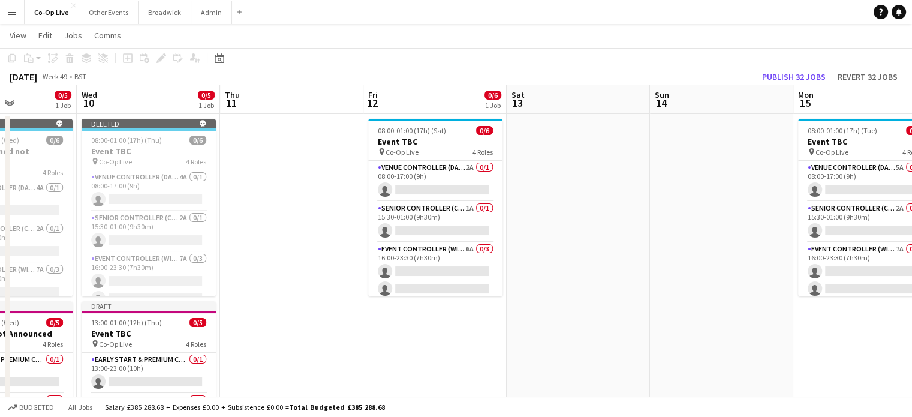
scroll to position [0, 503]
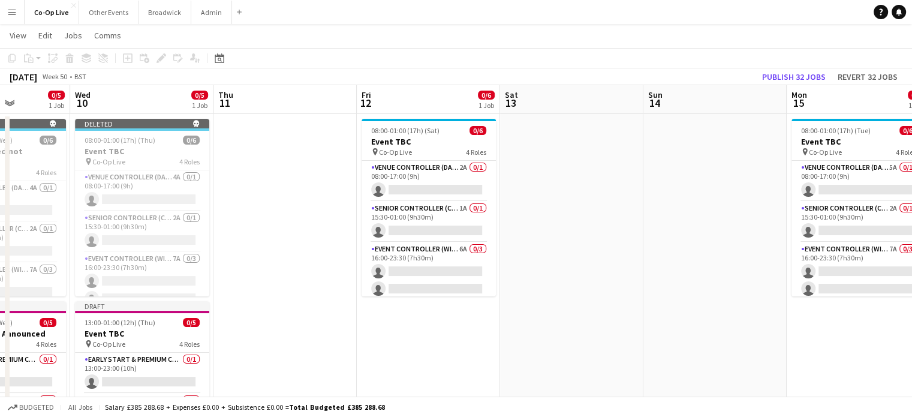
click at [407, 350] on app-date-cell "08:00-01:00 (17h) (Sat) 0/6 Event TBC pin Co-Op Live 4 Roles Venue Controller (…" at bounding box center [428, 308] width 143 height 389
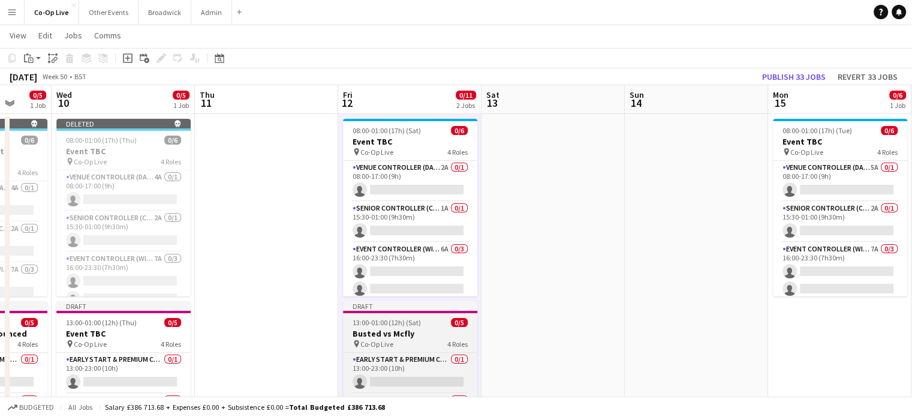
scroll to position [0, 522]
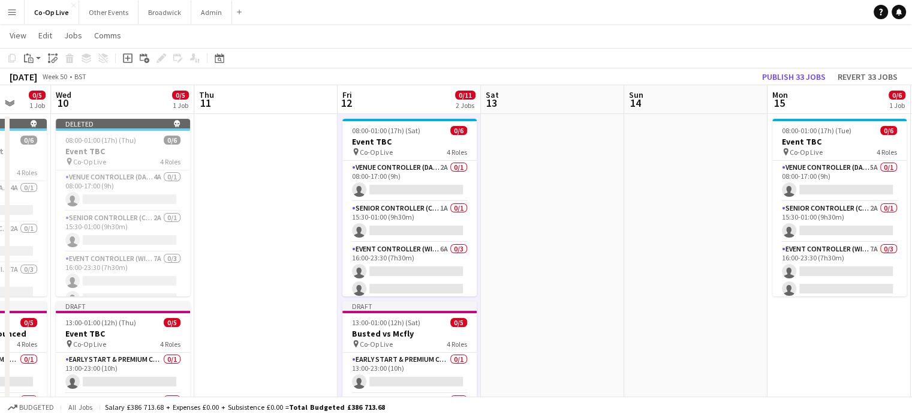
click at [689, 189] on app-date-cell at bounding box center [695, 308] width 143 height 389
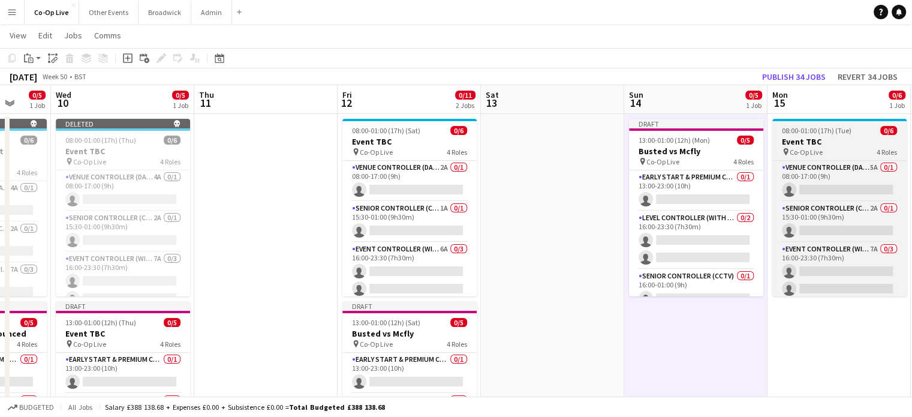
click at [830, 141] on h3 "Event TBC" at bounding box center [840, 141] width 134 height 11
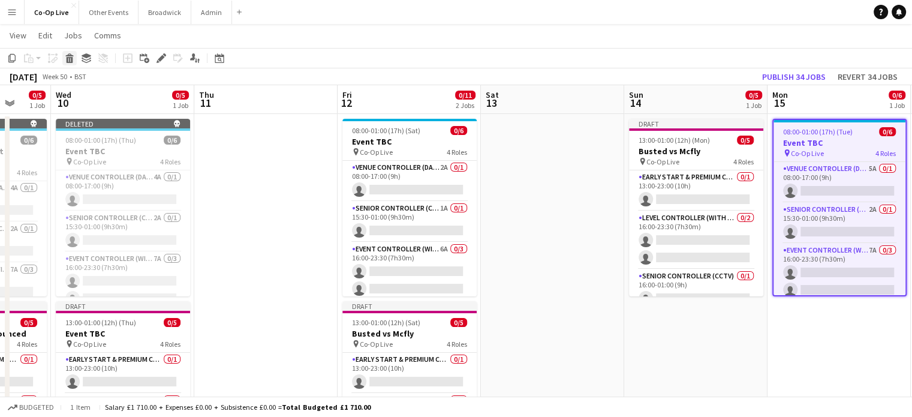
click at [71, 58] on icon at bounding box center [70, 60] width 7 height 6
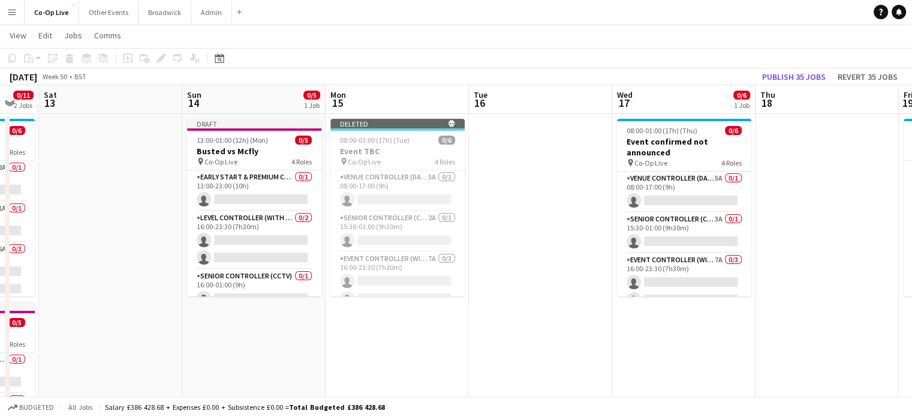
scroll to position [0, 391]
click at [684, 326] on app-date-cell "08:00-01:00 (17h) (Thu) 0/6 Event confirmed not announced pin Co-Op Live 4 Role…" at bounding box center [683, 308] width 143 height 389
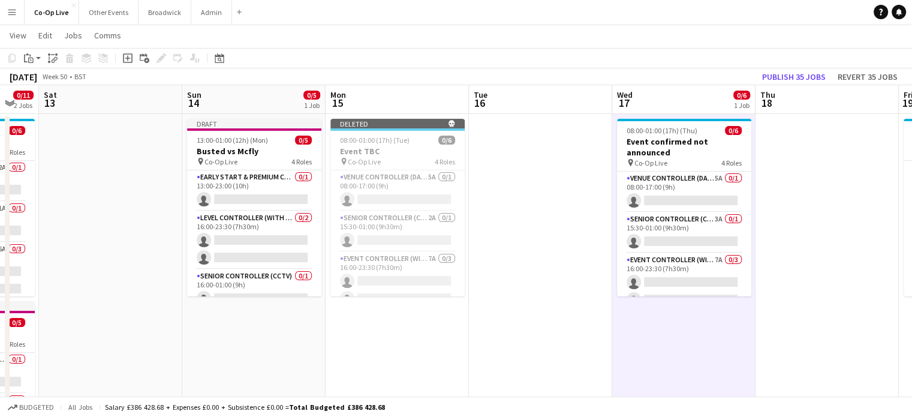
click at [684, 326] on app-date-cell "08:00-01:00 (17h) (Thu) 0/6 Event confirmed not announced pin Co-Op Live 4 Role…" at bounding box center [683, 308] width 143 height 389
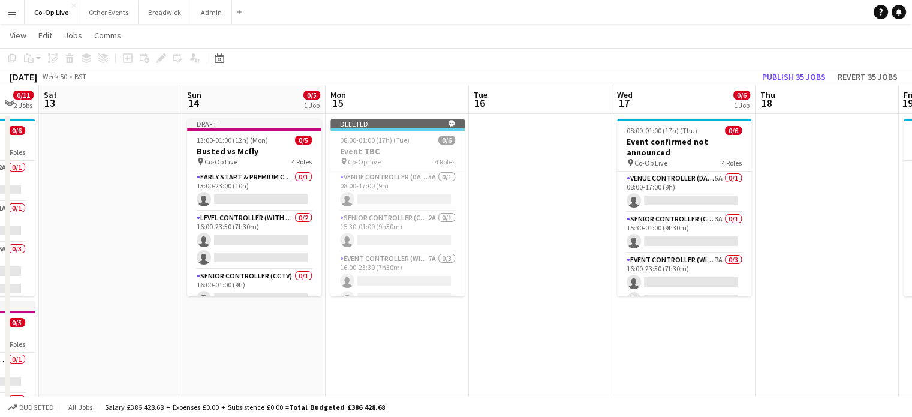
click at [683, 329] on app-date-cell "08:00-01:00 (17h) (Thu) 0/6 Event confirmed not announced pin Co-Op Live 4 Role…" at bounding box center [683, 308] width 143 height 389
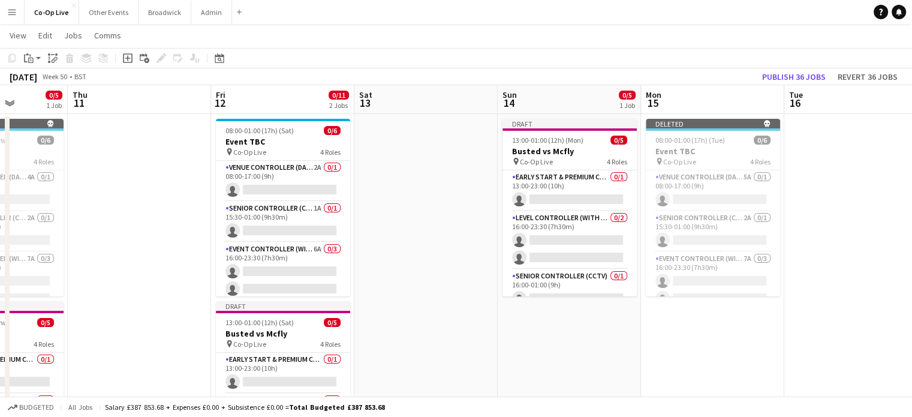
scroll to position [0, 360]
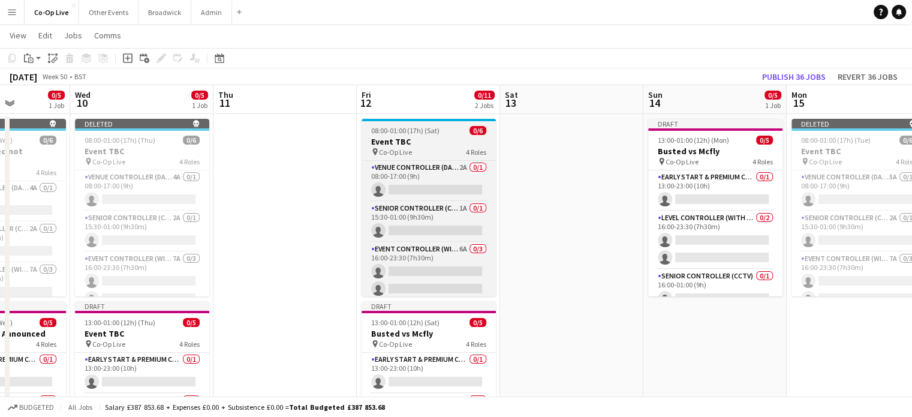
click at [418, 147] on div "pin Co-Op Live 4 Roles" at bounding box center [429, 152] width 134 height 10
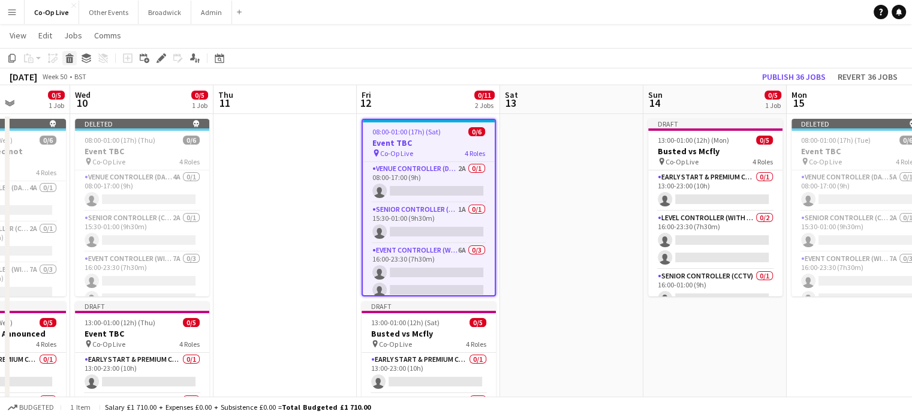
click at [69, 57] on icon "Delete" at bounding box center [70, 58] width 10 height 10
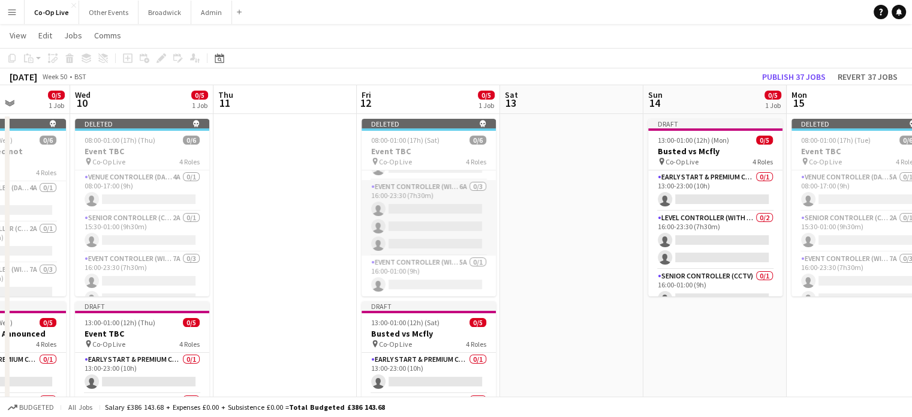
scroll to position [0, 0]
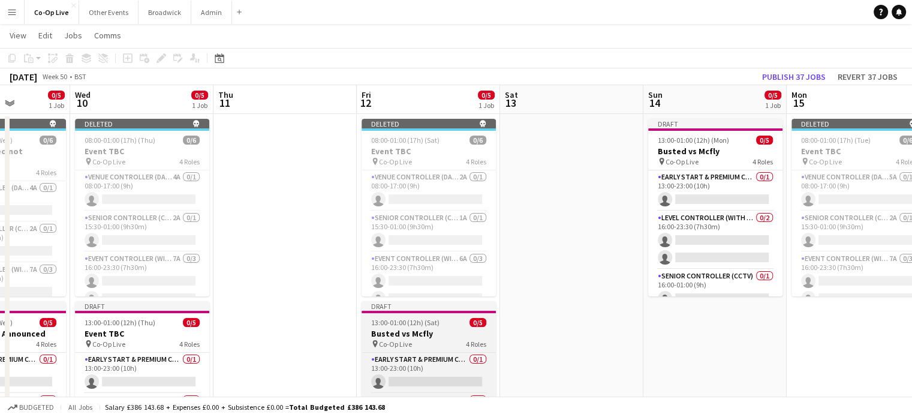
click at [402, 340] on span "Co-Op Live" at bounding box center [395, 344] width 33 height 9
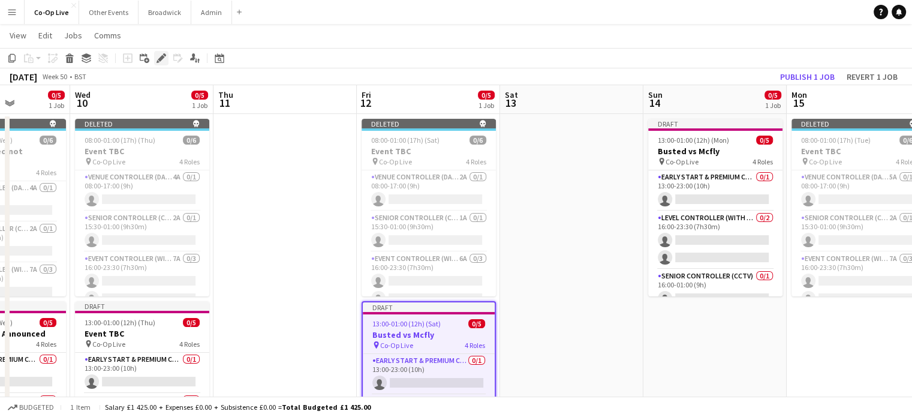
click at [161, 61] on icon "Edit" at bounding box center [162, 58] width 10 height 10
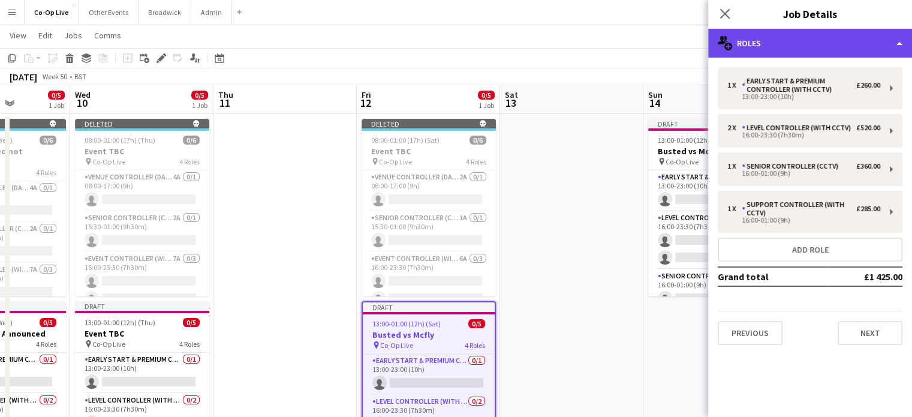
click at [897, 41] on div "multiple-users-add Roles" at bounding box center [810, 43] width 204 height 29
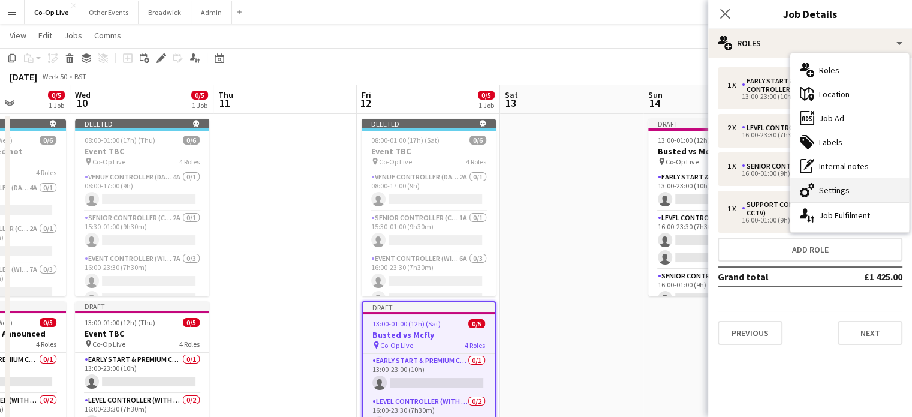
click at [840, 185] on div "cog-double-3 Settings" at bounding box center [850, 190] width 119 height 24
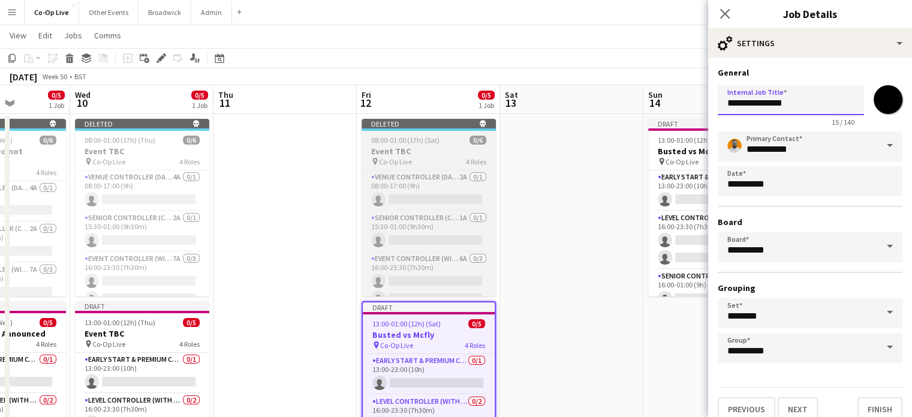
drag, startPoint x: 803, startPoint y: 104, endPoint x: 415, endPoint y: 137, distance: 390.1
click at [415, 137] on body "Menu Boards Boards Boards All jobs Status Workforce Workforce My Workforce Recr…" at bounding box center [456, 250] width 912 height 545
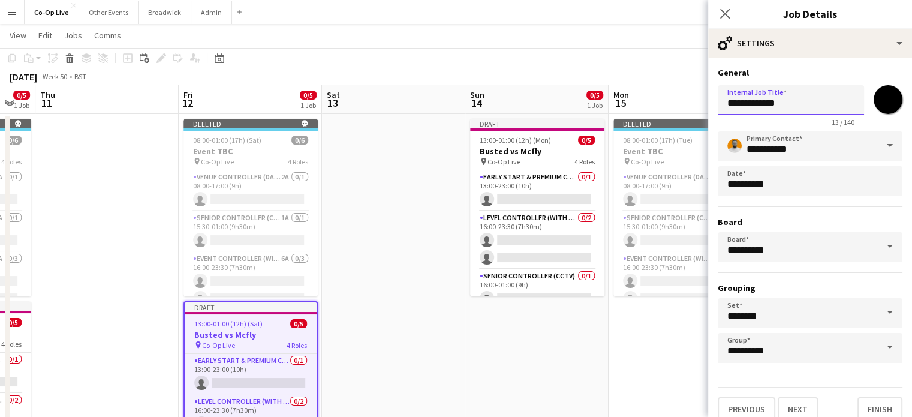
scroll to position [0, 542]
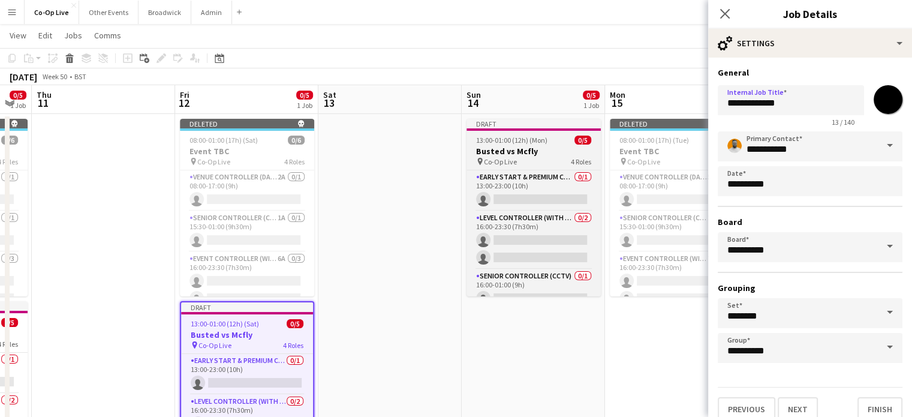
click at [516, 152] on h3 "Busted vs Mcfly" at bounding box center [534, 151] width 134 height 11
type input "**********"
type input "*******"
type input "**********"
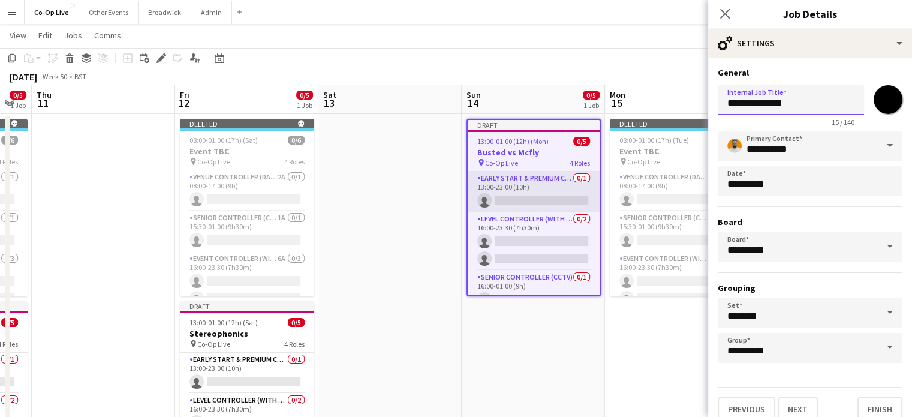
drag, startPoint x: 825, startPoint y: 100, endPoint x: 486, endPoint y: 191, distance: 351.0
click at [486, 191] on body "Menu Boards Boards Boards All jobs Status Workforce Workforce My Workforce Recr…" at bounding box center [456, 250] width 912 height 545
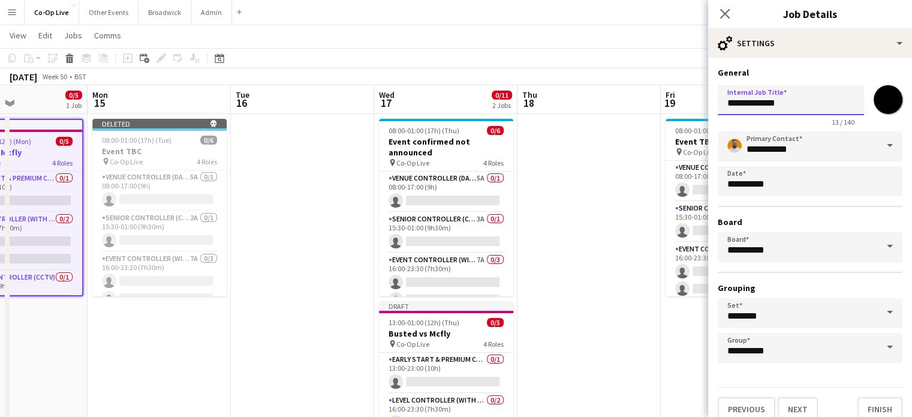
scroll to position [0, 343]
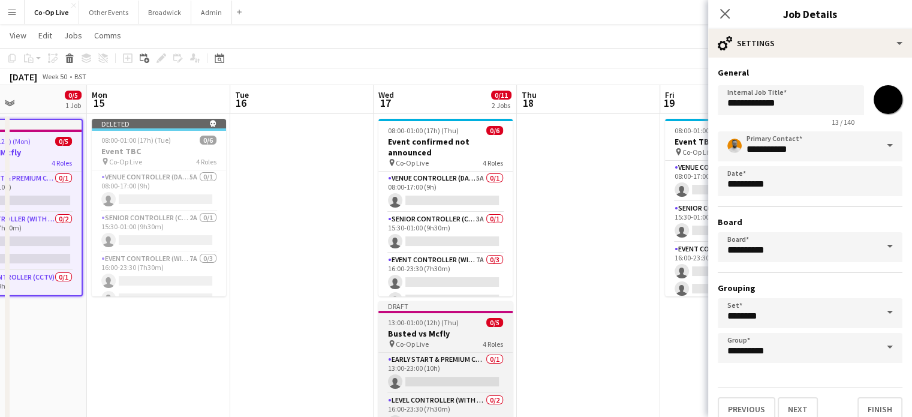
click at [451, 338] on h3 "Busted vs Mcfly" at bounding box center [446, 333] width 134 height 11
type input "**********"
type input "*******"
type input "**********"
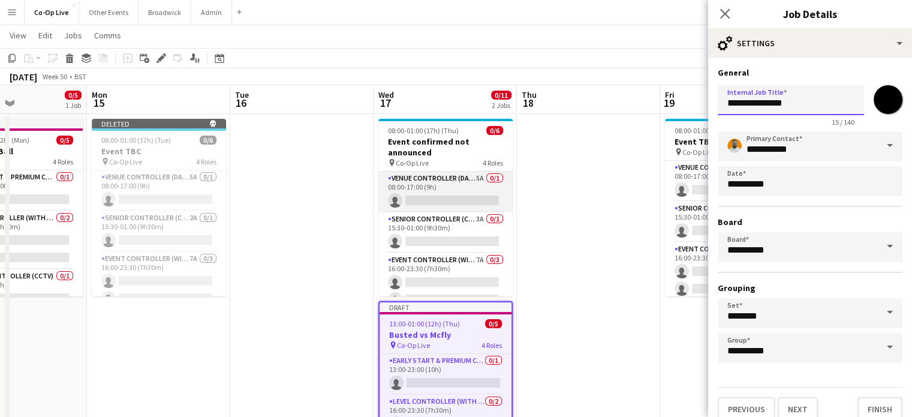
drag, startPoint x: 805, startPoint y: 100, endPoint x: 487, endPoint y: 184, distance: 328.8
click at [487, 184] on body "Menu Boards Boards Boards All jobs Status Workforce Workforce My Workforce Recr…" at bounding box center [456, 250] width 912 height 545
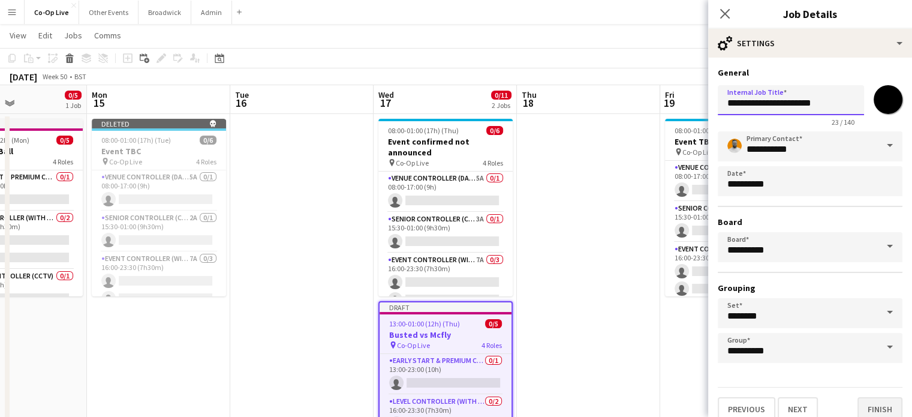
type input "**********"
click at [861, 412] on button "Finish" at bounding box center [880, 409] width 45 height 24
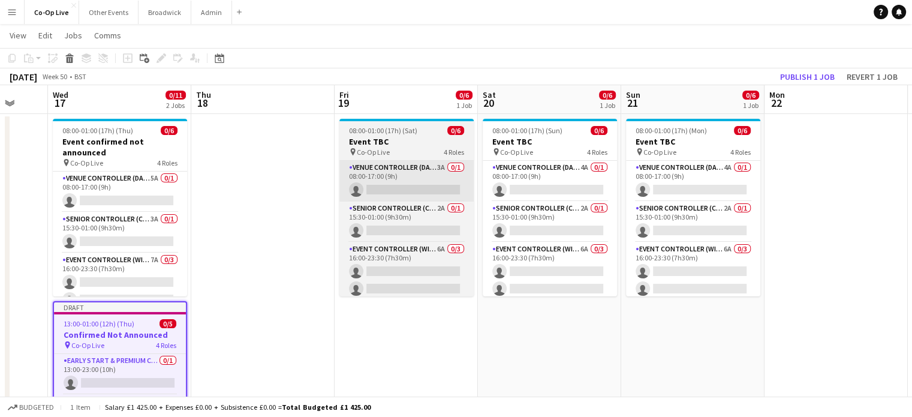
scroll to position [0, 469]
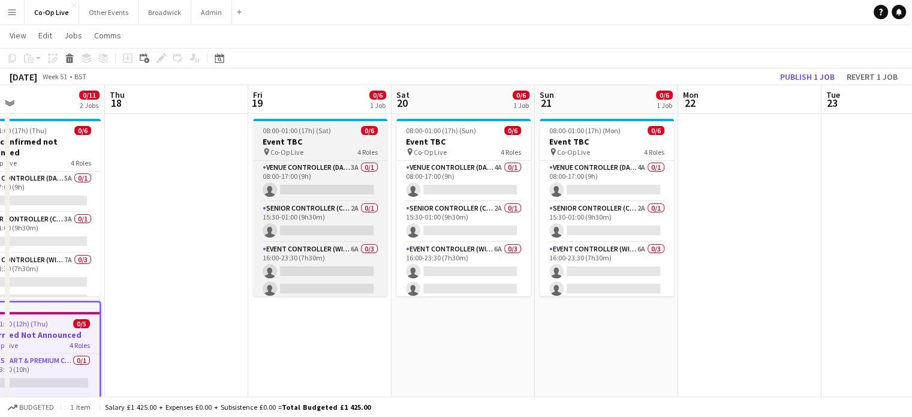
click at [340, 146] on h3 "Event TBC" at bounding box center [320, 141] width 134 height 11
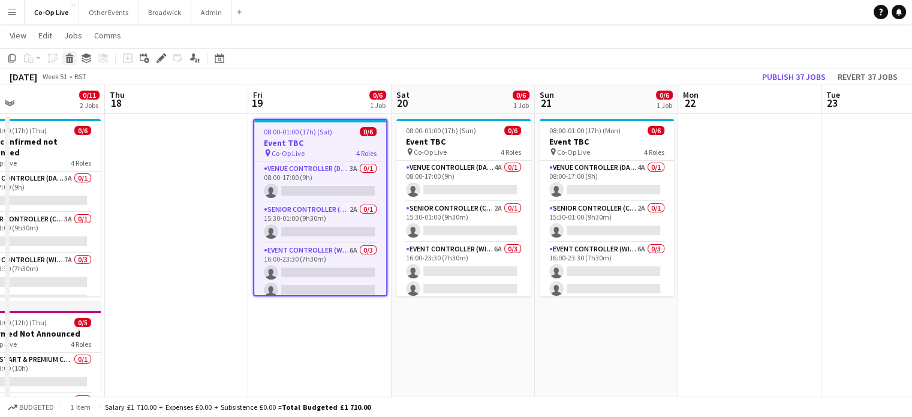
click at [66, 62] on icon "Delete" at bounding box center [70, 58] width 10 height 10
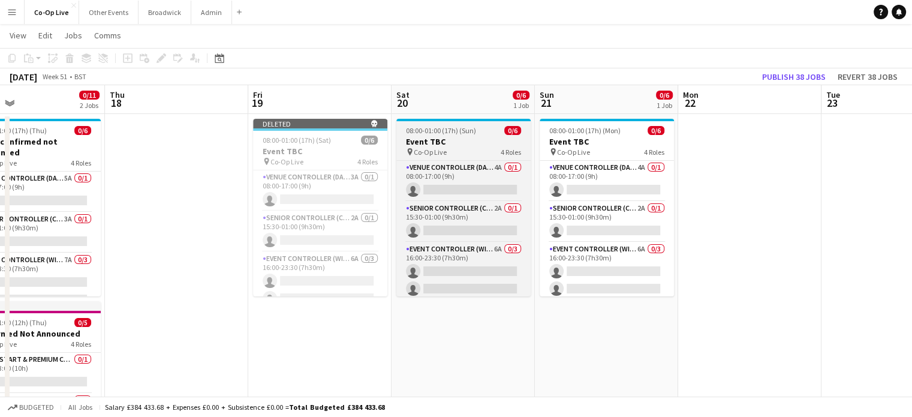
click at [479, 148] on div "pin Co-Op Live 4 Roles" at bounding box center [464, 152] width 134 height 10
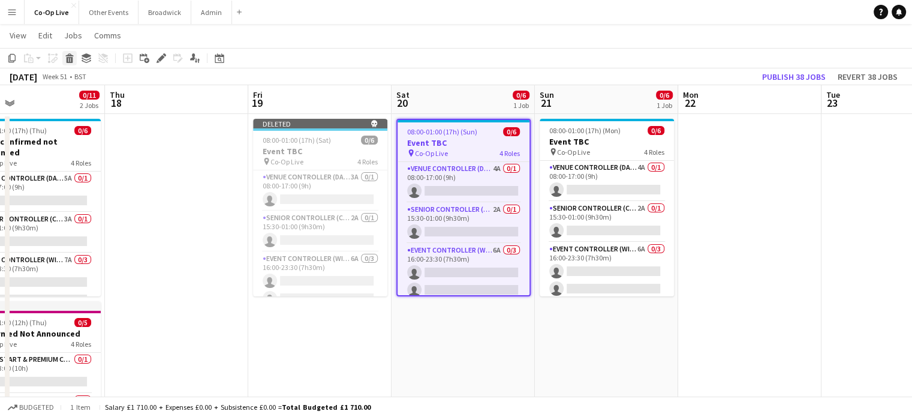
click at [71, 56] on icon "Delete" at bounding box center [70, 58] width 10 height 10
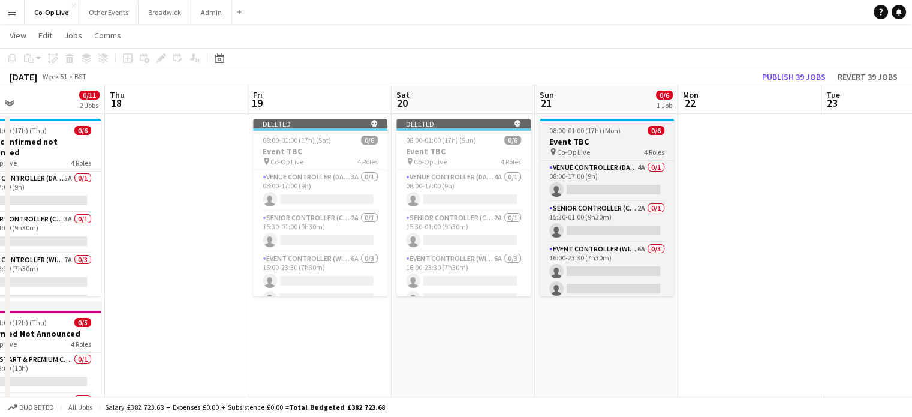
click at [582, 149] on span "Co-Op Live" at bounding box center [573, 152] width 33 height 9
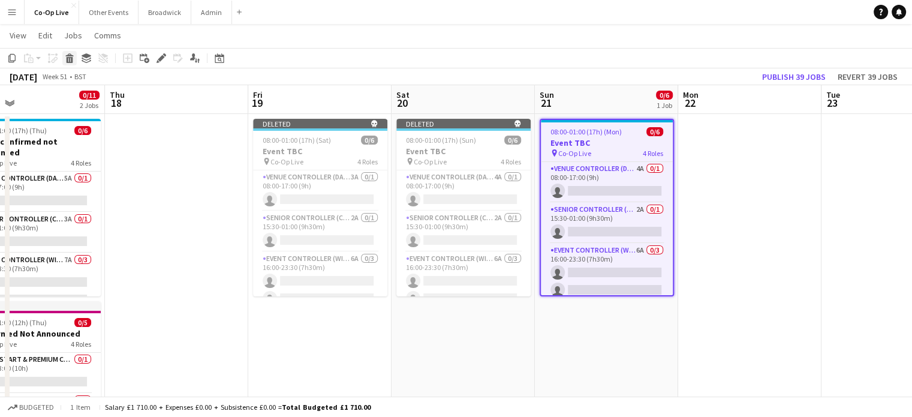
click at [62, 56] on div "Delete" at bounding box center [69, 58] width 14 height 14
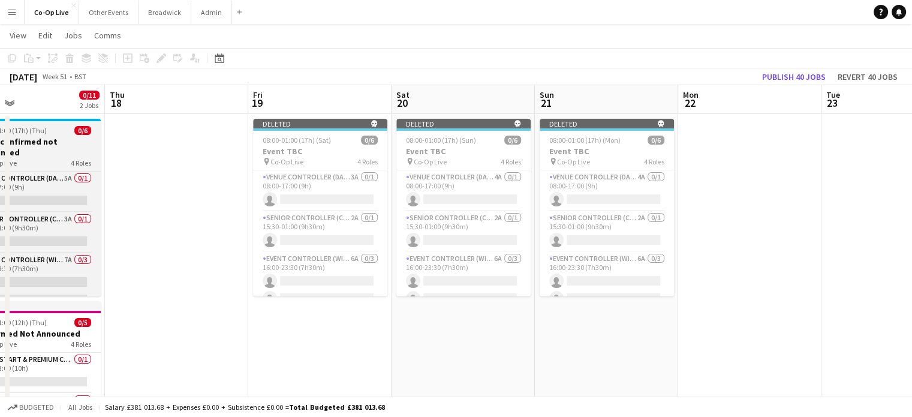
click at [60, 129] on div "08:00-01:00 (17h) (Thu) 0/6" at bounding box center [33, 130] width 134 height 9
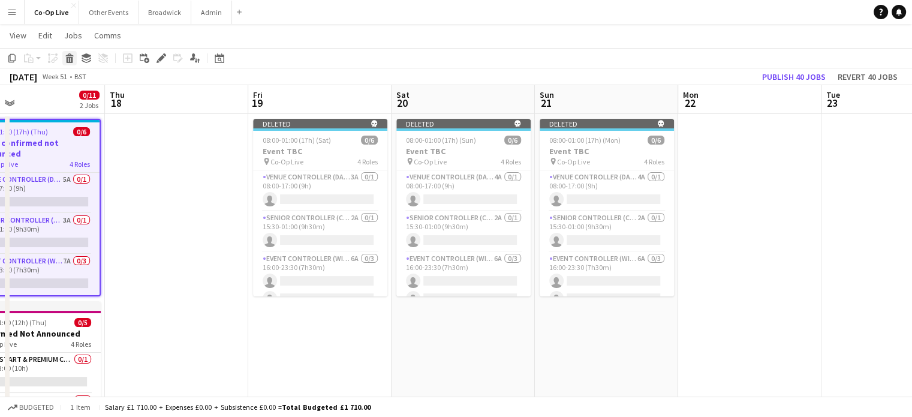
click at [70, 56] on icon at bounding box center [69, 54] width 8 height 3
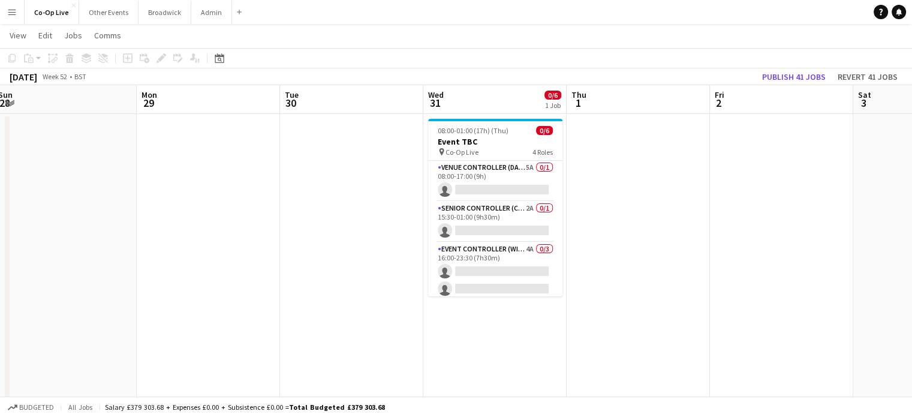
scroll to position [0, 442]
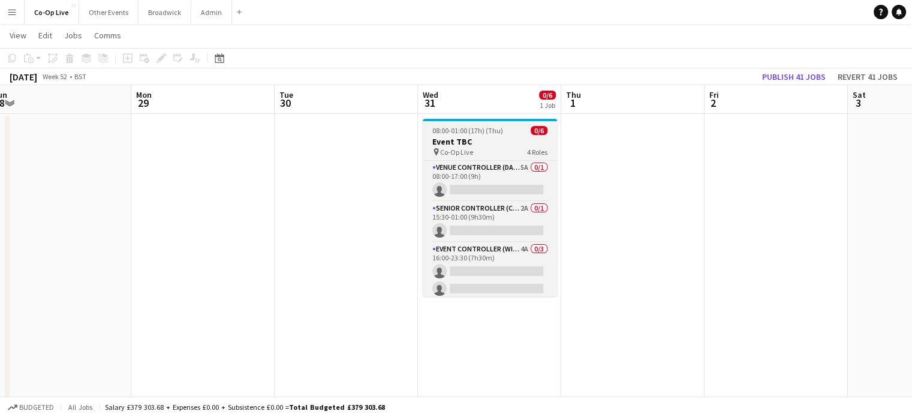
click at [498, 145] on h3 "Event TBC" at bounding box center [490, 141] width 134 height 11
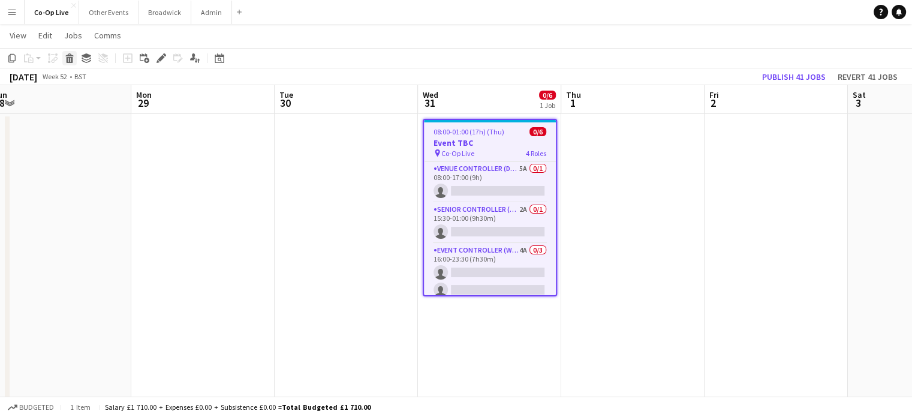
click at [67, 64] on div "Delete" at bounding box center [69, 58] width 14 height 14
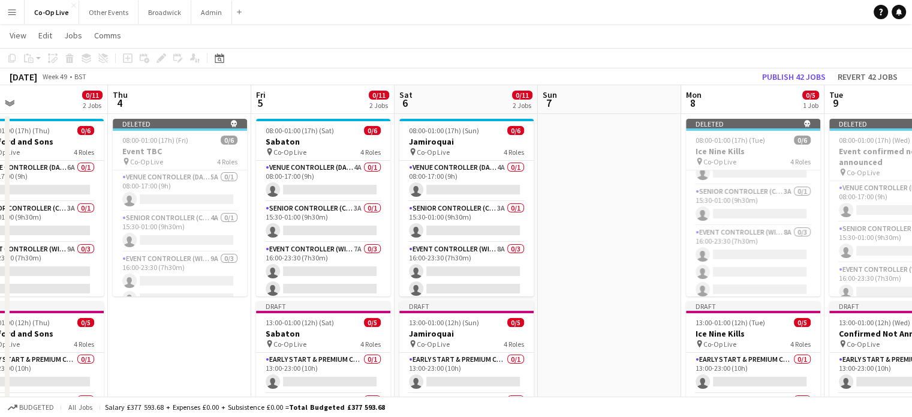
scroll to position [0, 0]
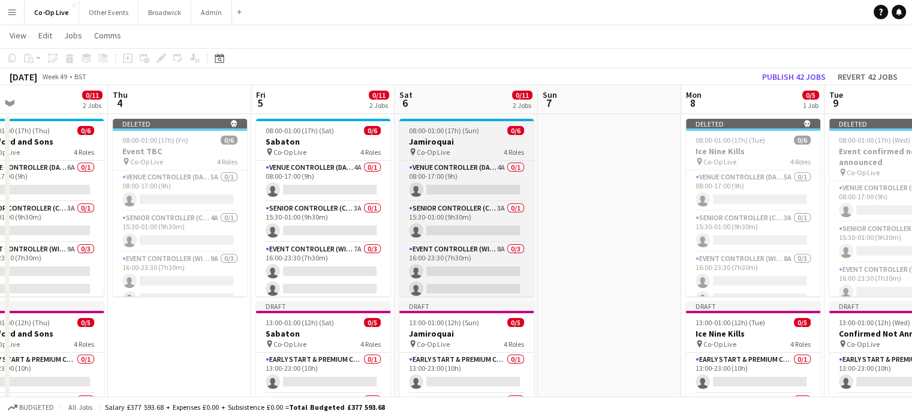
click at [424, 157] on app-job-card "08:00-01:00 (17h) (Sun) 0/6 Jamiroquai pin Co-Op Live 4 Roles Venue Controller …" at bounding box center [467, 208] width 134 height 178
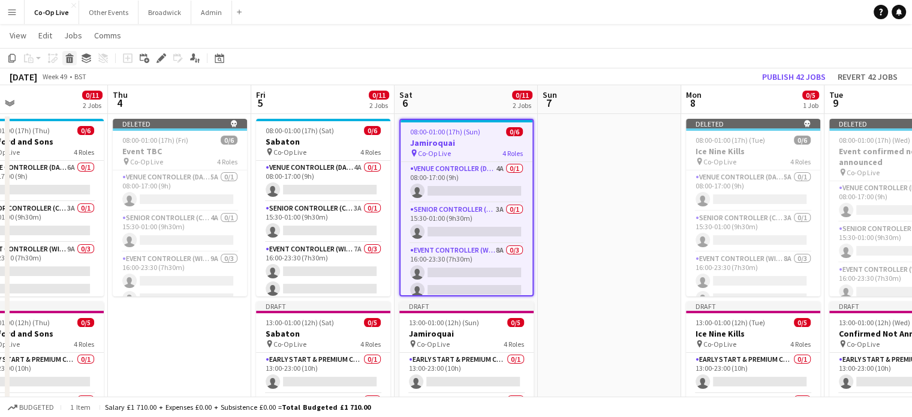
click at [67, 61] on icon at bounding box center [70, 60] width 7 height 6
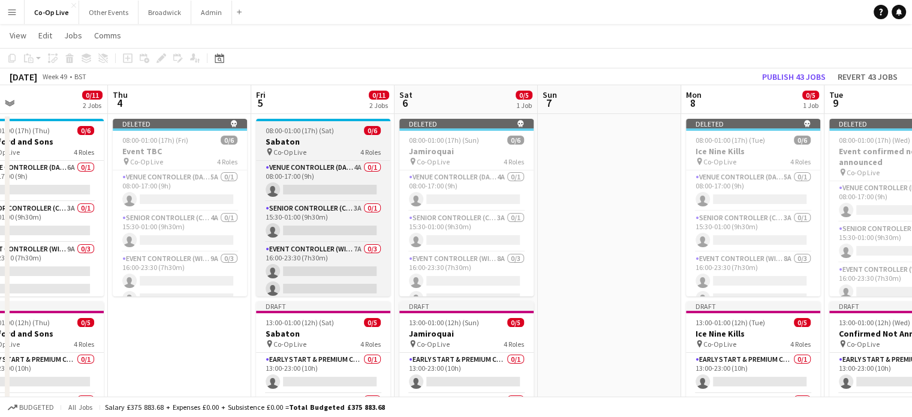
click at [293, 151] on span "Co-Op Live" at bounding box center [290, 152] width 33 height 9
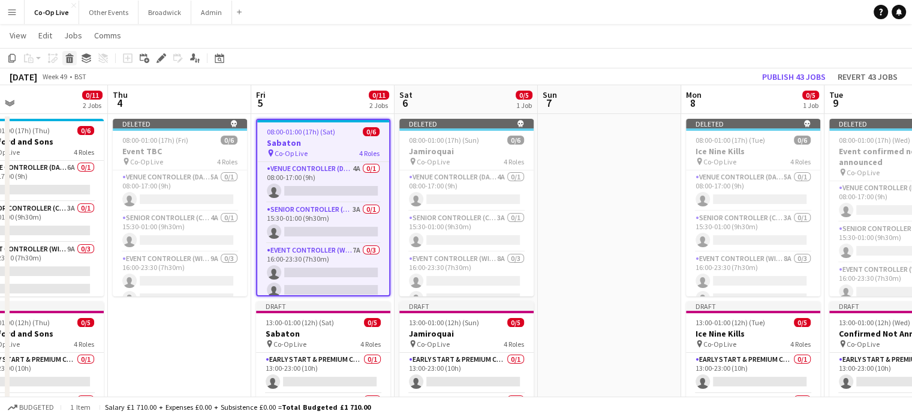
click at [65, 59] on icon "Delete" at bounding box center [70, 58] width 10 height 10
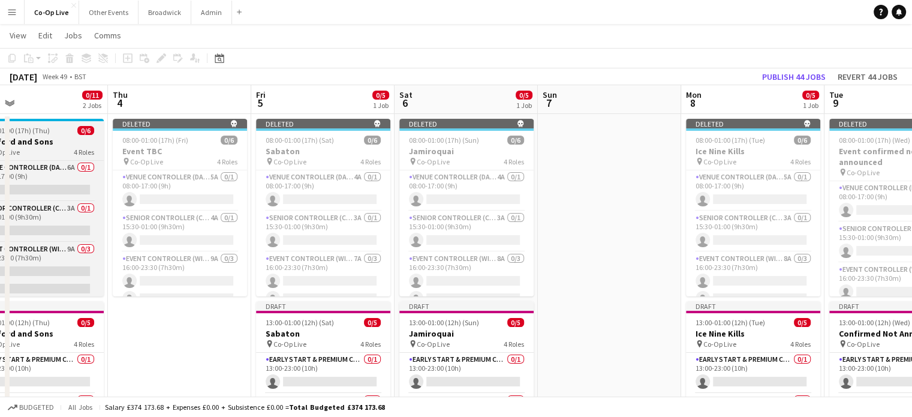
click at [76, 155] on span "4 Roles" at bounding box center [84, 152] width 20 height 9
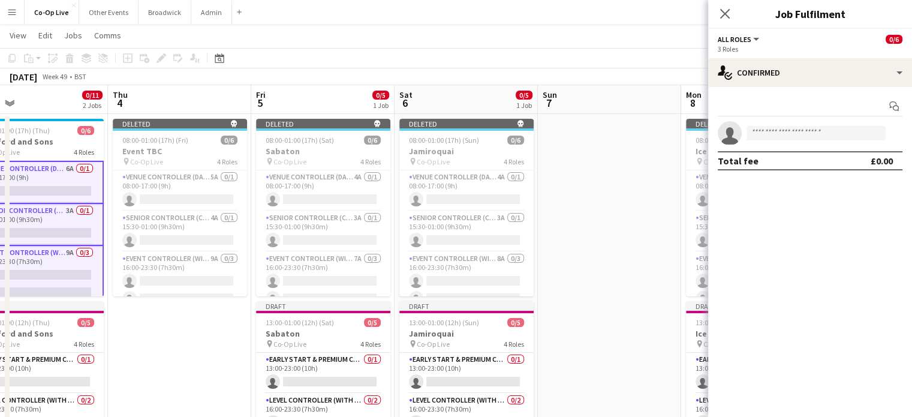
click at [384, 43] on app-page-menu "View Day view expanded Day view collapsed Month view Date picker Jump to [DATE]…" at bounding box center [456, 36] width 912 height 23
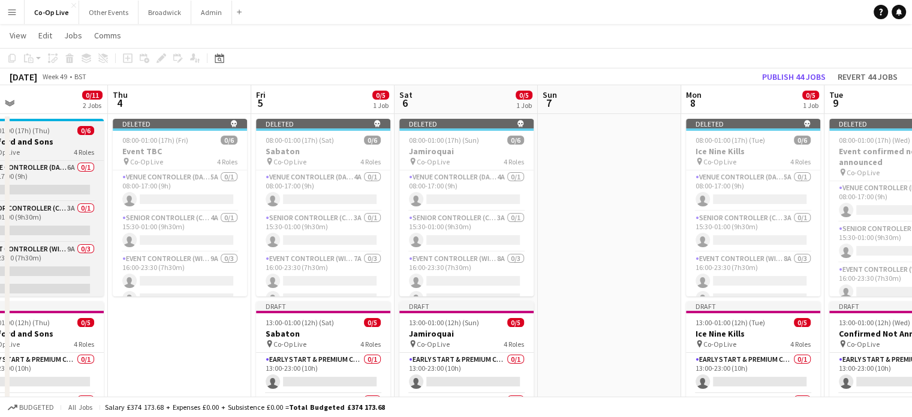
click at [38, 133] on span "08:00-01:00 (17h) (Thu)" at bounding box center [14, 130] width 71 height 9
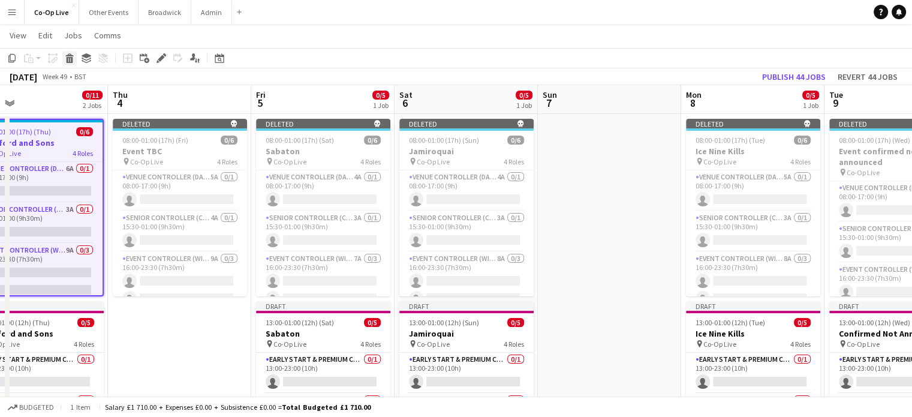
click at [70, 59] on icon at bounding box center [70, 60] width 7 height 6
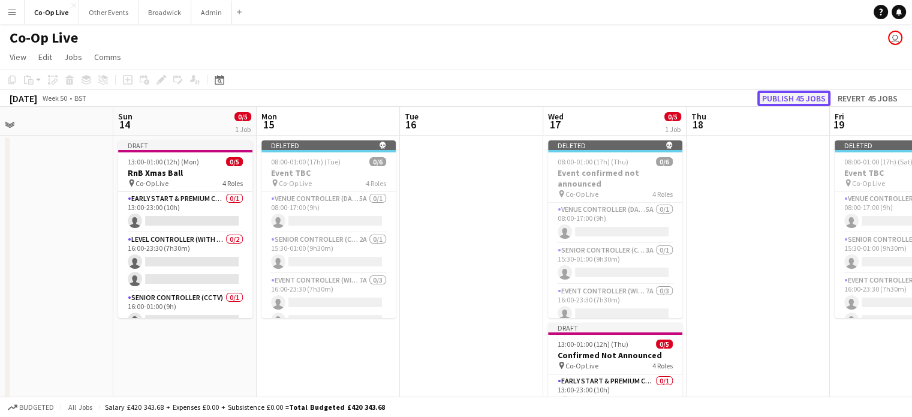
click at [800, 103] on button "Publish 45 jobs" at bounding box center [794, 99] width 73 height 16
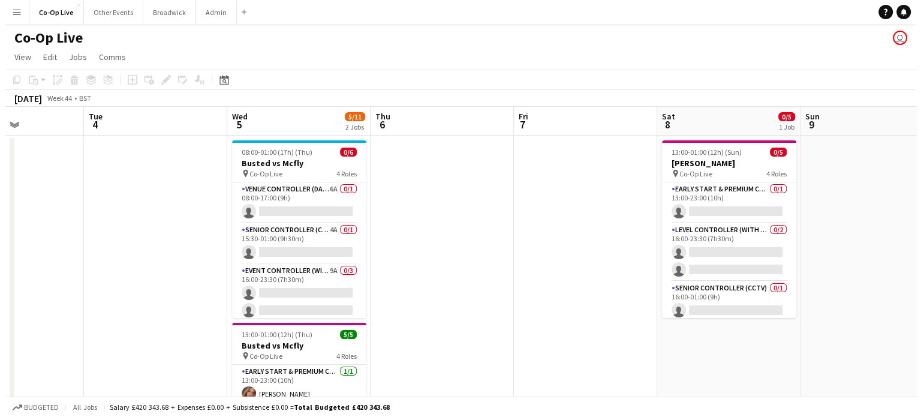
scroll to position [0, 495]
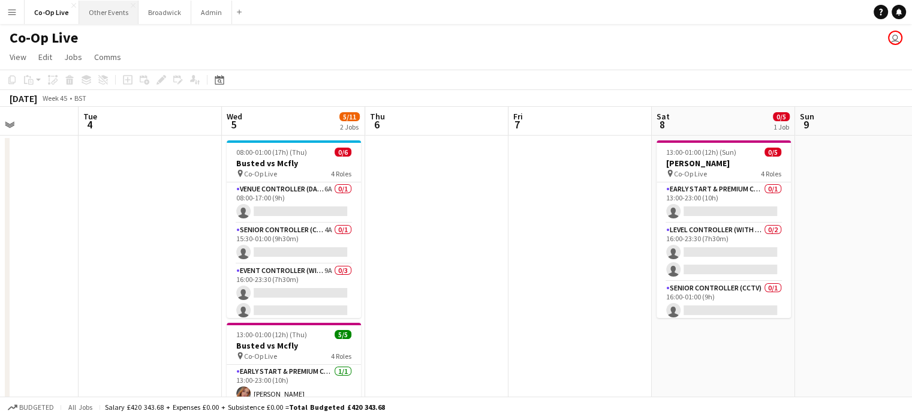
click at [113, 12] on button "Other Events Close" at bounding box center [108, 12] width 59 height 23
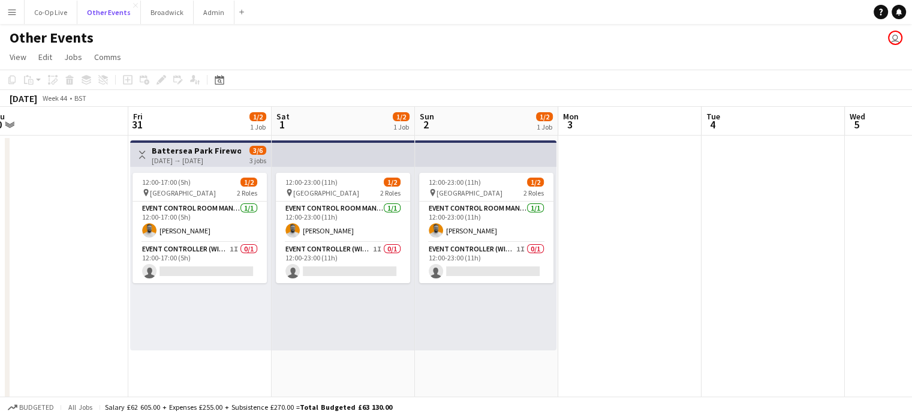
scroll to position [0, 302]
click at [208, 268] on app-card-role "Event Controller (with CCTV) 1I 0/1 12:00-17:00 (5h) single-neutral-actions" at bounding box center [199, 262] width 134 height 41
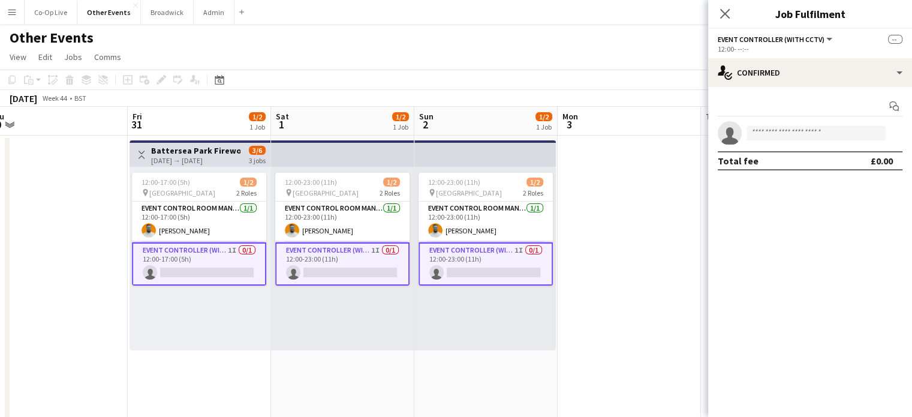
click at [815, 38] on span "Event Controller (with CCTV)" at bounding box center [771, 39] width 107 height 9
click at [761, 20] on h3 "Job Fulfilment" at bounding box center [810, 14] width 204 height 16
click at [337, 88] on app-toolbar "Copy Paste Paste Ctrl+V Paste with crew Ctrl+Shift+V Paste linked Job [GEOGRAPH…" at bounding box center [456, 80] width 912 height 20
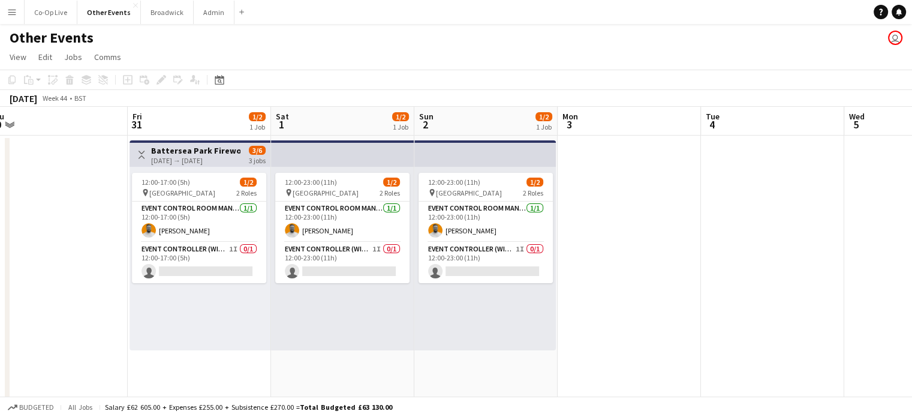
click at [345, 158] on app-top-bar at bounding box center [342, 153] width 143 height 26
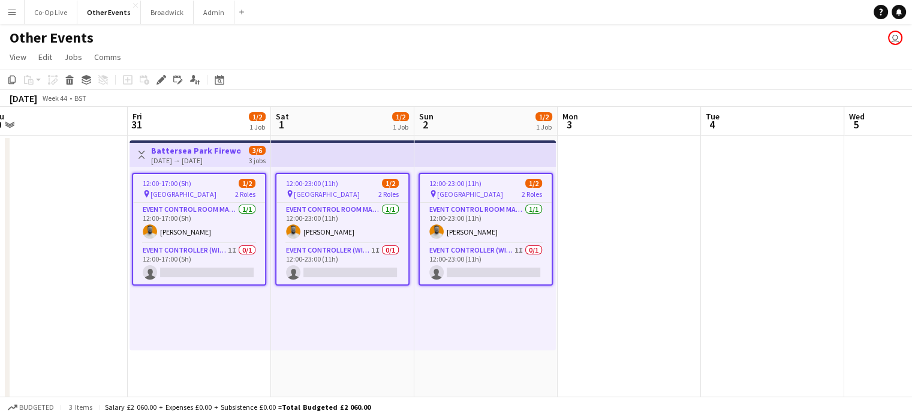
click at [434, 47] on app-page-menu "View Day view expanded Day view collapsed Month view Date picker Jump to [DATE]…" at bounding box center [456, 58] width 912 height 23
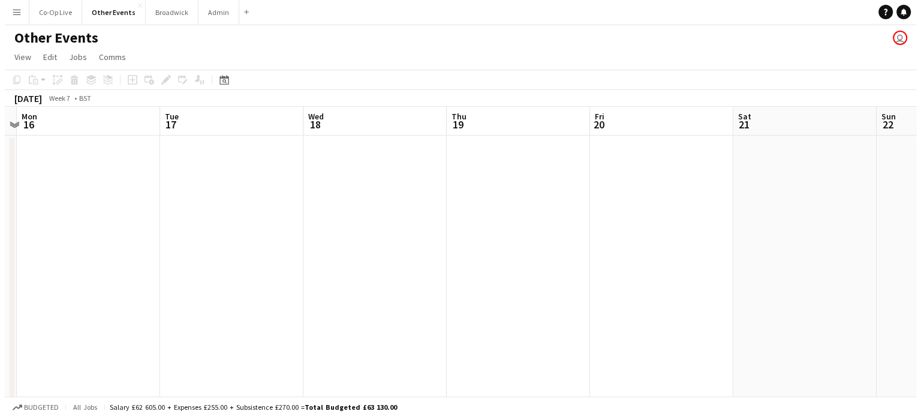
scroll to position [0, 427]
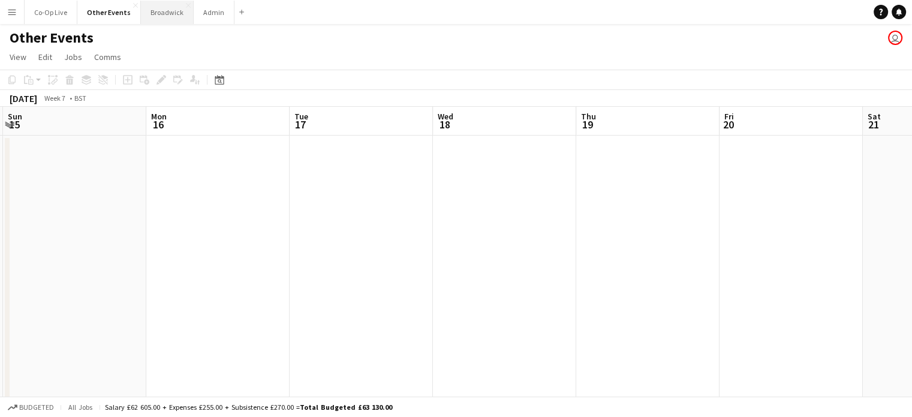
click at [152, 13] on button "Broadwick Close" at bounding box center [167, 12] width 53 height 23
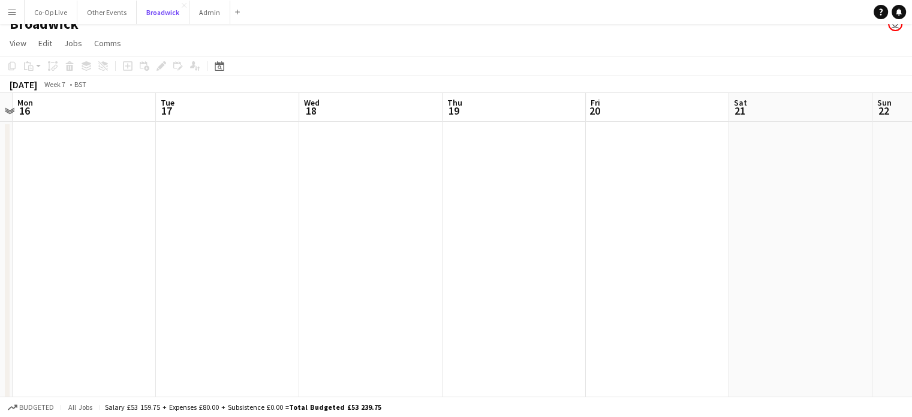
scroll to position [0, 423]
